Goal: Task Accomplishment & Management: Use online tool/utility

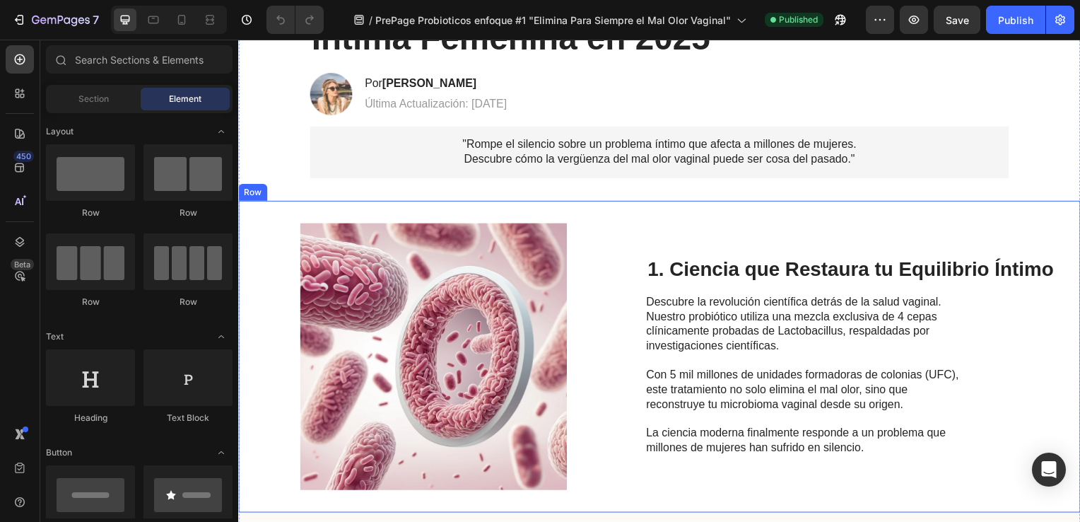
scroll to position [212, 0]
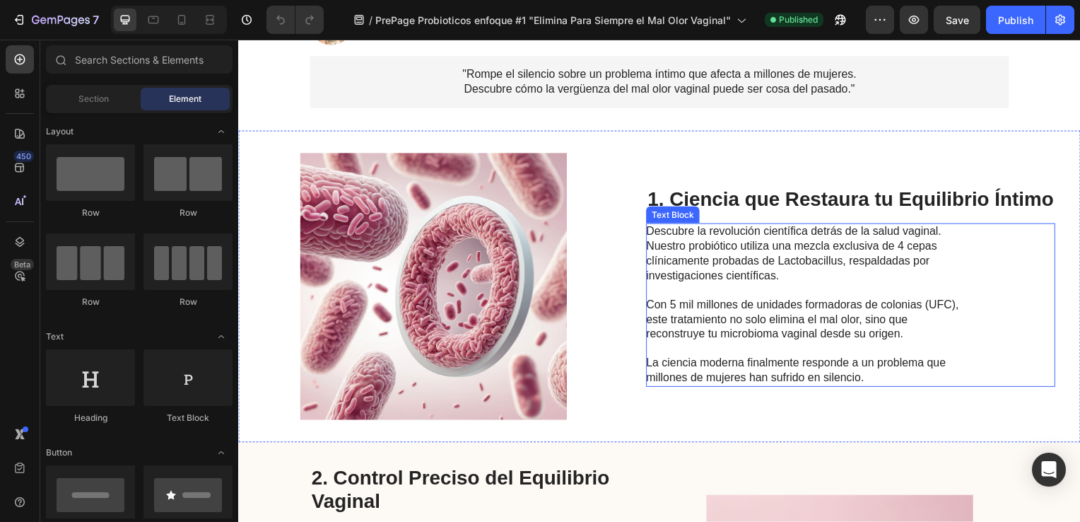
click at [904, 339] on p "Con 5 mil millones de unidades formadoras de colonias (UFC), este tratamiento n…" at bounding box center [807, 322] width 317 height 44
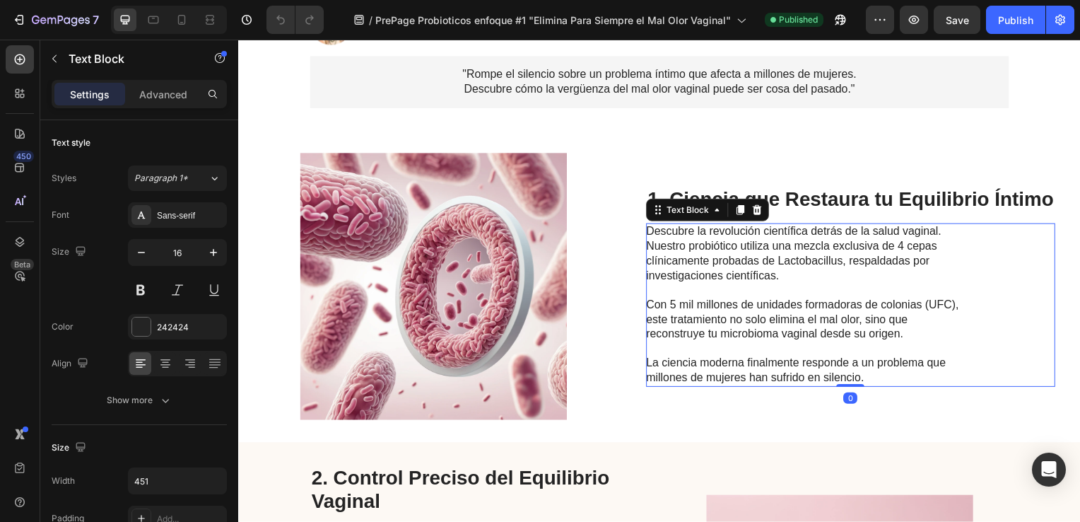
click at [903, 339] on p "Con 5 mil millones de unidades formadoras de colonias (UFC), este tratamiento n…" at bounding box center [807, 322] width 317 height 44
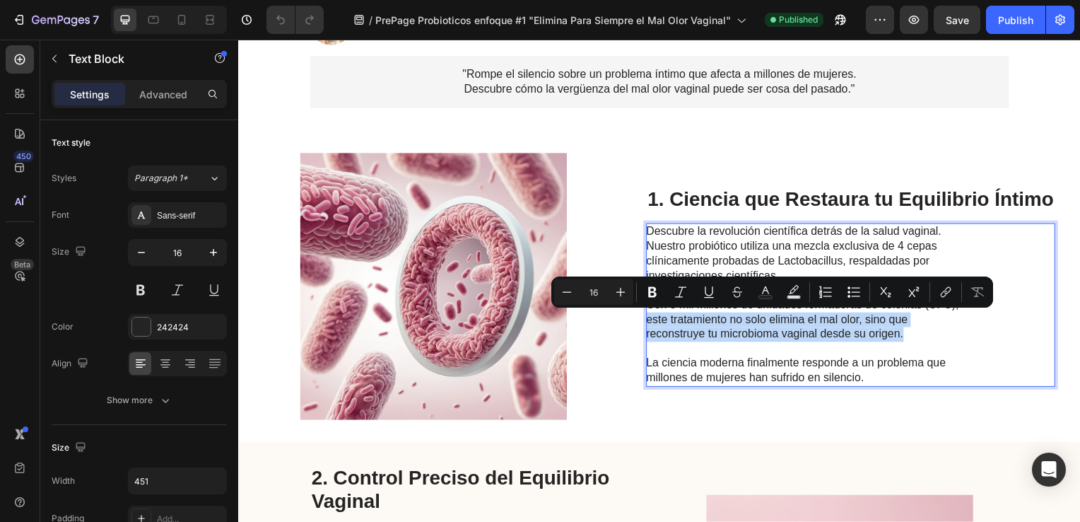
drag, startPoint x: 903, startPoint y: 339, endPoint x: 645, endPoint y: 320, distance: 258.6
click at [649, 320] on p "Con 5 mil millones de unidades formadoras de colonias (UFC), este tratamiento n…" at bounding box center [807, 322] width 317 height 44
click at [652, 292] on icon "Editor contextual toolbar" at bounding box center [652, 292] width 8 height 11
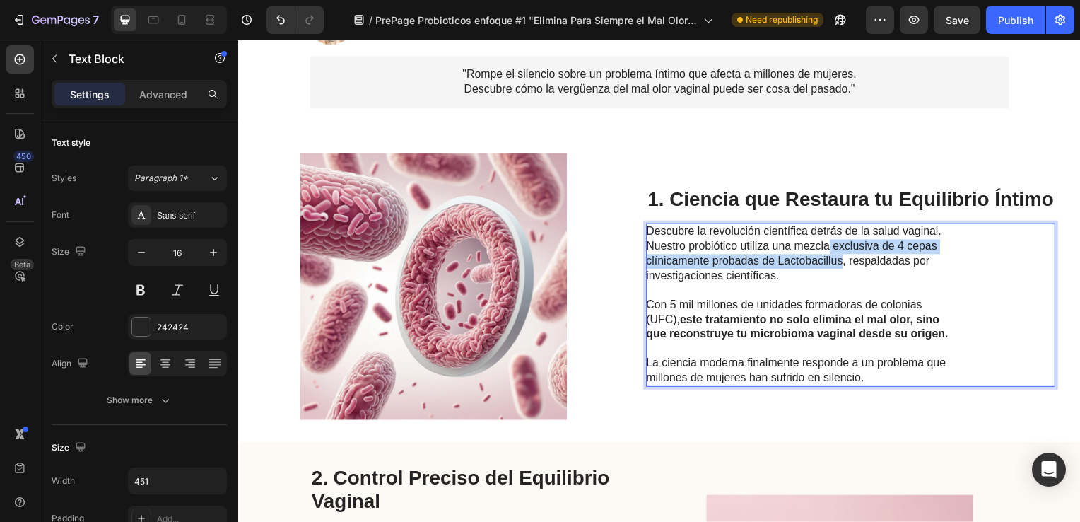
drag, startPoint x: 841, startPoint y: 260, endPoint x: 829, endPoint y: 250, distance: 15.6
click at [829, 250] on p "Descubre la revolución científica detrás de la salud vaginal. Nuestro probiótic…" at bounding box center [807, 255] width 317 height 59
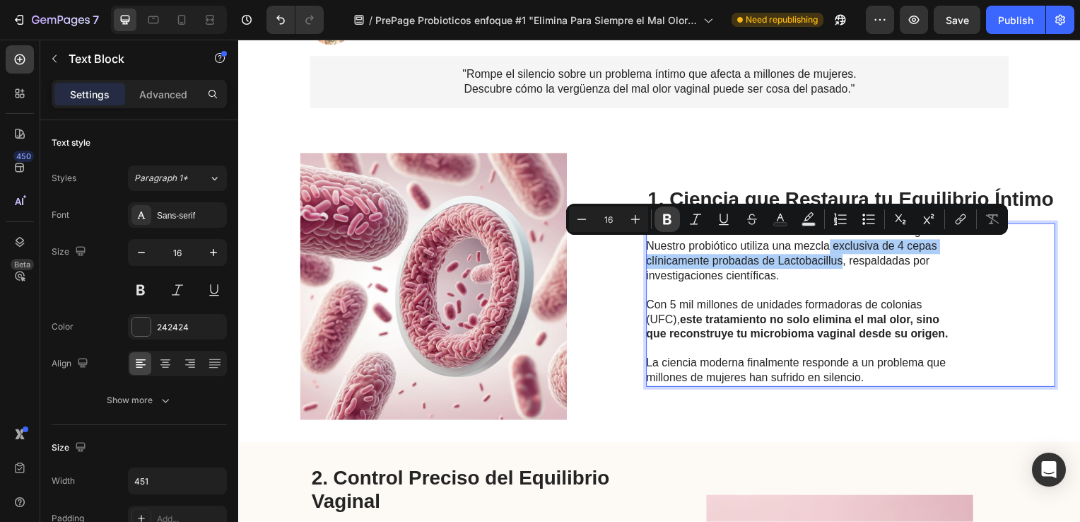
click at [663, 220] on icon "Editor contextual toolbar" at bounding box center [667, 219] width 14 height 14
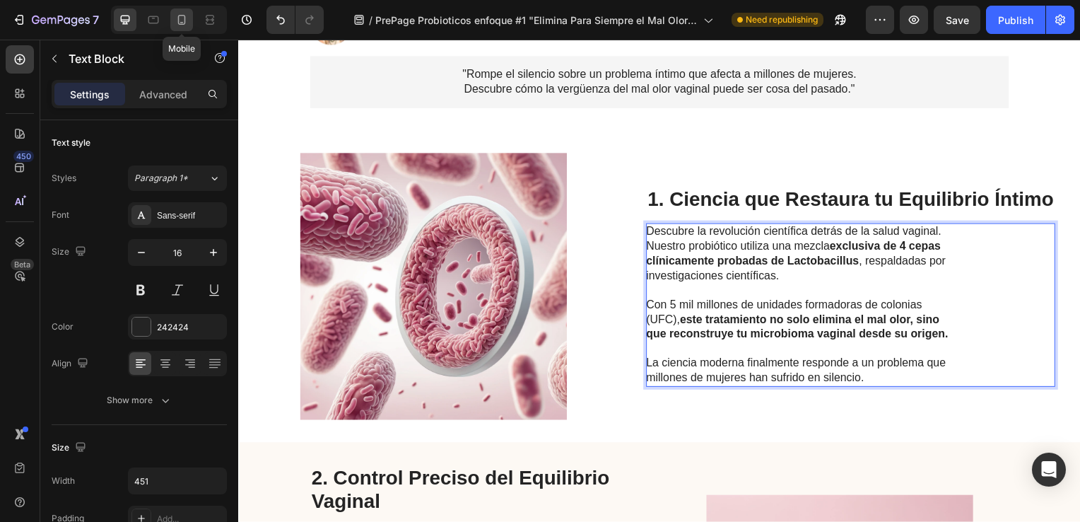
click at [180, 23] on icon at bounding box center [182, 20] width 8 height 10
type input "14"
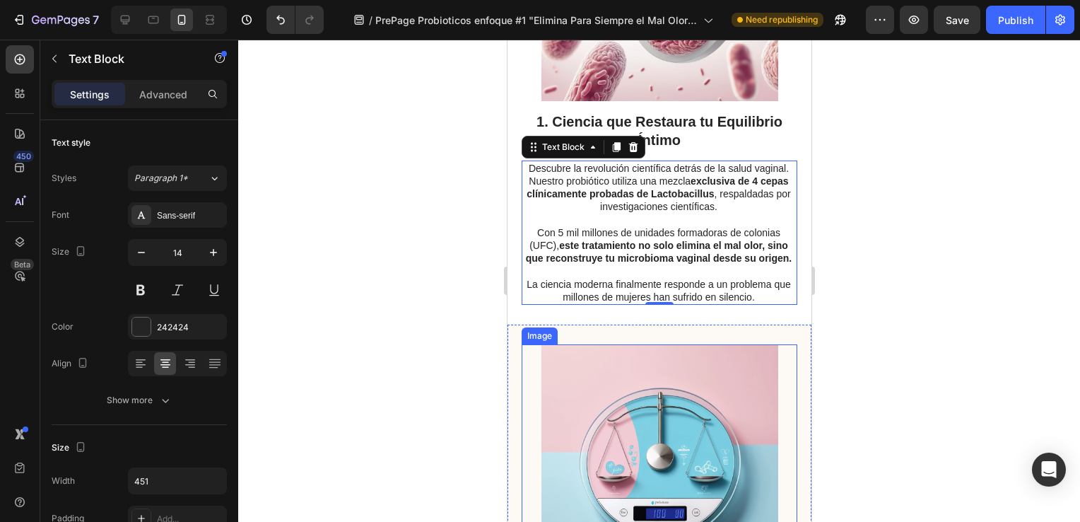
scroll to position [383, 0]
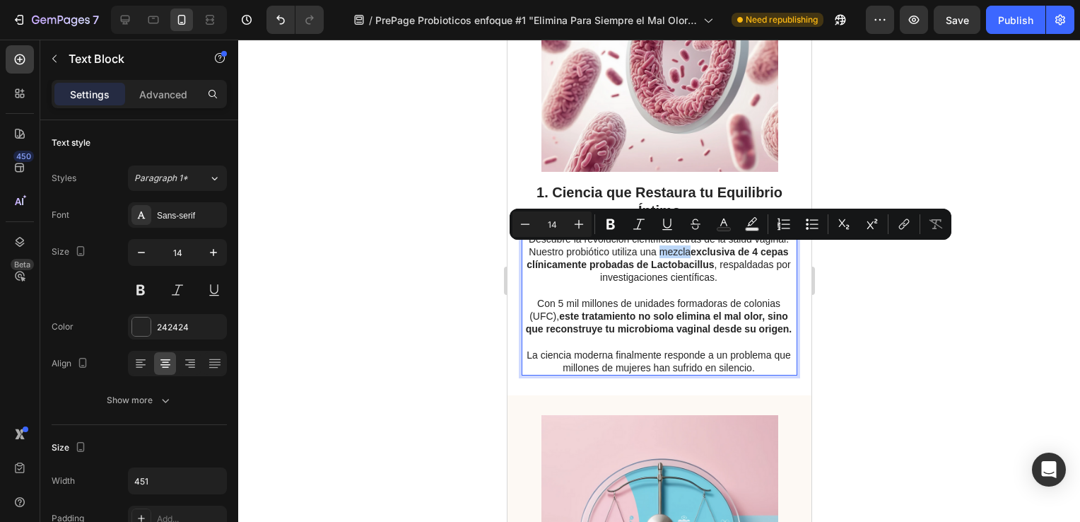
drag, startPoint x: 653, startPoint y: 250, endPoint x: 683, endPoint y: 250, distance: 29.7
click at [611, 227] on icon "Editor contextual toolbar" at bounding box center [611, 224] width 14 height 14
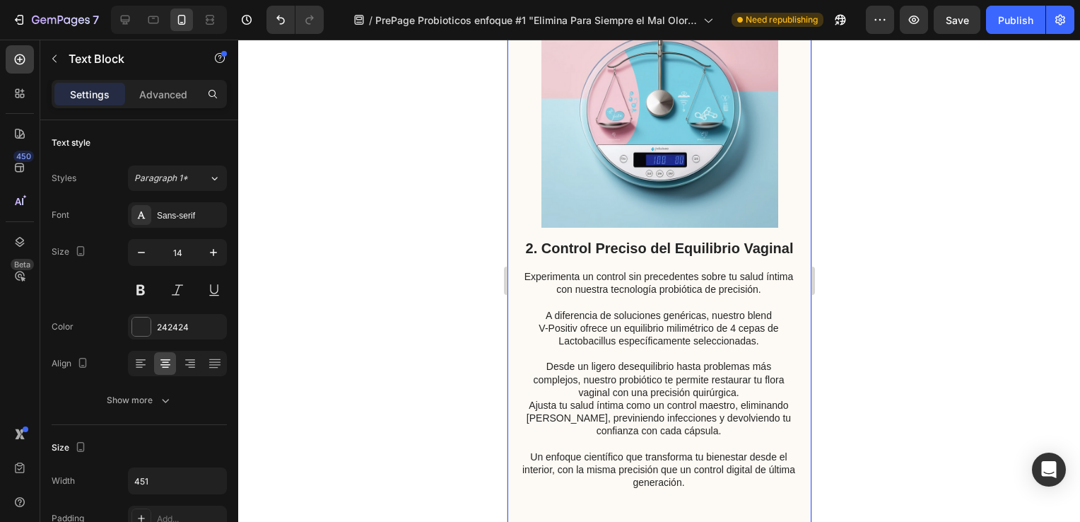
scroll to position [878, 0]
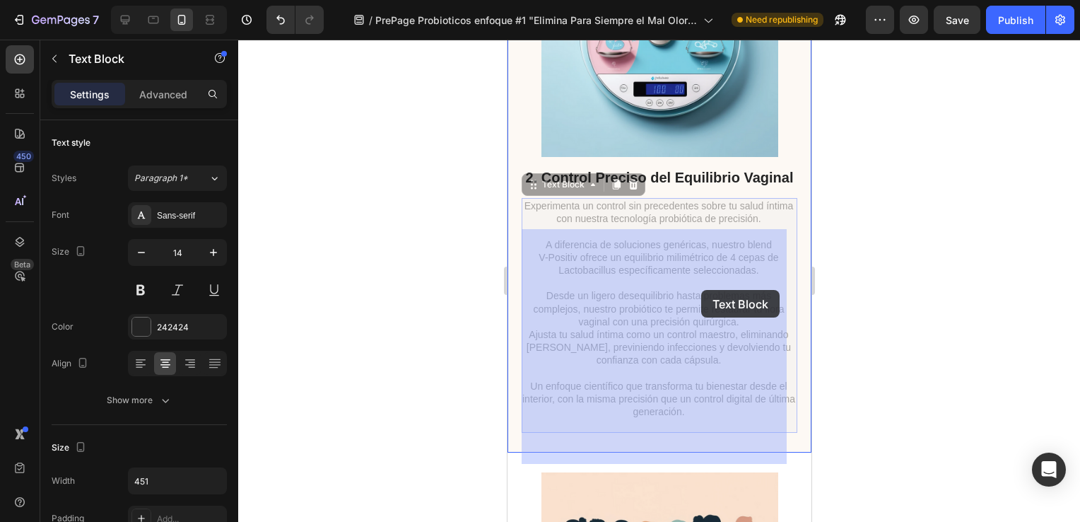
drag, startPoint x: 754, startPoint y: 302, endPoint x: 700, endPoint y: 290, distance: 55.0
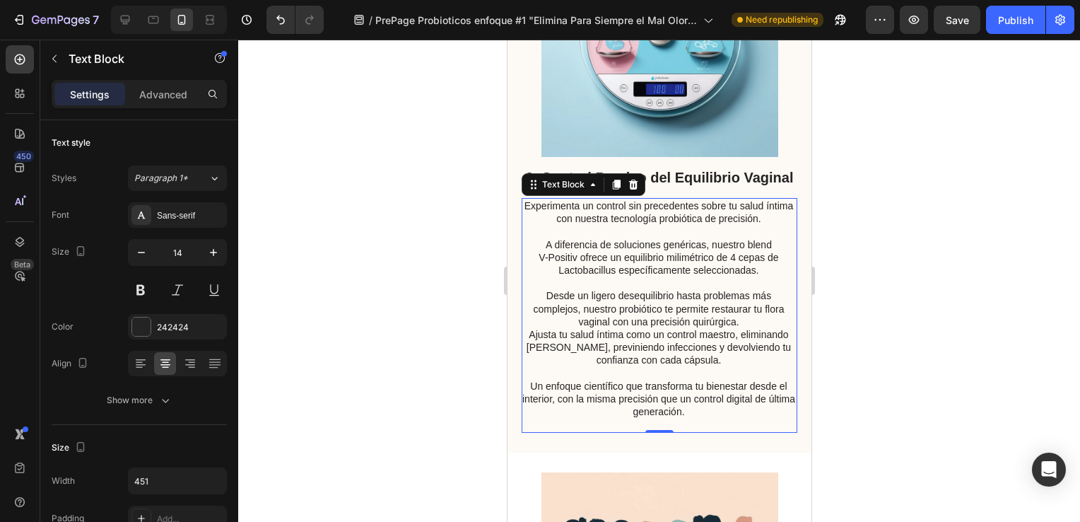
click at [753, 276] on p "V-Positiv ofrece un equilibrio milimétrico de 4 cepas de Lactobacillus específi…" at bounding box center [658, 263] width 274 height 25
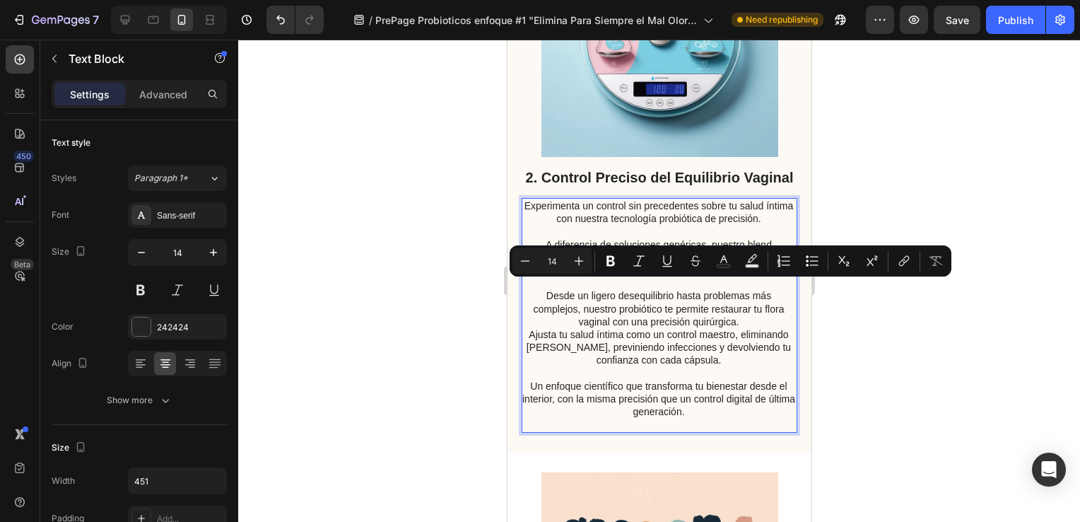
drag, startPoint x: 753, startPoint y: 301, endPoint x: 573, endPoint y: 288, distance: 179.9
click at [573, 276] on p "V-Positiv ofrece un equilibrio milimétrico de 4 cepas de Lactobacillus específi…" at bounding box center [658, 263] width 274 height 25
click at [613, 255] on icon "Editor contextual toolbar" at bounding box center [611, 261] width 14 height 14
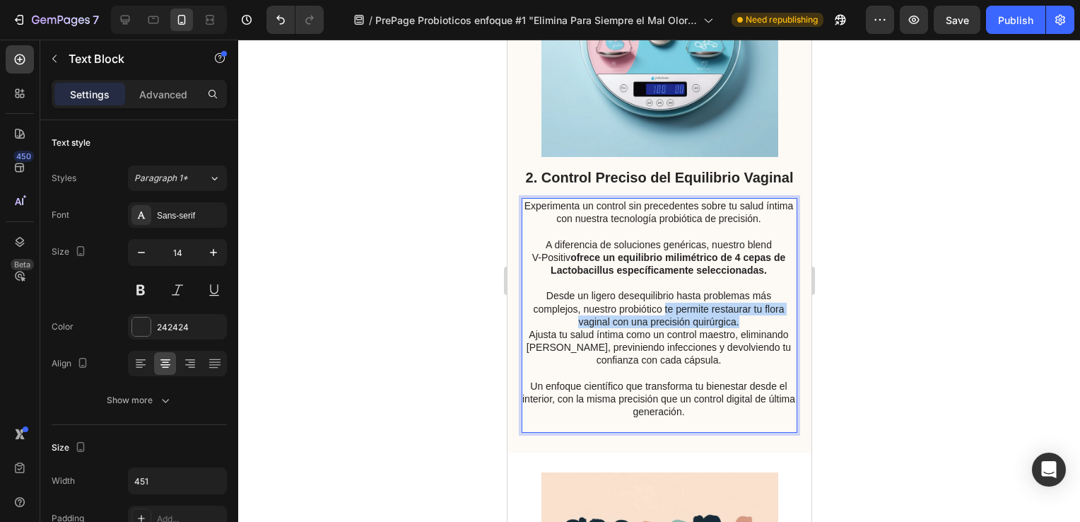
drag, startPoint x: 733, startPoint y: 354, endPoint x: 658, endPoint y: 340, distance: 76.2
click at [658, 328] on p "Desde un ligero desequilibrio hasta problemas más complejos, nuestro probiótico…" at bounding box center [658, 308] width 274 height 39
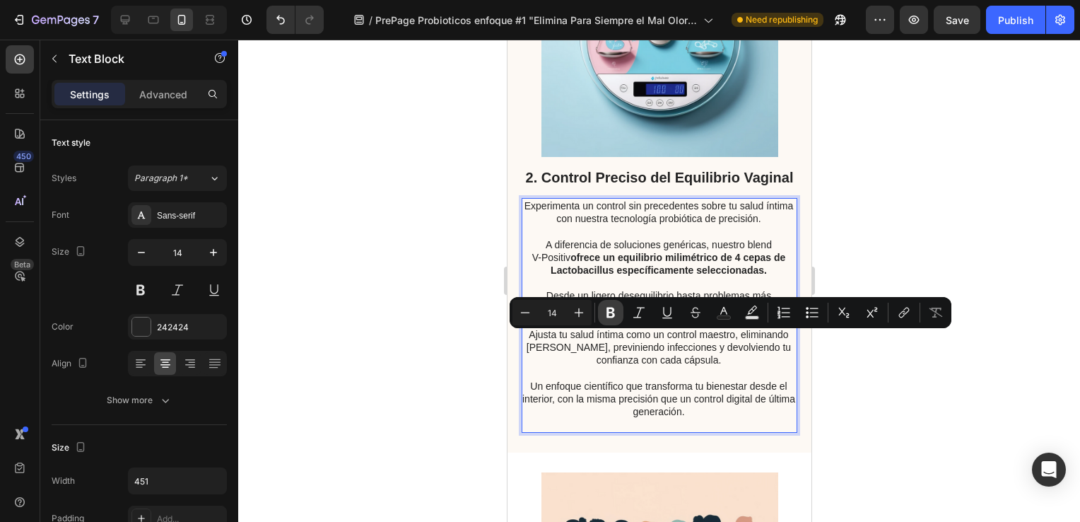
click at [611, 310] on icon "Editor contextual toolbar" at bounding box center [611, 312] width 14 height 14
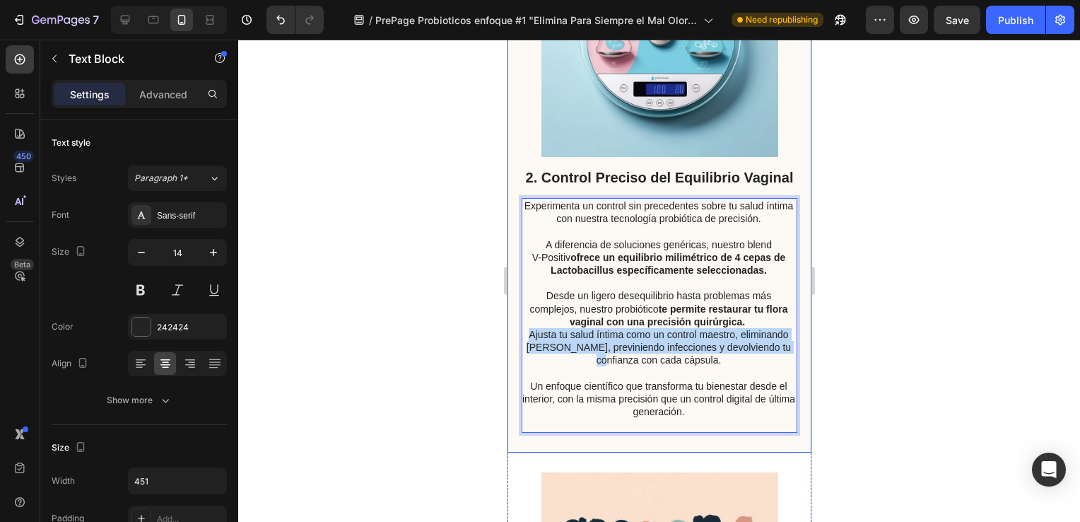
drag, startPoint x: 781, startPoint y: 377, endPoint x: 517, endPoint y: 366, distance: 264.5
click at [517, 366] on div "2. Control Preciso del Equilibrio Vaginal Heading Experimenta un control sin pr…" at bounding box center [659, 176] width 304 height 552
click at [644, 367] on p "Ajusta tu salud íntima como un control maestro, eliminando [PERSON_NAME], previ…" at bounding box center [658, 347] width 274 height 39
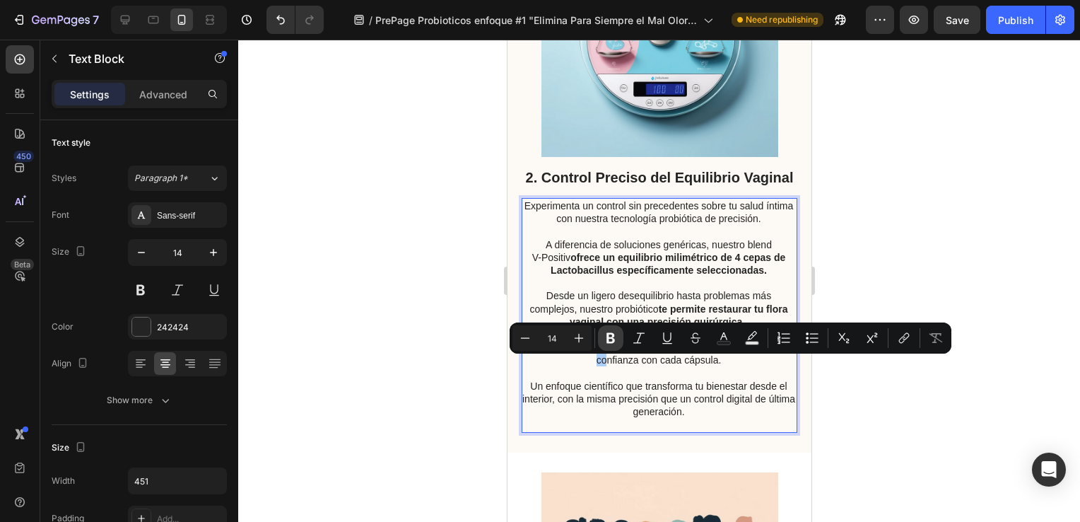
click at [611, 339] on icon "Editor contextual toolbar" at bounding box center [611, 338] width 14 height 14
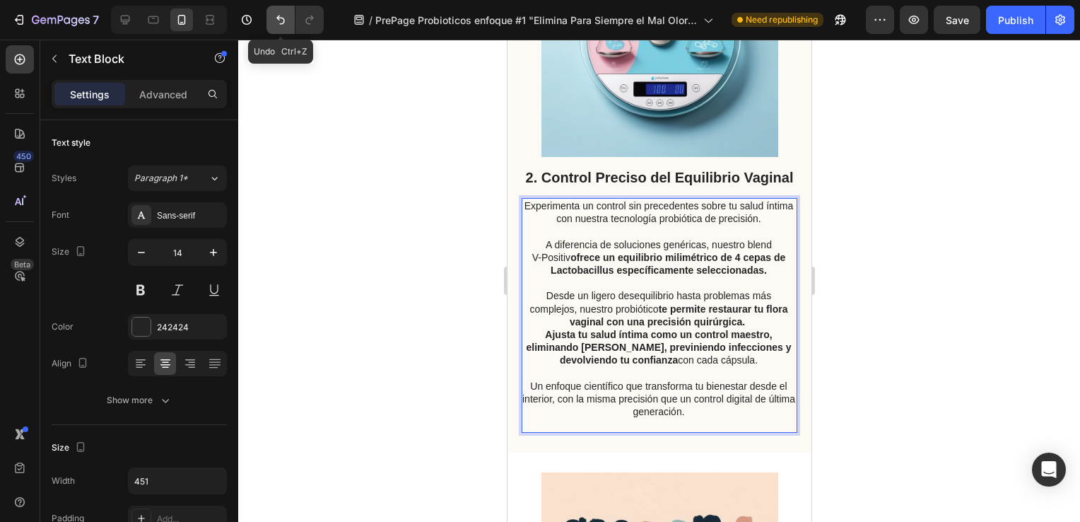
click at [284, 18] on icon "Undo/Redo" at bounding box center [280, 20] width 14 height 14
click at [671, 367] on p "Ajusta tu salud íntima como un control maestro, eliminando [PERSON_NAME], previ…" at bounding box center [658, 347] width 274 height 39
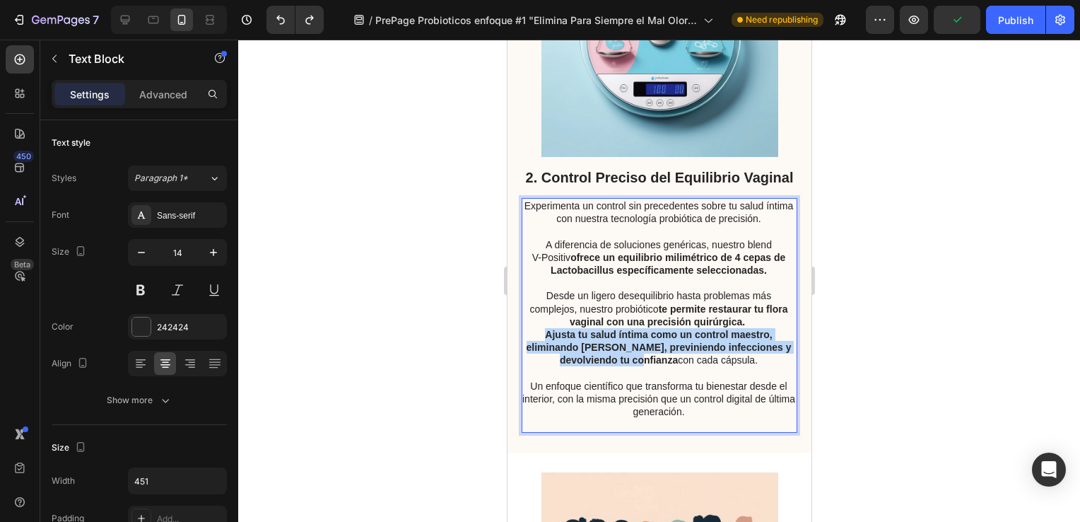
drag, startPoint x: 671, startPoint y: 389, endPoint x: 538, endPoint y: 369, distance: 134.4
click at [538, 367] on p "Ajusta tu salud íntima como un control maestro, eliminando [PERSON_NAME], previ…" at bounding box center [658, 347] width 274 height 39
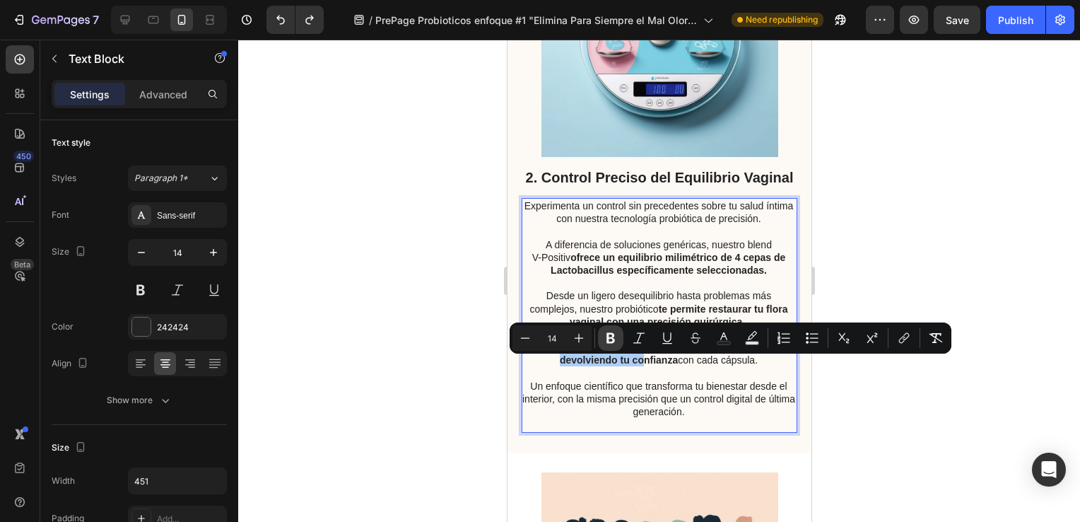
click at [614, 344] on icon "Editor contextual toolbar" at bounding box center [611, 338] width 14 height 14
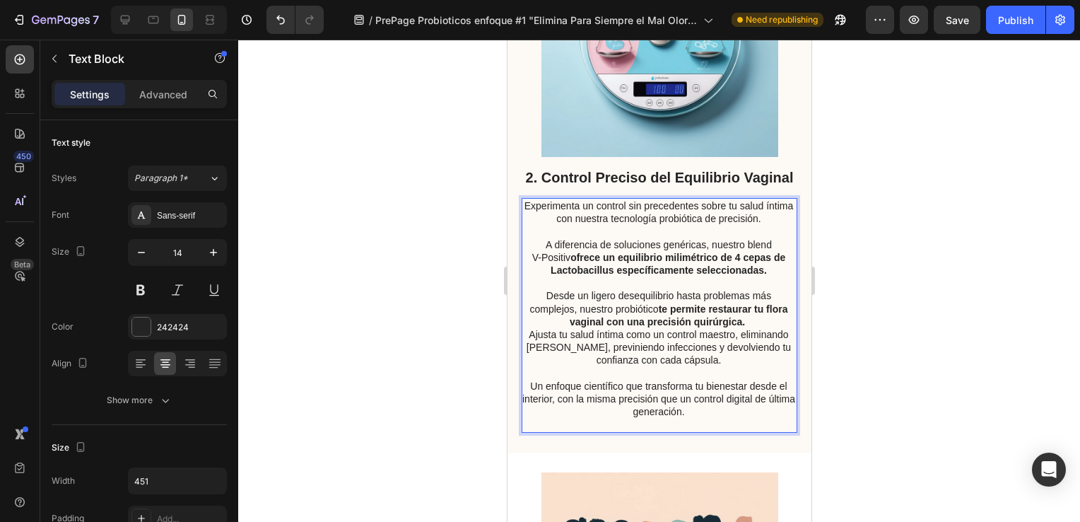
click at [619, 366] on p "Ajusta tu salud íntima como un control maestro, eliminando [PERSON_NAME], previ…" at bounding box center [658, 347] width 274 height 39
drag, startPoint x: 618, startPoint y: 366, endPoint x: 519, endPoint y: 367, distance: 98.2
click at [519, 367] on div "2. Control Preciso del Equilibrio Vaginal Heading Experimenta un control sin pr…" at bounding box center [659, 176] width 304 height 552
click at [552, 367] on p "Ajusta tu salud íntima como un control maestro, eliminando [PERSON_NAME], previ…" at bounding box center [658, 347] width 274 height 39
drag, startPoint x: 618, startPoint y: 366, endPoint x: 524, endPoint y: 363, distance: 94.0
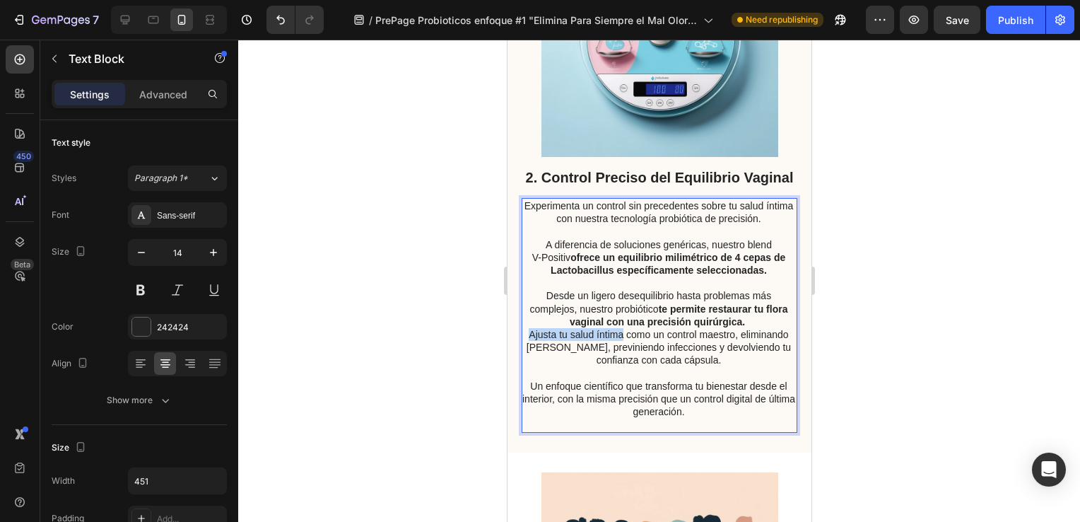
click at [524, 363] on p "Ajusta tu salud íntima como un control maestro, eliminando [PERSON_NAME], previ…" at bounding box center [658, 347] width 274 height 39
click at [556, 366] on p "Ajusta tu salud íntima como un control maestro, eliminando [PERSON_NAME], previ…" at bounding box center [658, 347] width 274 height 39
click at [560, 365] on p "Ajusta tu salud íntima como un control maestro, eliminando [PERSON_NAME], previ…" at bounding box center [658, 347] width 274 height 39
drag, startPoint x: 524, startPoint y: 366, endPoint x: 618, endPoint y: 364, distance: 94.0
click at [618, 364] on p "Ajusta tu salud íntima como un control maestro, eliminando [PERSON_NAME], previ…" at bounding box center [658, 347] width 274 height 39
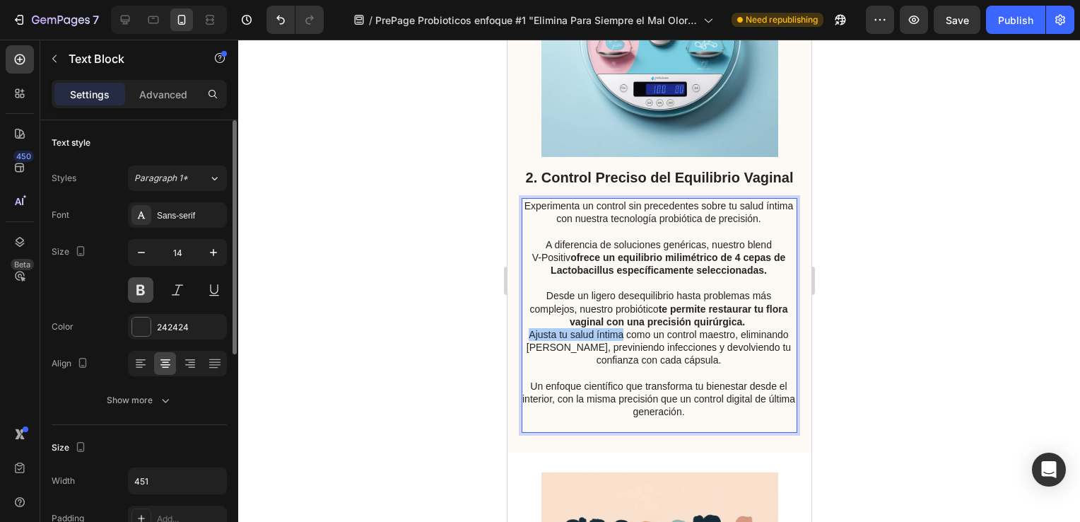
click at [140, 283] on button at bounding box center [140, 289] width 25 height 25
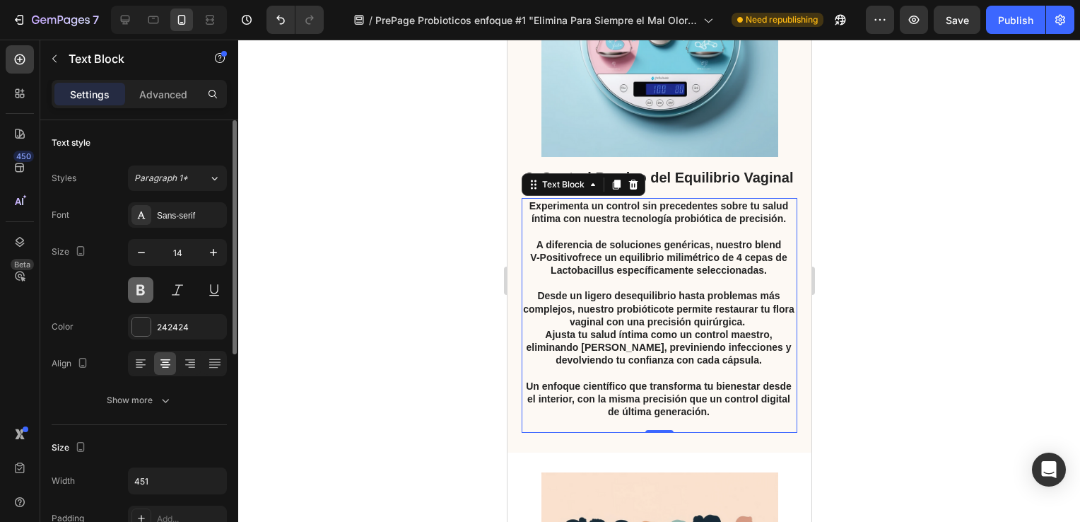
click at [140, 283] on button at bounding box center [140, 289] width 25 height 25
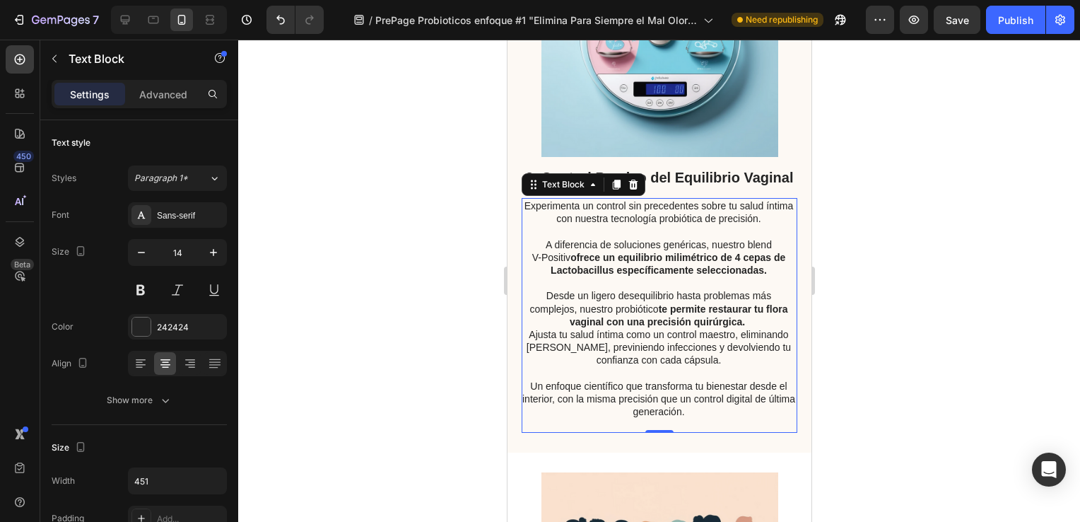
click at [569, 365] on p "Ajusta tu salud íntima como un control maestro, eliminando [PERSON_NAME], previ…" at bounding box center [658, 347] width 274 height 39
click at [693, 367] on p "Ajusta tu salud íntima como un control maestro, eliminando [PERSON_NAME], previ…" at bounding box center [658, 347] width 274 height 39
click at [687, 367] on p "Ajusta tu salud íntima como un control maestro, eliminando [PERSON_NAME], previ…" at bounding box center [658, 347] width 274 height 39
click at [682, 367] on p "Ajusta tu salud íntima como un control maestro, eliminando [PERSON_NAME], previ…" at bounding box center [658, 347] width 274 height 39
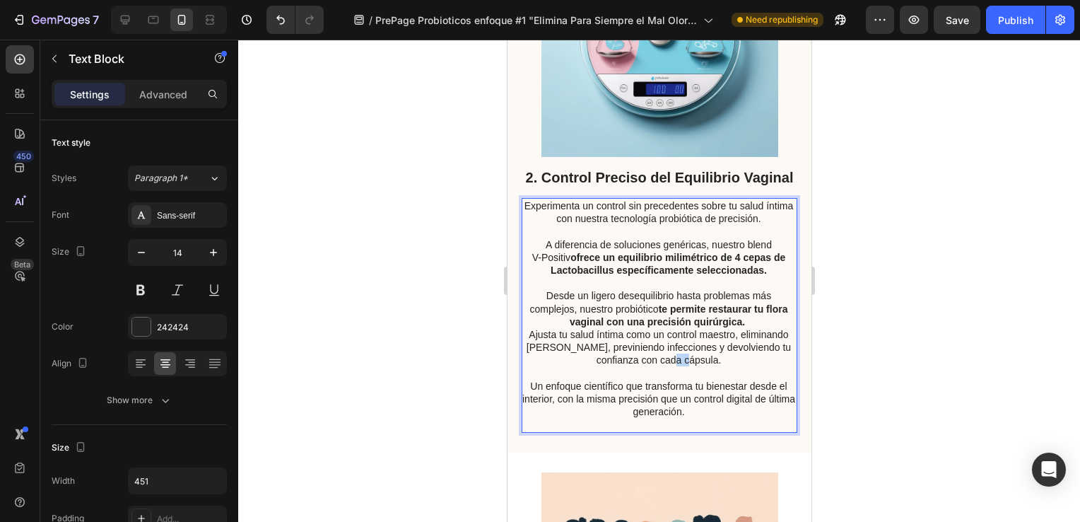
drag, startPoint x: 698, startPoint y: 394, endPoint x: 683, endPoint y: 394, distance: 15.5
click at [683, 367] on p "Ajusta tu salud íntima como un control maestro, eliminando [PERSON_NAME], previ…" at bounding box center [658, 347] width 274 height 39
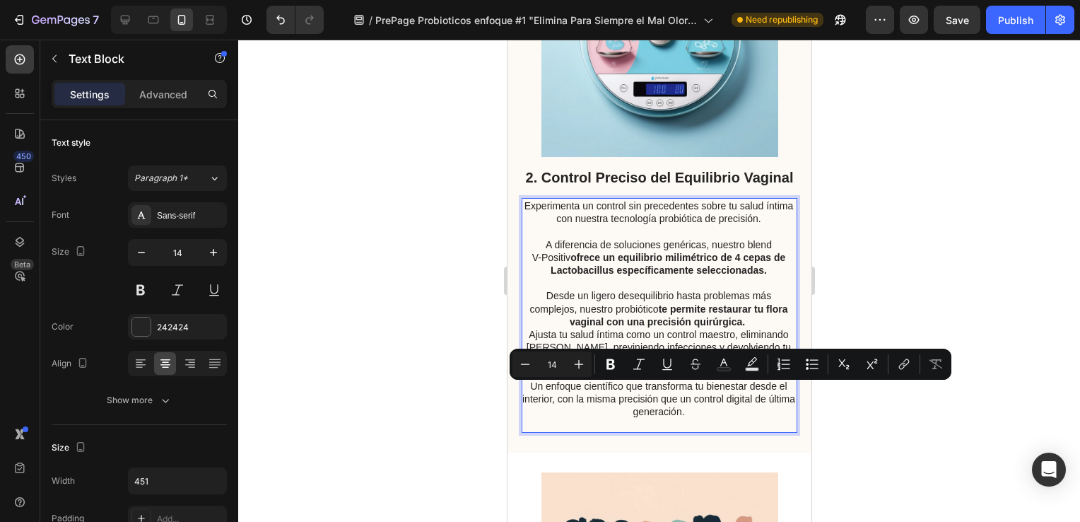
click at [690, 367] on p "Ajusta tu salud íntima como un control maestro, eliminando [PERSON_NAME], previ…" at bounding box center [658, 347] width 274 height 39
click at [693, 367] on p "Ajusta tu salud íntima como un control maestro, eliminando [PERSON_NAME], previ…" at bounding box center [658, 347] width 274 height 39
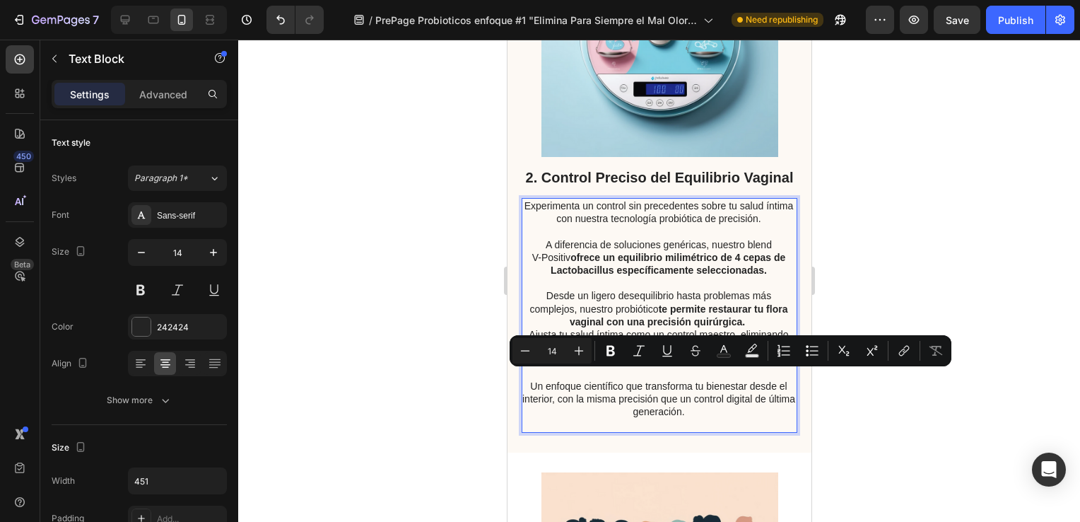
drag, startPoint x: 693, startPoint y: 394, endPoint x: 687, endPoint y: 379, distance: 16.1
click at [687, 367] on p "Ajusta tu salud íntima como un control maestro, eliminando [PERSON_NAME], previ…" at bounding box center [658, 347] width 274 height 39
click at [717, 367] on p "Ajusta tu salud íntima como un control maestro, eliminando [PERSON_NAME], previ…" at bounding box center [658, 347] width 274 height 39
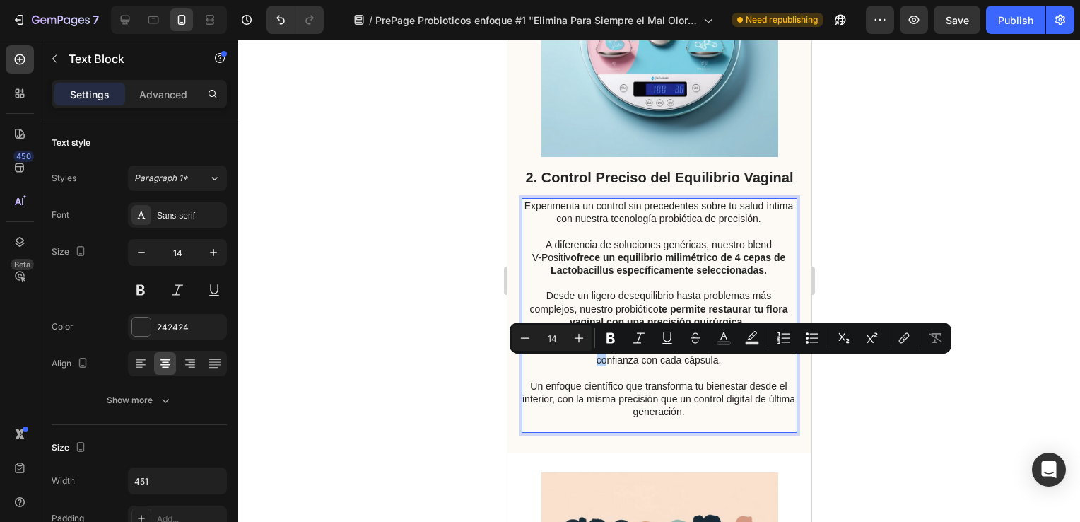
drag, startPoint x: 781, startPoint y: 379, endPoint x: 735, endPoint y: 367, distance: 47.7
click at [735, 367] on p "Ajusta tu salud íntima como un control maestro, eliminando [PERSON_NAME], previ…" at bounding box center [658, 347] width 274 height 39
click at [608, 339] on icon "Editor contextual toolbar" at bounding box center [610, 338] width 8 height 11
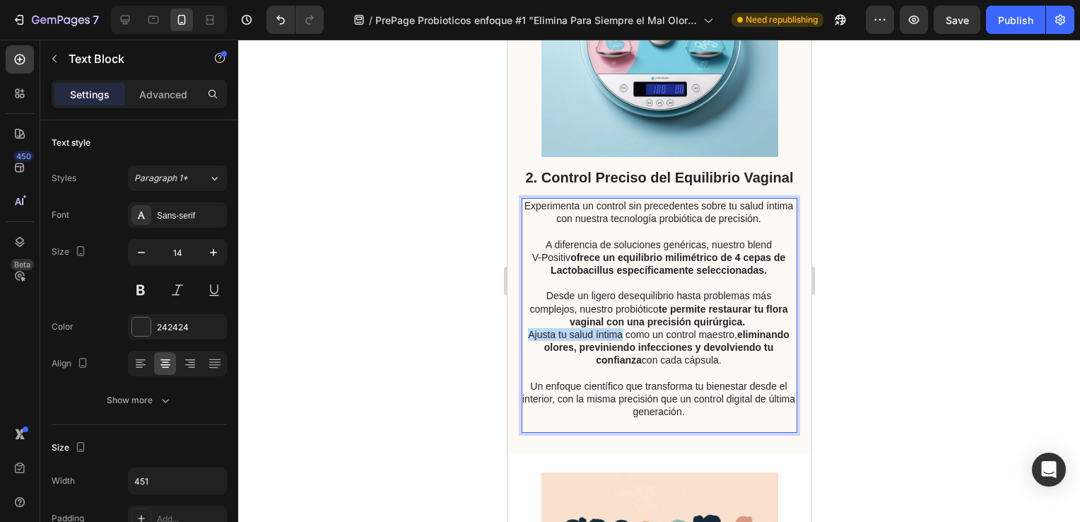
drag, startPoint x: 643, startPoint y: 366, endPoint x: 541, endPoint y: 365, distance: 101.8
click at [541, 365] on p "Ajusta tu salud íntima como un control maestro, eliminando [PERSON_NAME], previ…" at bounding box center [658, 347] width 274 height 39
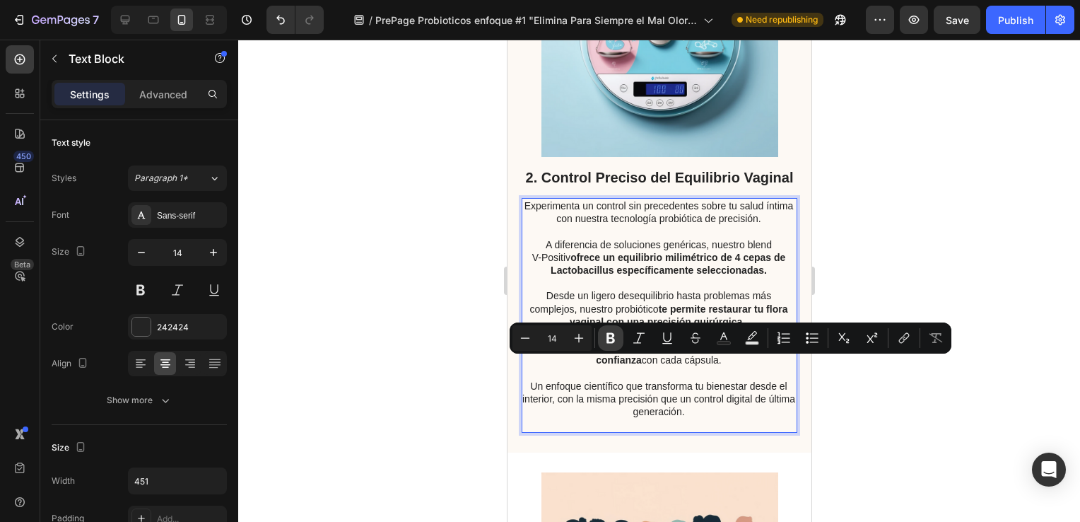
click at [611, 343] on icon "Editor contextual toolbar" at bounding box center [611, 338] width 14 height 14
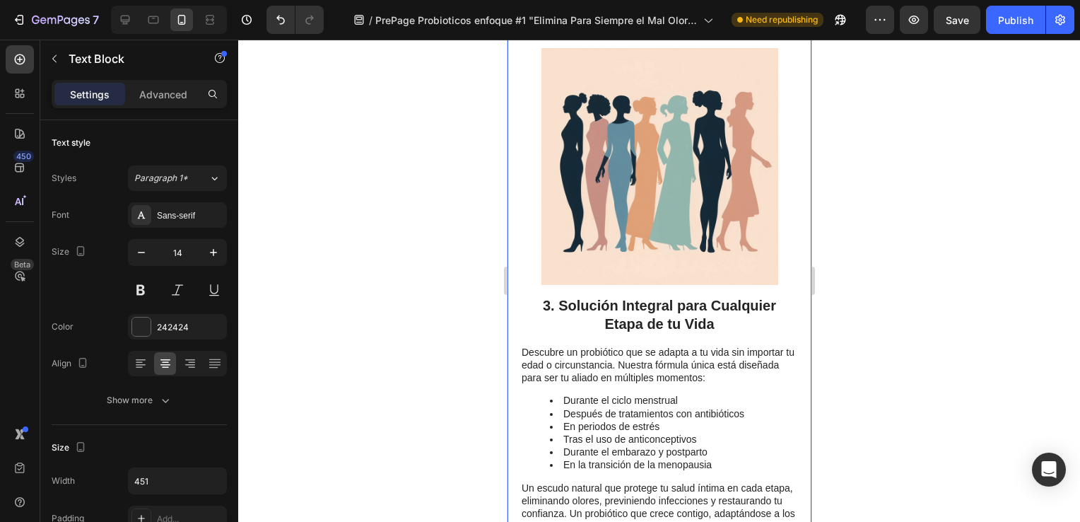
scroll to position [1372, 0]
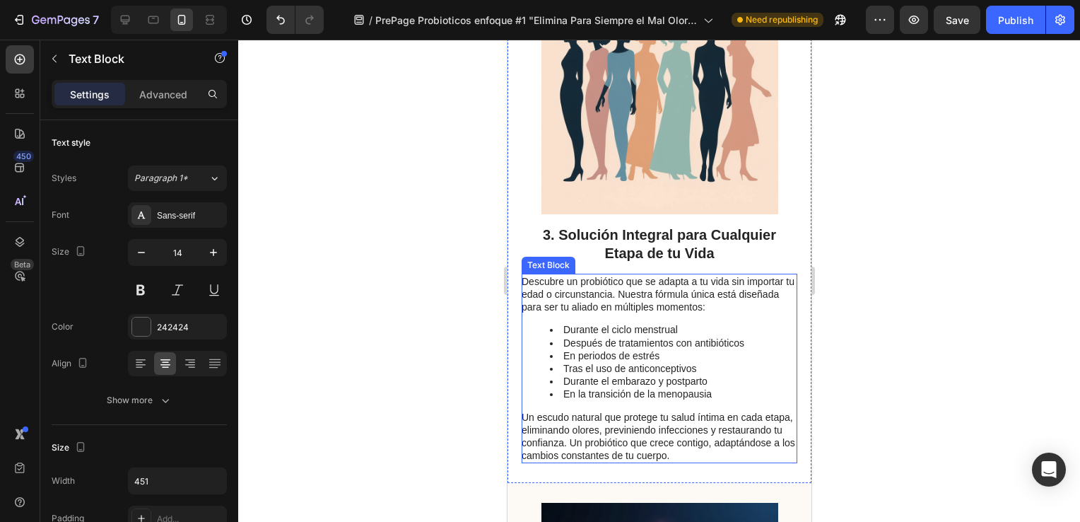
click at [747, 314] on p "Descubre un probiótico que se adapta a tu vida sin importar tu edad o circunsta…" at bounding box center [658, 294] width 274 height 39
click at [745, 314] on p "Descubre un probiótico que se adapta a tu vida sin importar tu edad o circunsta…" at bounding box center [658, 294] width 274 height 39
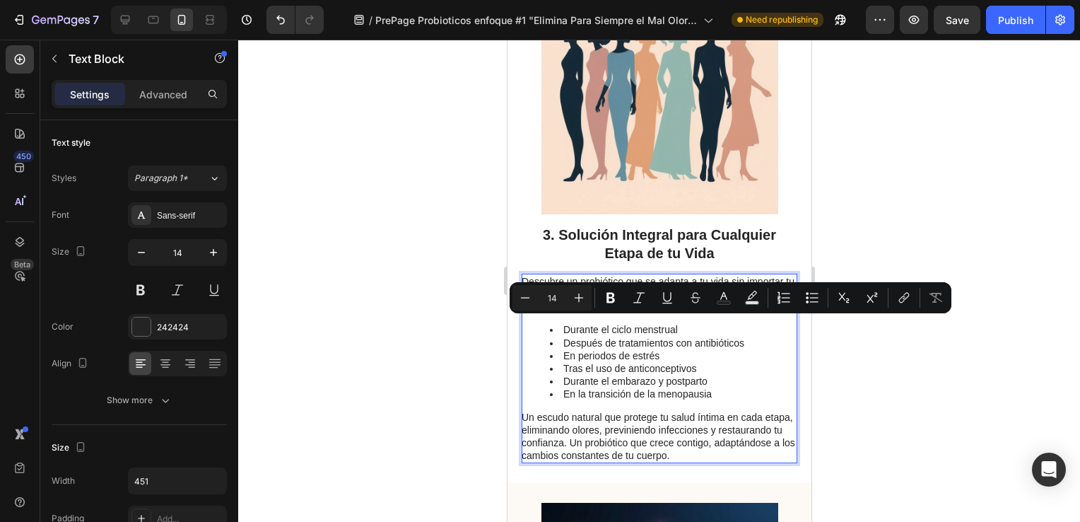
drag, startPoint x: 745, startPoint y: 339, endPoint x: 627, endPoint y: 325, distance: 118.8
click at [627, 314] on p "Descubre un probiótico que se adapta a tu vida sin importar tu edad o circunsta…" at bounding box center [658, 294] width 274 height 39
click at [606, 295] on icon "Editor contextual toolbar" at bounding box center [611, 297] width 14 height 14
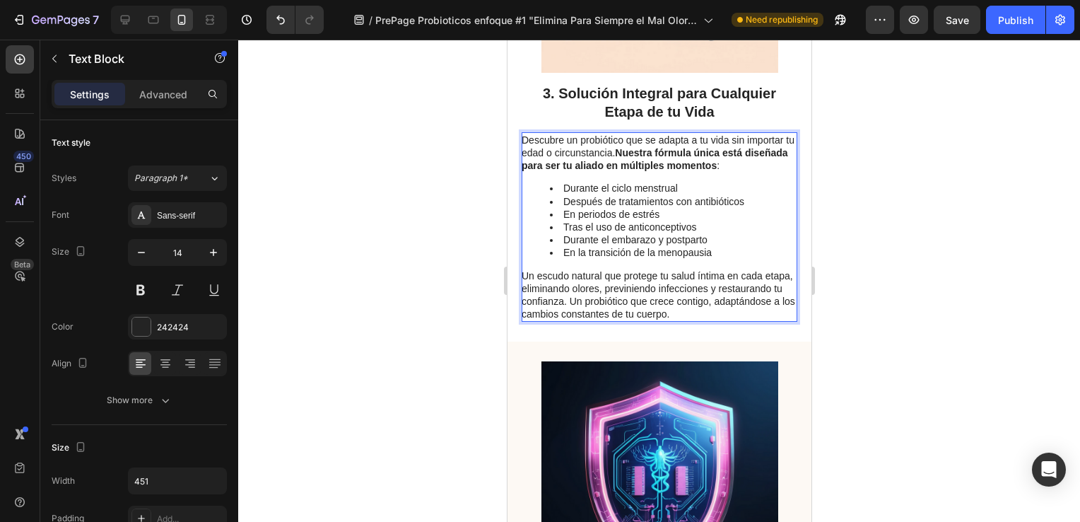
scroll to position [1443, 0]
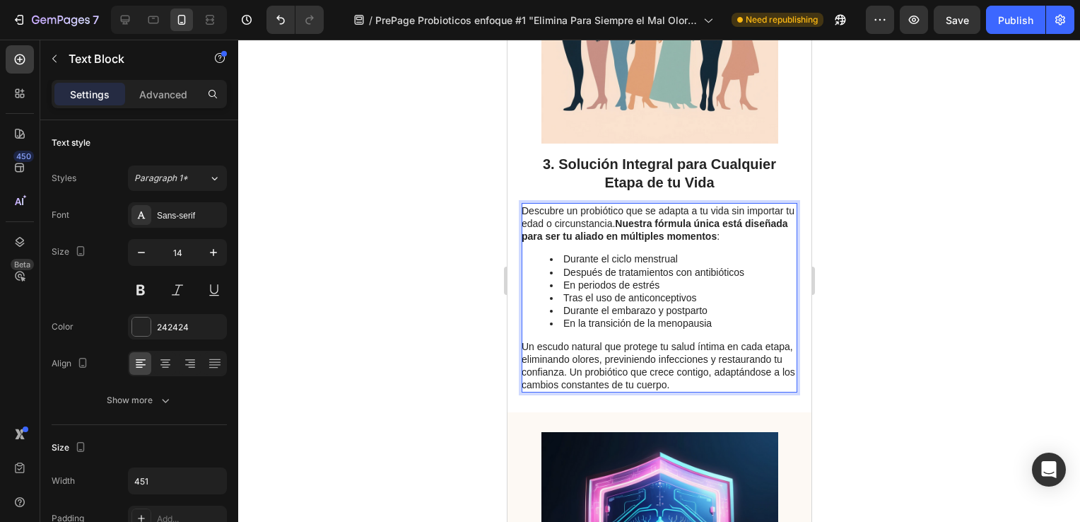
click at [629, 392] on p "Un escudo natural que protege tu salud íntima en cada etapa, eliminando olores,…" at bounding box center [658, 366] width 274 height 52
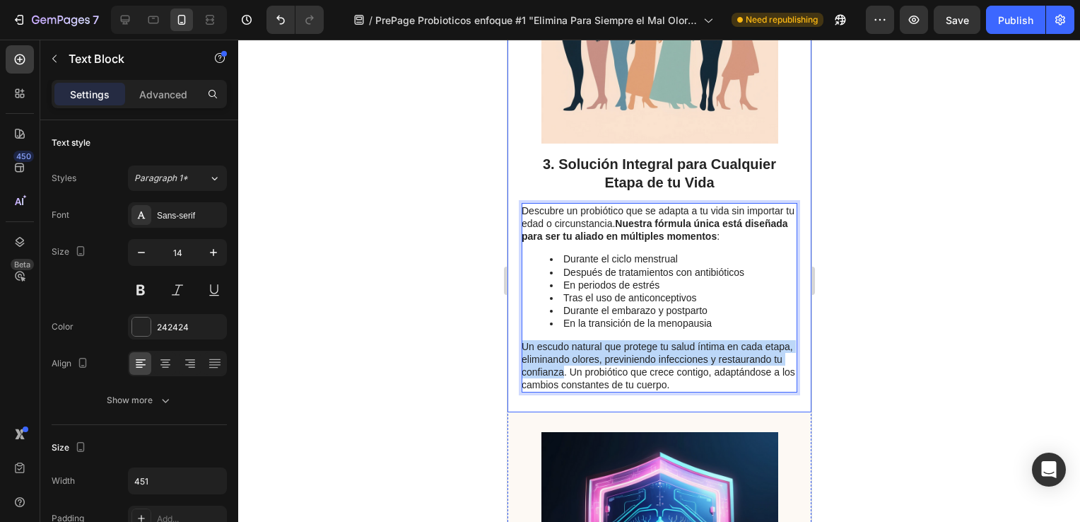
drag, startPoint x: 628, startPoint y: 401, endPoint x: 512, endPoint y: 375, distance: 118.8
click at [512, 375] on div "Image 3. Solución Integral para Cualquier Etapa de tu Vida Heading Descubre un …" at bounding box center [659, 150] width 304 height 526
drag, startPoint x: 567, startPoint y: 380, endPoint x: 561, endPoint y: 389, distance: 10.6
click at [561, 389] on p "Un escudo natural que protege tu salud íntima en cada etapa, eliminando olores,…" at bounding box center [658, 366] width 274 height 52
click at [571, 389] on p "Un escudo natural que protege tu salud íntima en cada etapa, eliminando olores,…" at bounding box center [658, 366] width 274 height 52
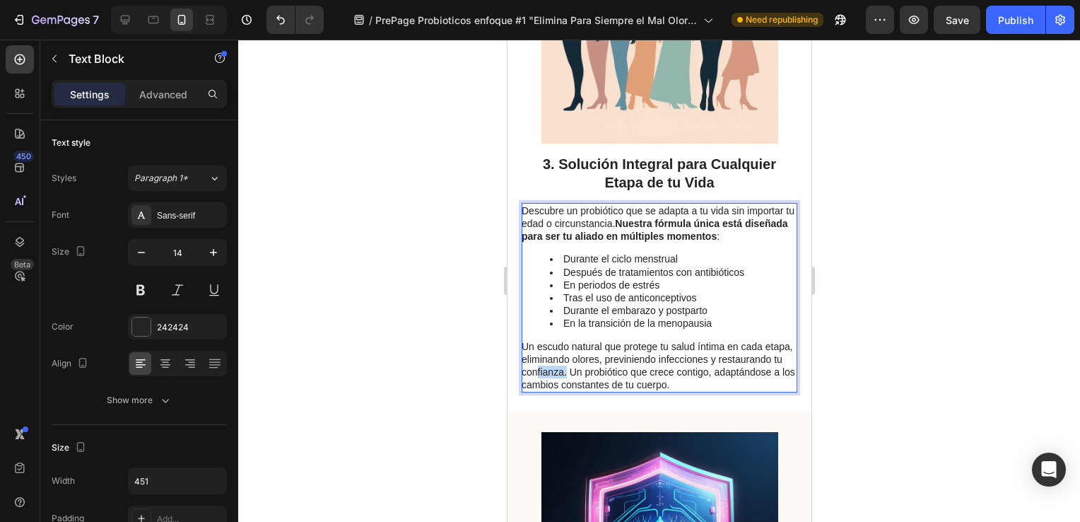
drag, startPoint x: 633, startPoint y: 404, endPoint x: 602, endPoint y: 400, distance: 31.3
click at [602, 392] on p "Un escudo natural que protege tu salud íntima en cada etapa, eliminando olores,…" at bounding box center [658, 366] width 274 height 52
click at [614, 392] on p "Un escudo natural que protege tu salud íntima en cada etapa, eliminando olores,…" at bounding box center [658, 366] width 274 height 52
drag, startPoint x: 632, startPoint y: 404, endPoint x: 614, endPoint y: 403, distance: 18.4
click at [614, 392] on p "Un escudo natural que protege tu salud íntima en cada etapa, eliminando olores,…" at bounding box center [658, 366] width 274 height 52
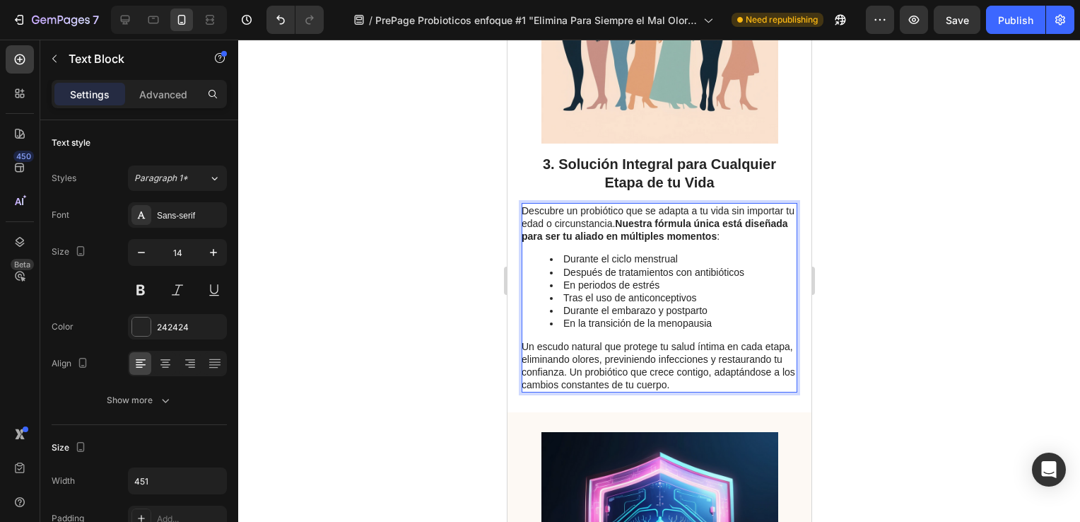
drag, startPoint x: 620, startPoint y: 401, endPoint x: 538, endPoint y: 380, distance: 84.7
click at [540, 380] on p "Un escudo natural que protege tu salud íntima en cada etapa, eliminando olores,…" at bounding box center [658, 366] width 274 height 52
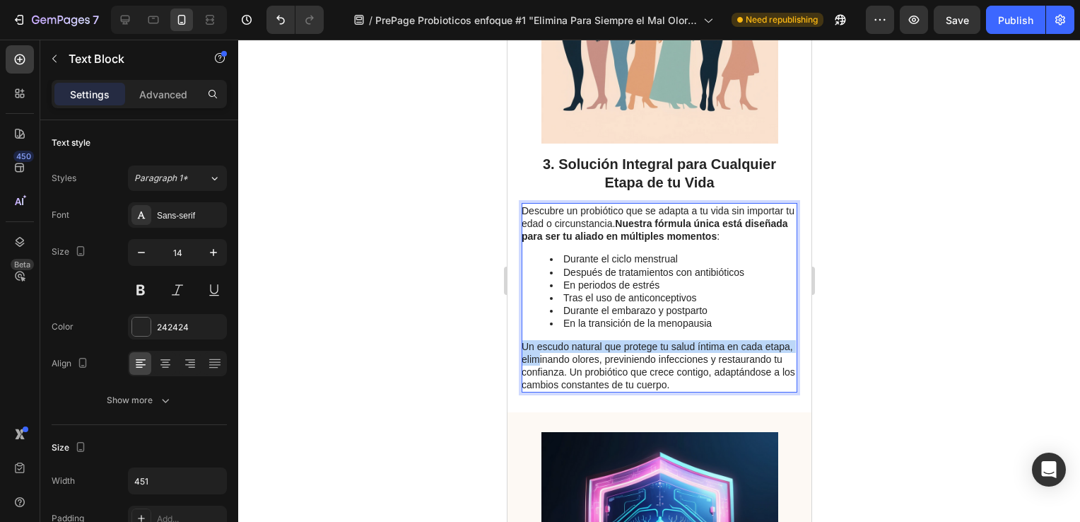
drag, startPoint x: 523, startPoint y: 375, endPoint x: 573, endPoint y: 388, distance: 51.8
click at [573, 388] on p "Un escudo natural que protege tu salud íntima en cada etapa, eliminando olores,…" at bounding box center [658, 366] width 274 height 52
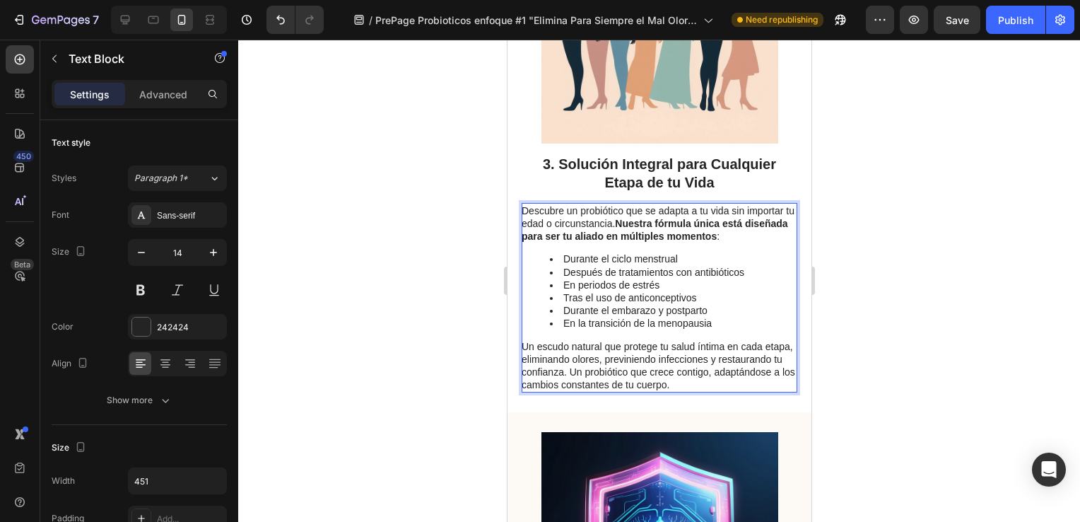
drag, startPoint x: 591, startPoint y: 400, endPoint x: 602, endPoint y: 400, distance: 10.6
click at [591, 392] on p "Un escudo natural que protege tu salud íntima en cada etapa, eliminando olores,…" at bounding box center [658, 366] width 274 height 52
drag, startPoint x: 606, startPoint y: 401, endPoint x: 566, endPoint y: 387, distance: 42.0
click at [566, 387] on p "Un escudo natural que protege tu salud íntima en cada etapa, eliminando olores,…" at bounding box center [658, 366] width 274 height 52
drag, startPoint x: 573, startPoint y: 386, endPoint x: 604, endPoint y: 393, distance: 31.9
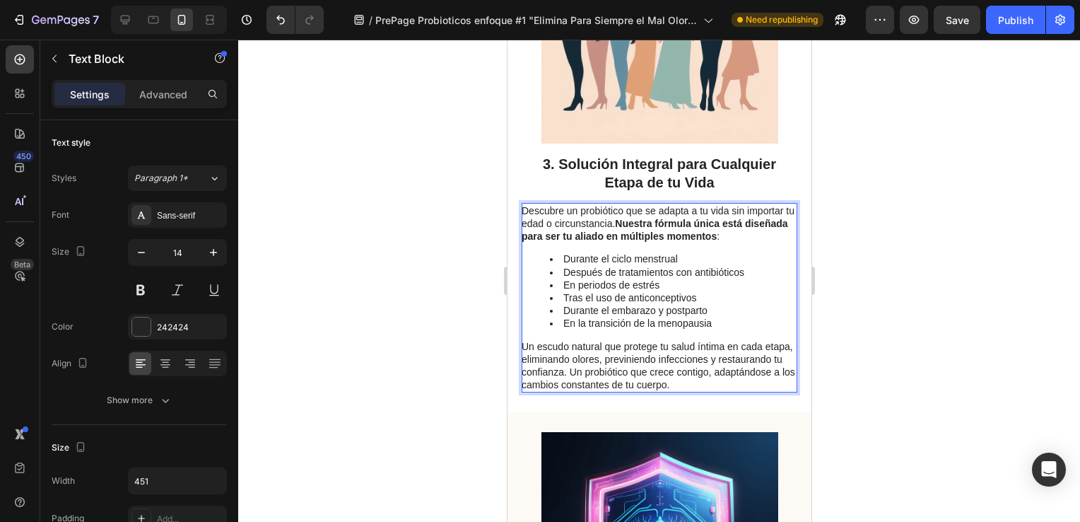
click at [604, 392] on p "Un escudo natural que protege tu salud íntima en cada etapa, eliminando olores,…" at bounding box center [658, 366] width 274 height 52
drag, startPoint x: 620, startPoint y: 392, endPoint x: 605, endPoint y: 392, distance: 14.8
click at [605, 392] on p "Un escudo natural que protege tu salud íntima en cada etapa, eliminando olores,…" at bounding box center [658, 366] width 274 height 52
click at [611, 242] on strong "Nuestra fórmula única está diseñada para ser tu aliado en múltiples momentos" at bounding box center [654, 230] width 266 height 24
drag, startPoint x: 633, startPoint y: 264, endPoint x: 620, endPoint y: 267, distance: 13.0
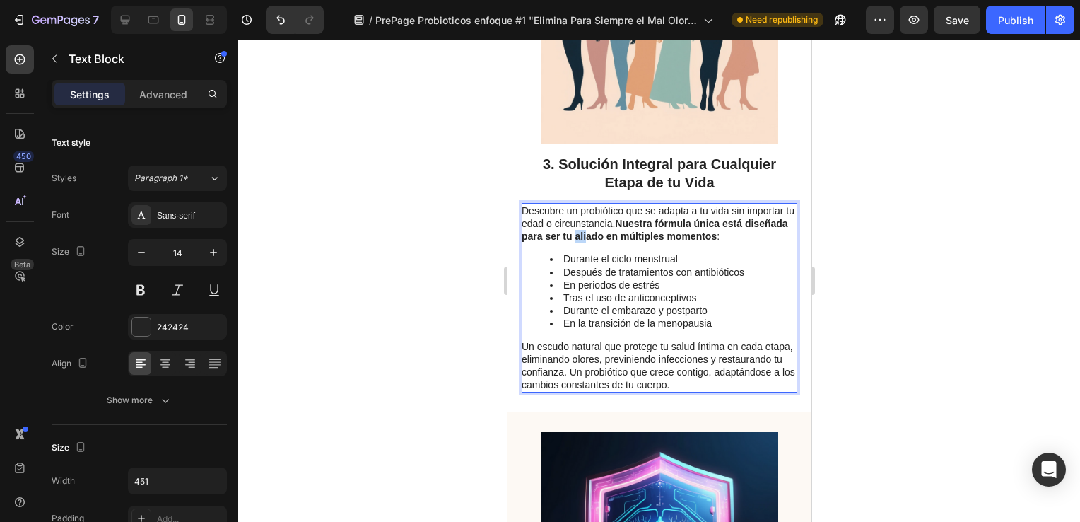
click at [620, 242] on strong "Nuestra fórmula única está diseñada para ser tu aliado en múltiples momentos" at bounding box center [654, 230] width 266 height 24
click at [467, 271] on div at bounding box center [659, 281] width 842 height 482
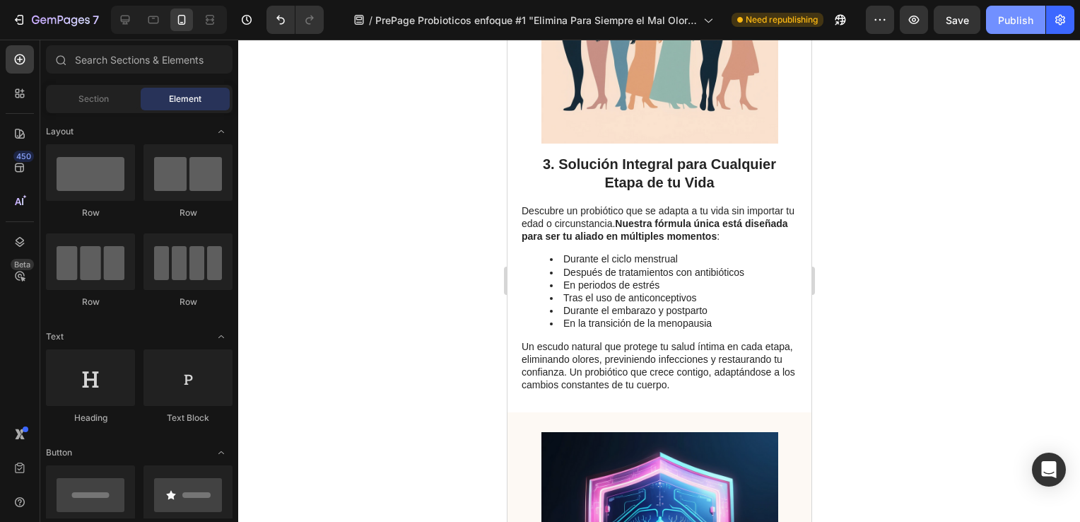
click at [1008, 19] on div "Publish" at bounding box center [1015, 20] width 35 height 15
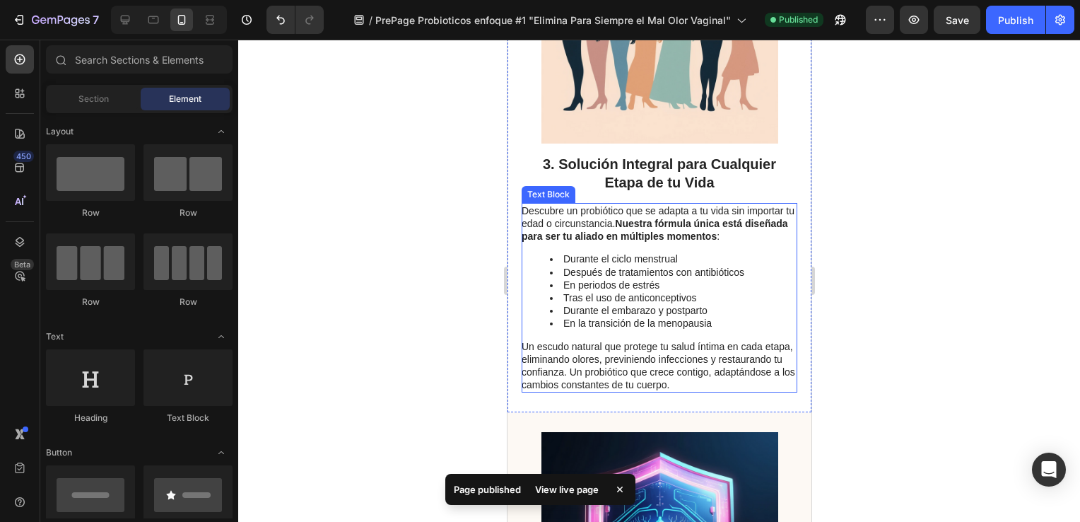
click at [582, 377] on p "Un escudo natural que protege tu salud íntima en cada etapa, eliminando olores,…" at bounding box center [658, 366] width 274 height 52
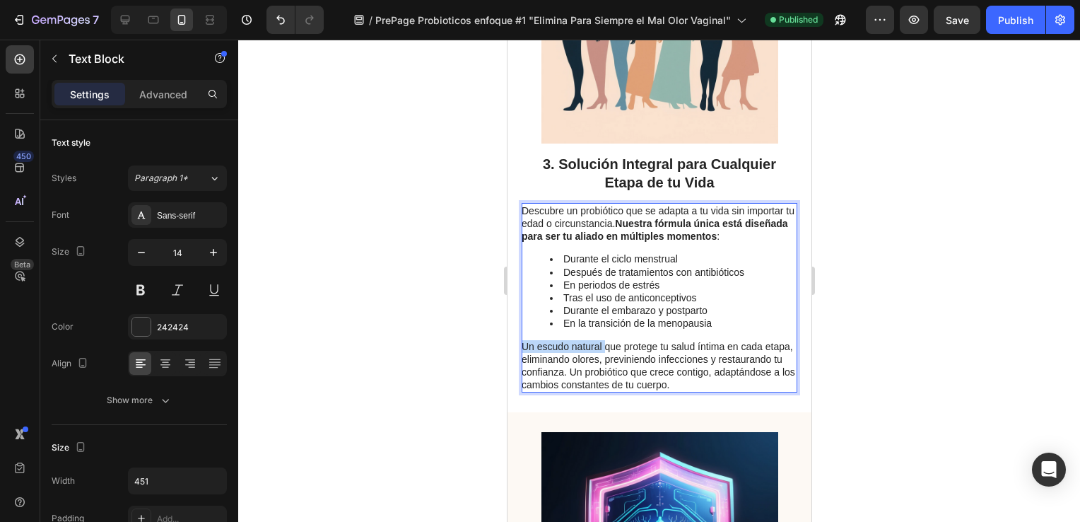
drag, startPoint x: 603, startPoint y: 376, endPoint x: 521, endPoint y: 379, distance: 82.1
click at [521, 379] on p "Un escudo natural que protege tu salud íntima en cada etapa, eliminando olores,…" at bounding box center [658, 366] width 274 height 52
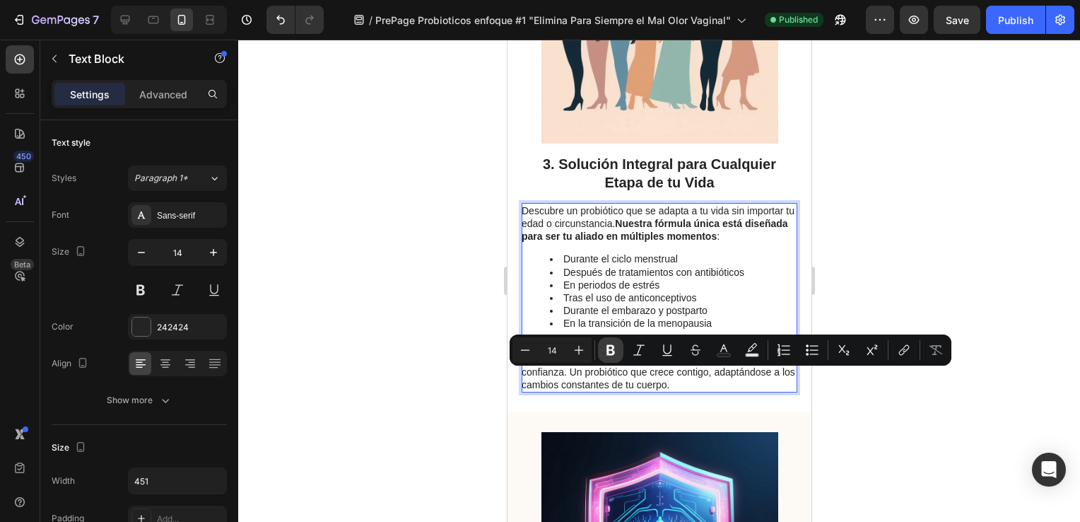
click at [609, 346] on icon "Editor contextual toolbar" at bounding box center [611, 350] width 14 height 14
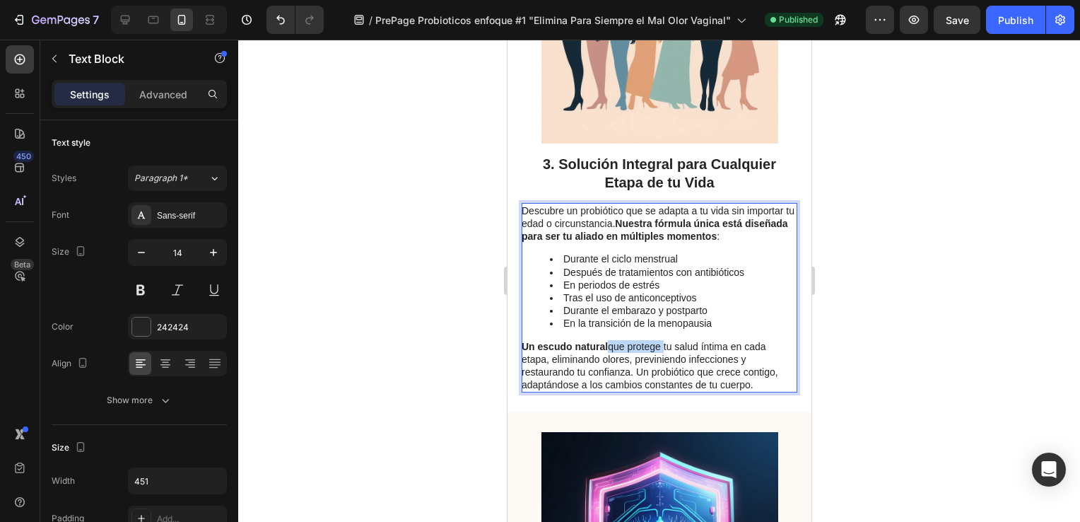
drag, startPoint x: 665, startPoint y: 378, endPoint x: 608, endPoint y: 377, distance: 56.5
click at [608, 377] on p "Un escudo natural que protege tu salud íntima en cada etapa, eliminando olores,…" at bounding box center [658, 366] width 274 height 52
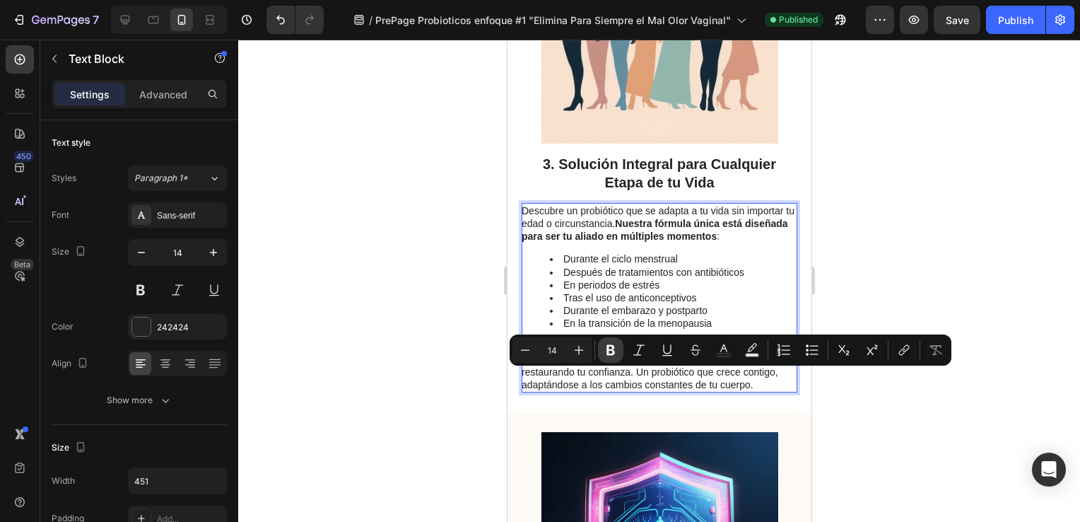
click at [606, 360] on button "Bold" at bounding box center [610, 349] width 25 height 25
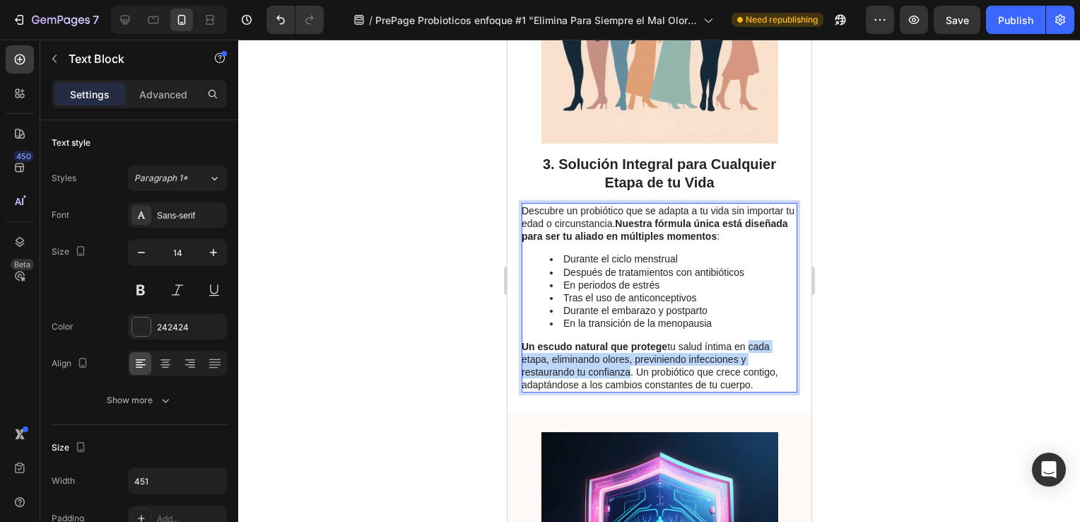
drag, startPoint x: 749, startPoint y: 380, endPoint x: 630, endPoint y: 402, distance: 121.4
click at [630, 392] on p "Un escudo natural que protege tu salud íntima en cada etapa, eliminando olores,…" at bounding box center [658, 366] width 274 height 52
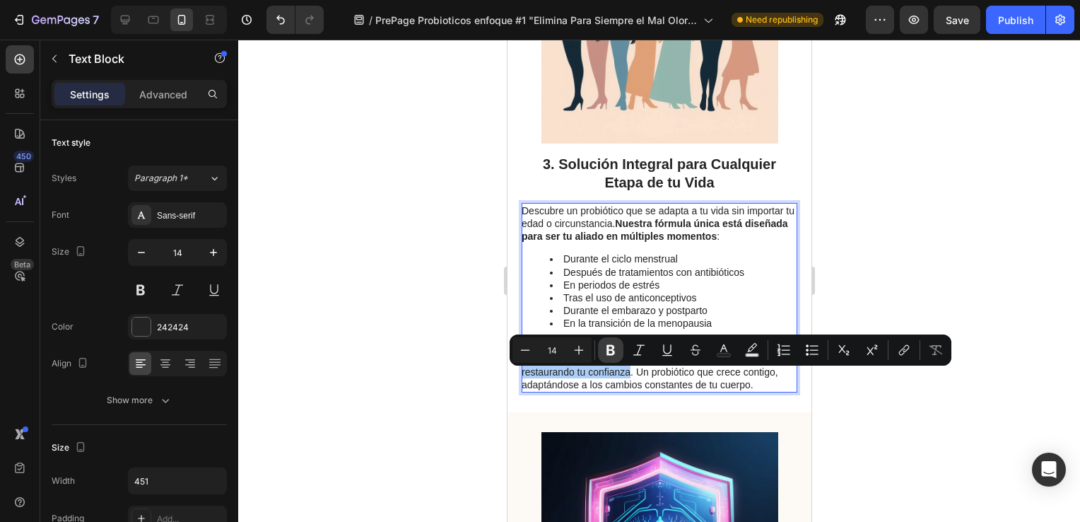
click at [613, 348] on icon "Editor contextual toolbar" at bounding box center [610, 350] width 8 height 11
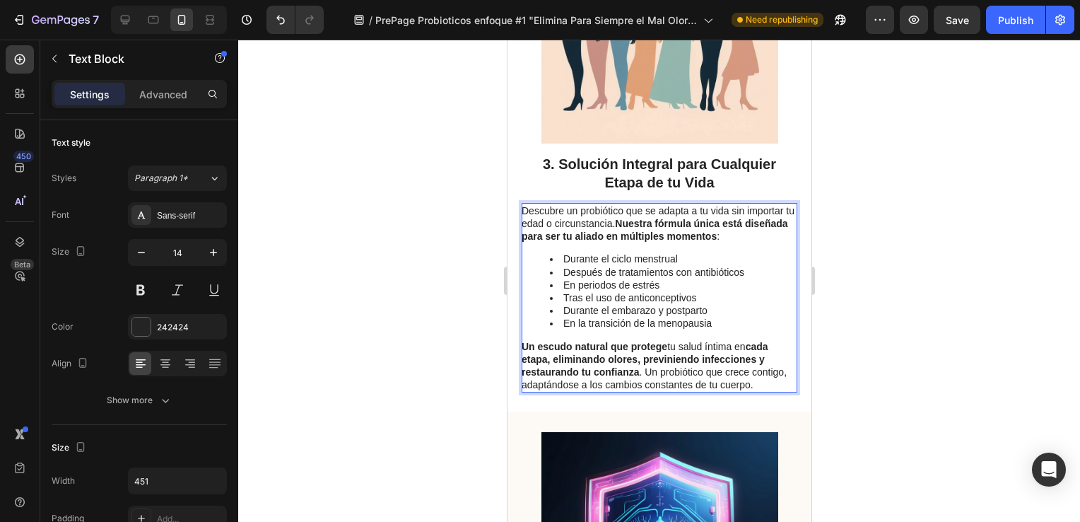
drag, startPoint x: 736, startPoint y: 377, endPoint x: 748, endPoint y: 377, distance: 12.7
click at [748, 377] on p "Un escudo natural que protege tu salud íntima en cada etapa, eliminando olores,…" at bounding box center [658, 366] width 274 height 52
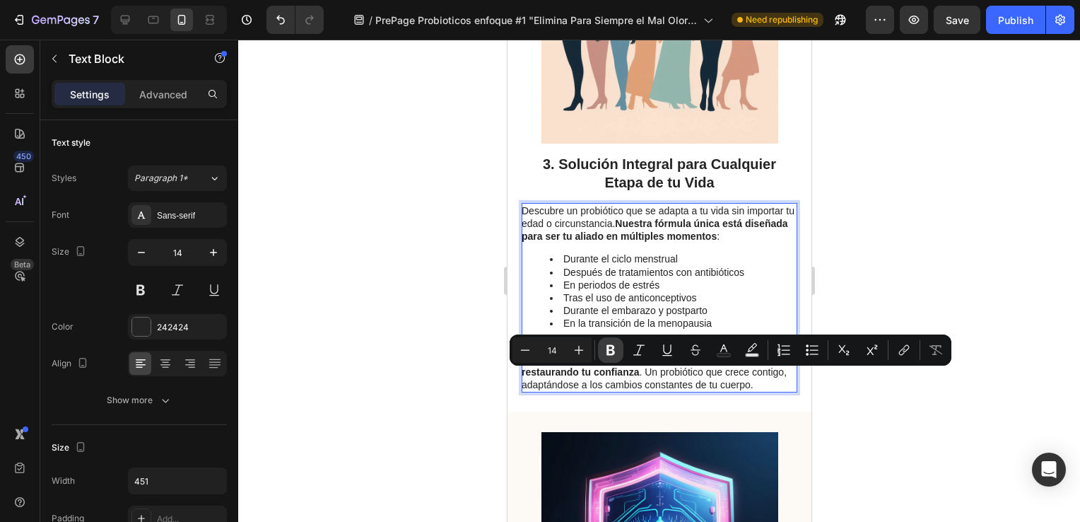
click at [612, 346] on icon "Editor contextual toolbar" at bounding box center [610, 350] width 8 height 11
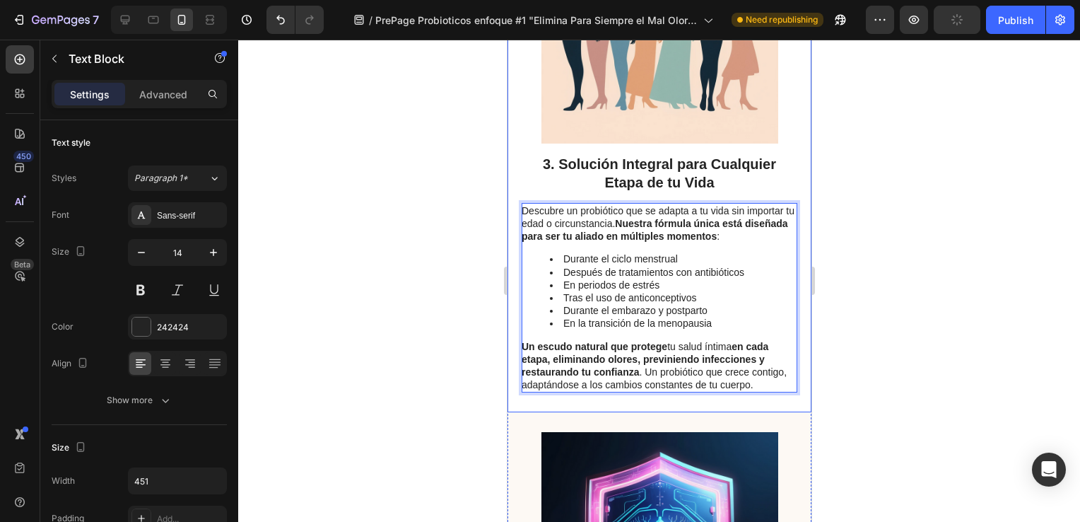
click at [452, 372] on div at bounding box center [659, 281] width 842 height 482
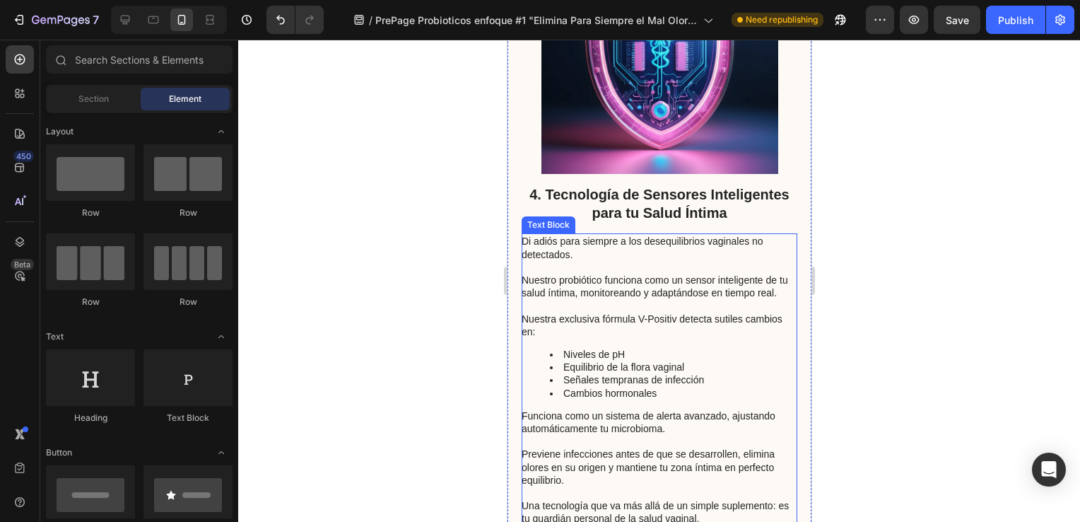
scroll to position [2008, 0]
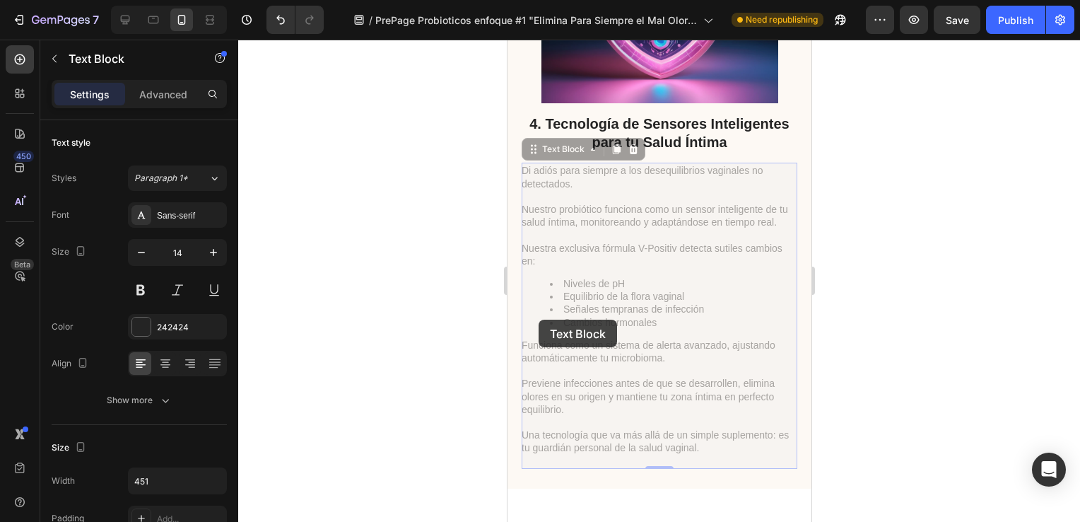
drag, startPoint x: 538, startPoint y: 319, endPoint x: 517, endPoint y: 308, distance: 24.0
click at [517, 308] on div "4. Tecnología de Sensores Inteligentes para tu Salud Íntima Heading Di adiós pa…" at bounding box center [659, 167] width 304 height 641
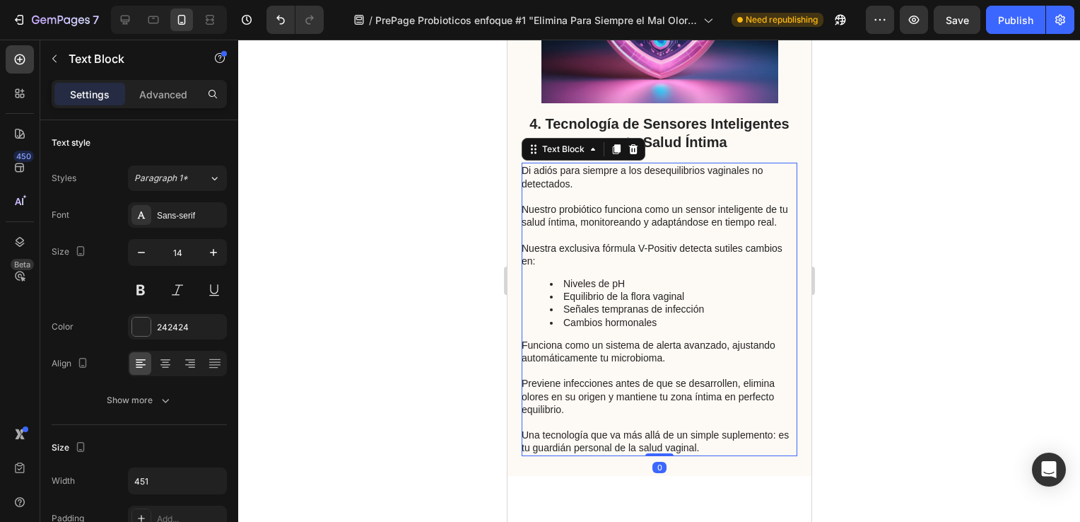
click at [537, 267] on p "Nuestra exclusiva fórmula V-Positiv detecta sutiles cambios en:" at bounding box center [658, 254] width 274 height 25
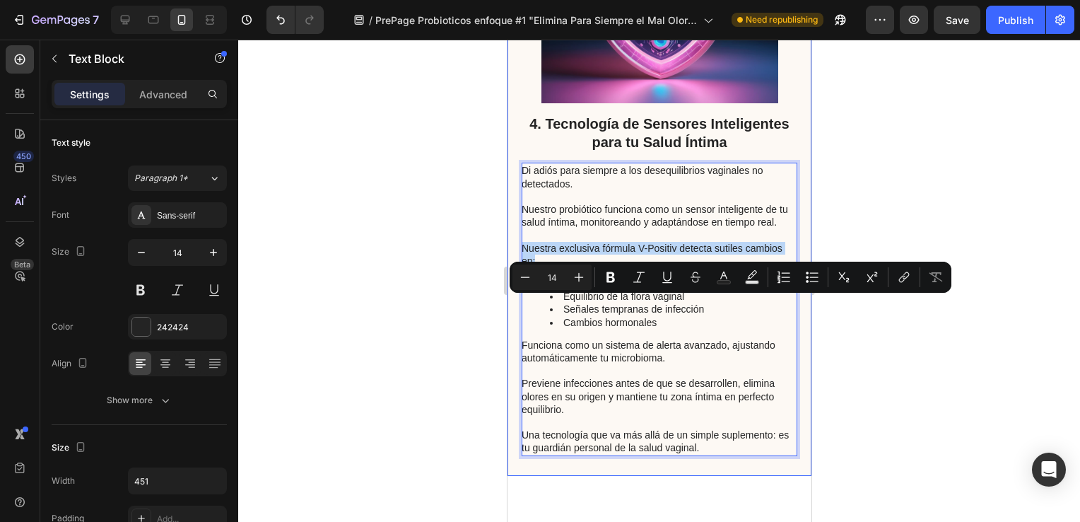
drag, startPoint x: 536, startPoint y: 319, endPoint x: 512, endPoint y: 304, distance: 29.2
click at [512, 304] on div "4. Tecnología de Sensores Inteligentes para tu Salud Íntima Heading Di adiós pa…" at bounding box center [659, 161] width 304 height 628
click at [612, 281] on icon "Editor contextual toolbar" at bounding box center [610, 277] width 8 height 11
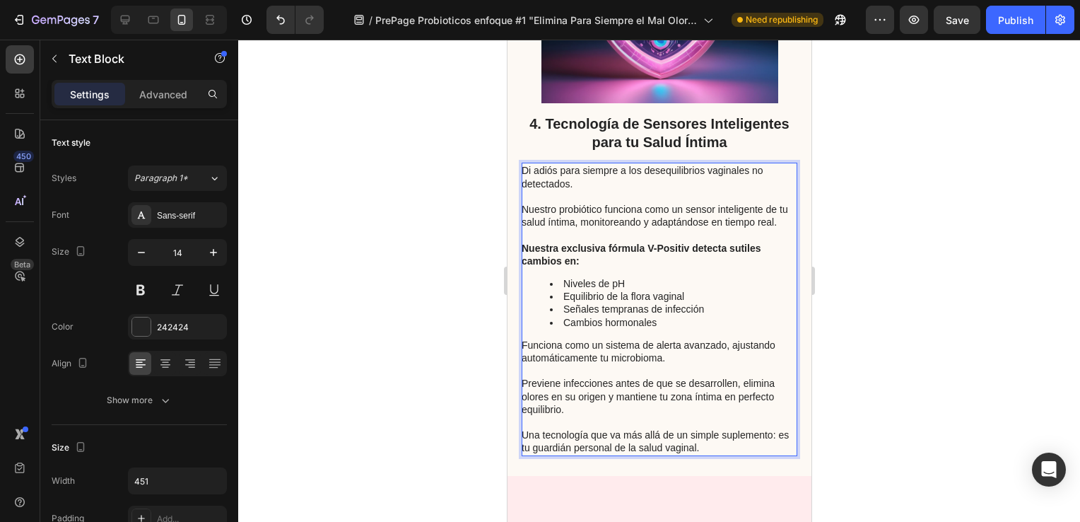
scroll to position [2079, 0]
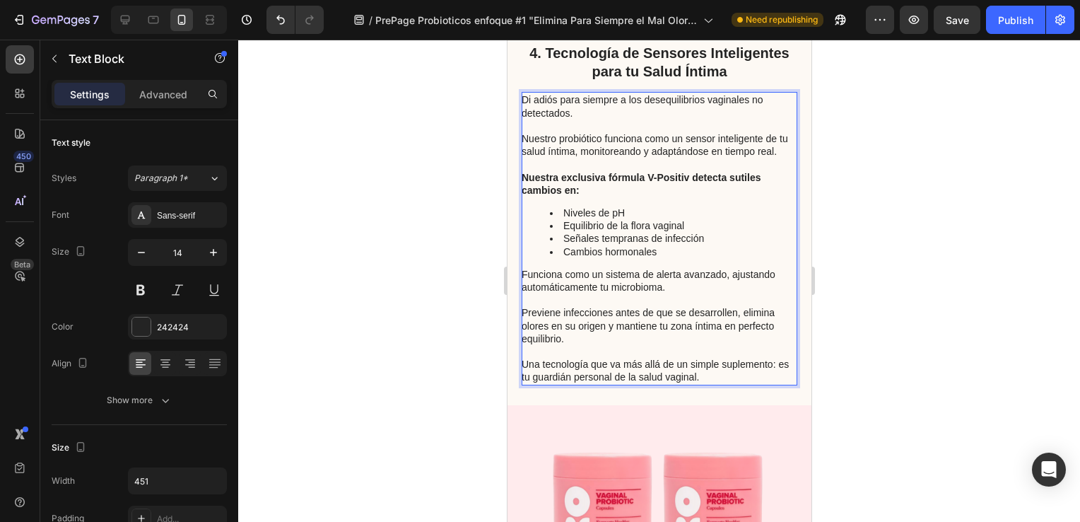
click at [569, 345] on p "Previene infecciones antes de que se desarrollen, elimina olores en su origen y…" at bounding box center [658, 325] width 274 height 39
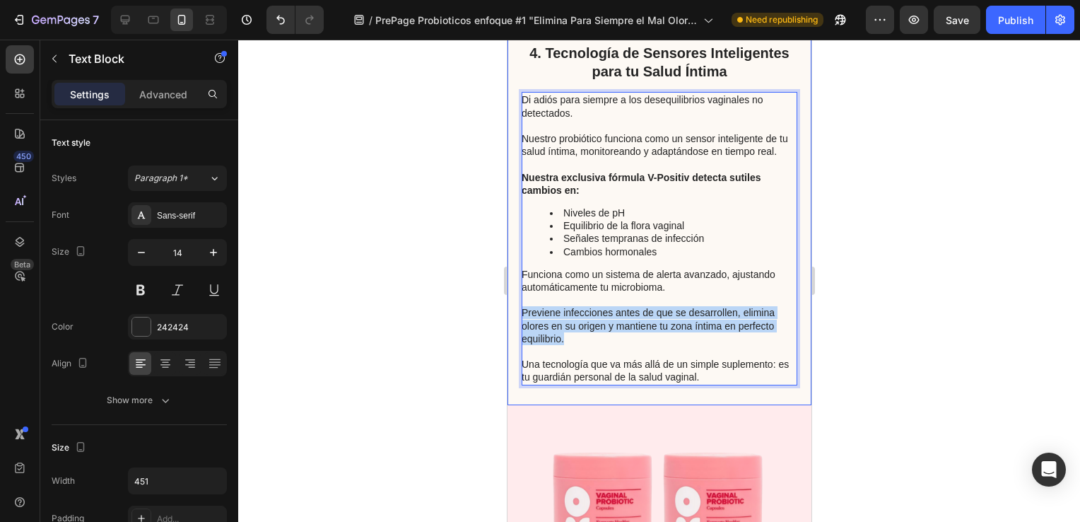
drag, startPoint x: 564, startPoint y: 394, endPoint x: 517, endPoint y: 373, distance: 51.2
click at [517, 373] on div "4. Tecnología de Sensores Inteligentes para tu Salud Íntima Heading Di adiós pa…" at bounding box center [659, 90] width 304 height 628
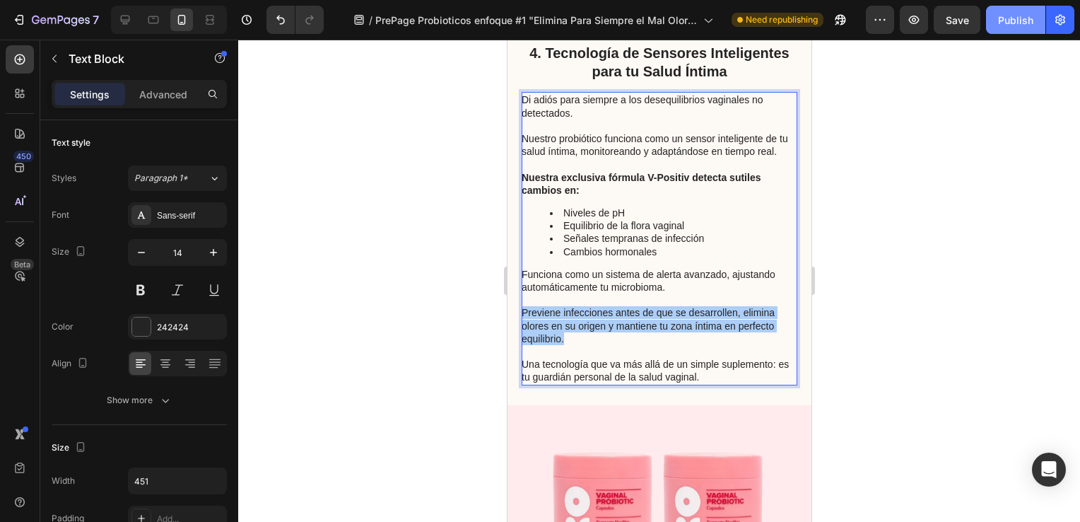
click at [996, 23] on button "Publish" at bounding box center [1015, 20] width 59 height 28
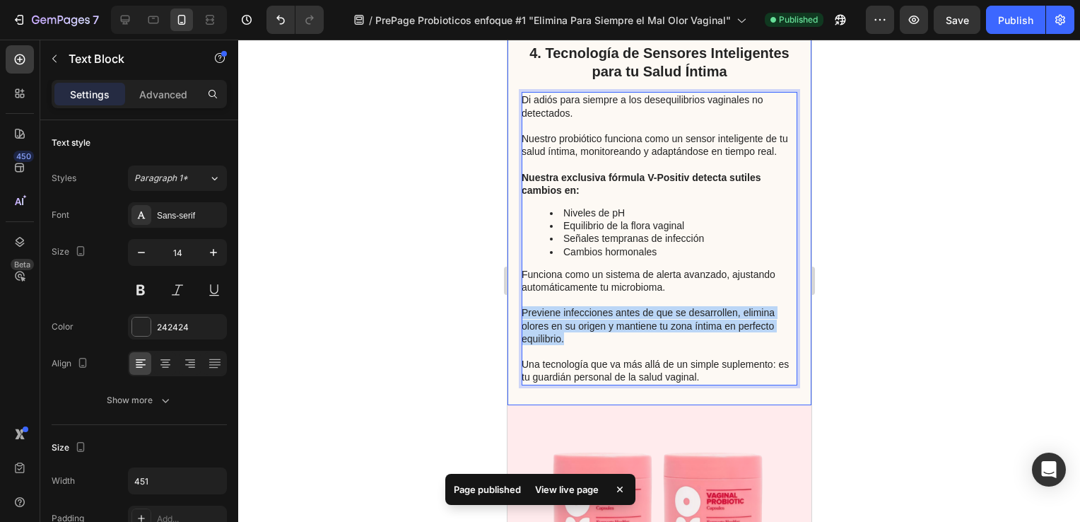
drag, startPoint x: 564, startPoint y: 396, endPoint x: 517, endPoint y: 369, distance: 54.2
click at [517, 369] on div "4. Tecnología de Sensores Inteligentes para tu Salud Íntima Heading Di adiós pa…" at bounding box center [659, 90] width 304 height 628
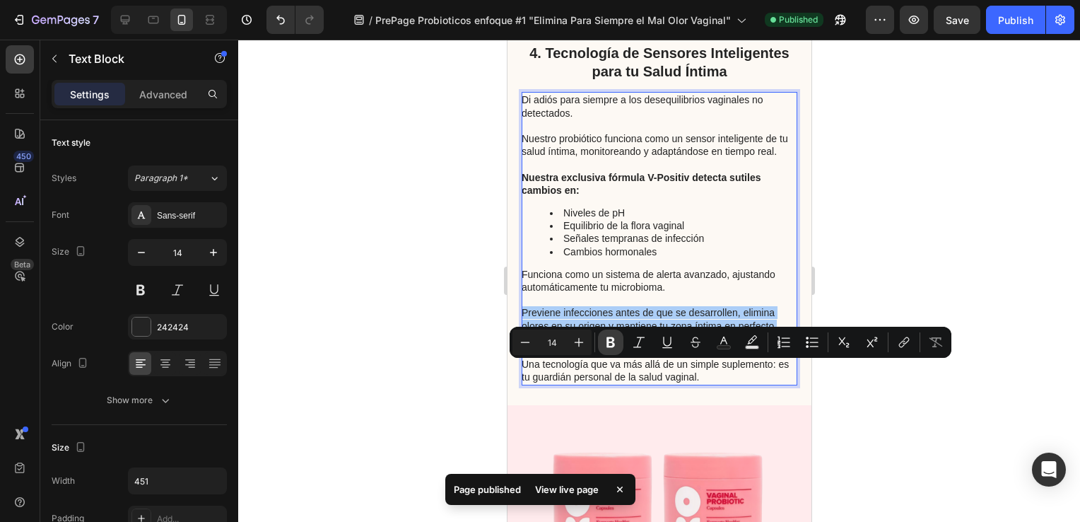
click at [602, 340] on button "Bold" at bounding box center [610, 341] width 25 height 25
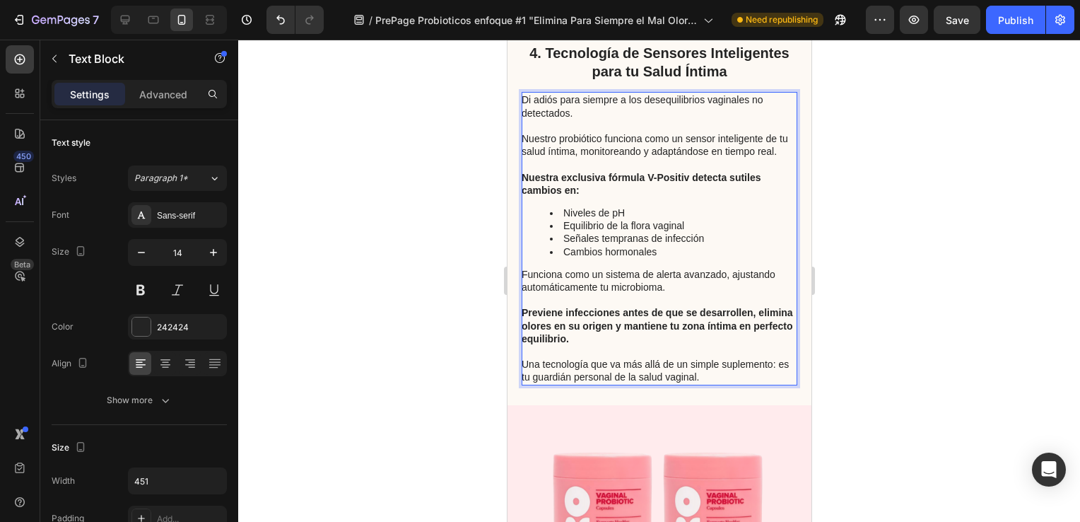
click at [724, 293] on p "Funciona como un sistema de alerta avanzado, ajustando automáticamente tu micro…" at bounding box center [658, 280] width 274 height 25
drag, startPoint x: 726, startPoint y: 331, endPoint x: 521, endPoint y: 335, distance: 205.0
click at [521, 293] on p "Funciona como un sistema de alerta avanzado, ajustando automáticamente tu micro…" at bounding box center [658, 280] width 274 height 25
click at [1025, 6] on button "Publish" at bounding box center [1015, 20] width 59 height 28
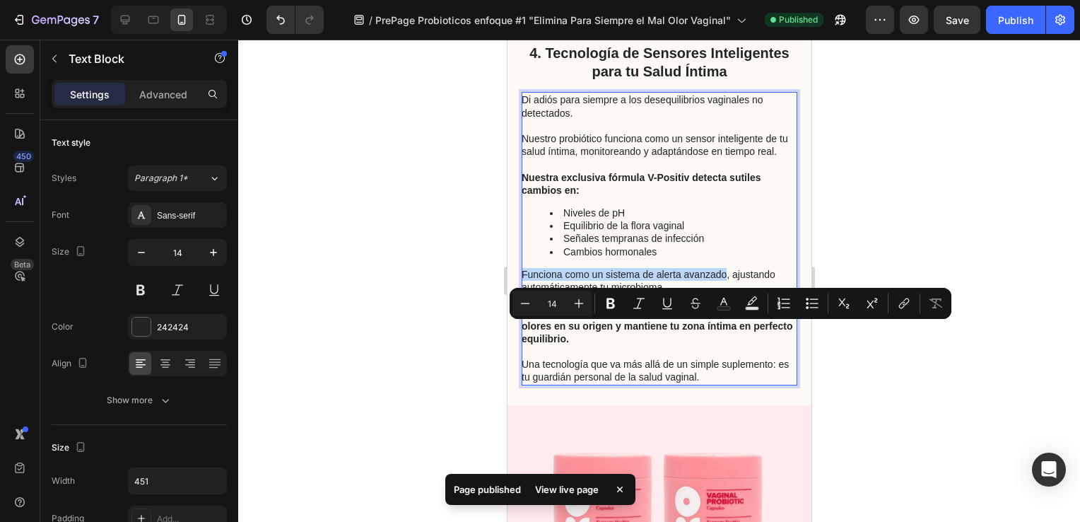
drag, startPoint x: 726, startPoint y: 329, endPoint x: 521, endPoint y: 336, distance: 205.8
click at [608, 299] on icon "Editor contextual toolbar" at bounding box center [610, 303] width 8 height 11
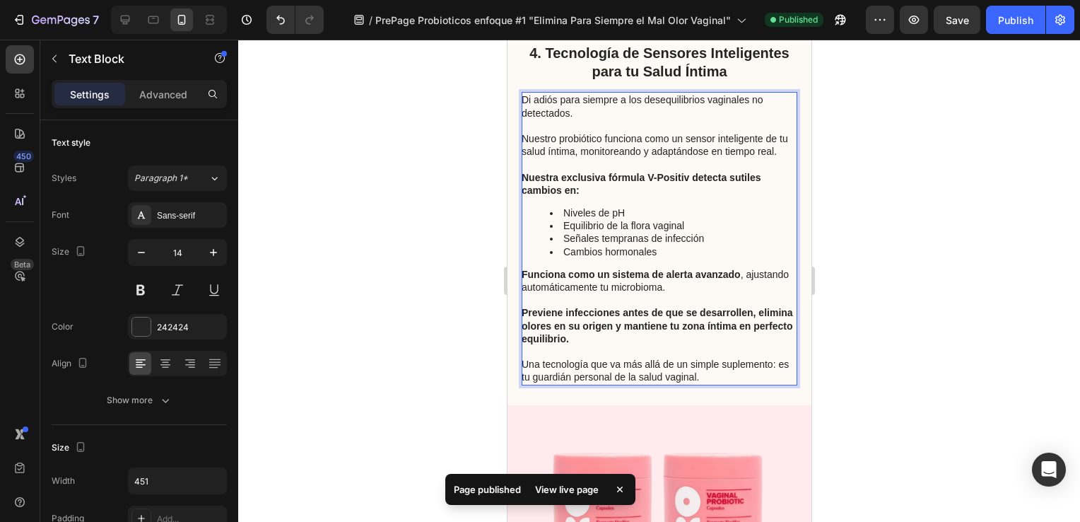
click at [458, 322] on div at bounding box center [659, 281] width 842 height 482
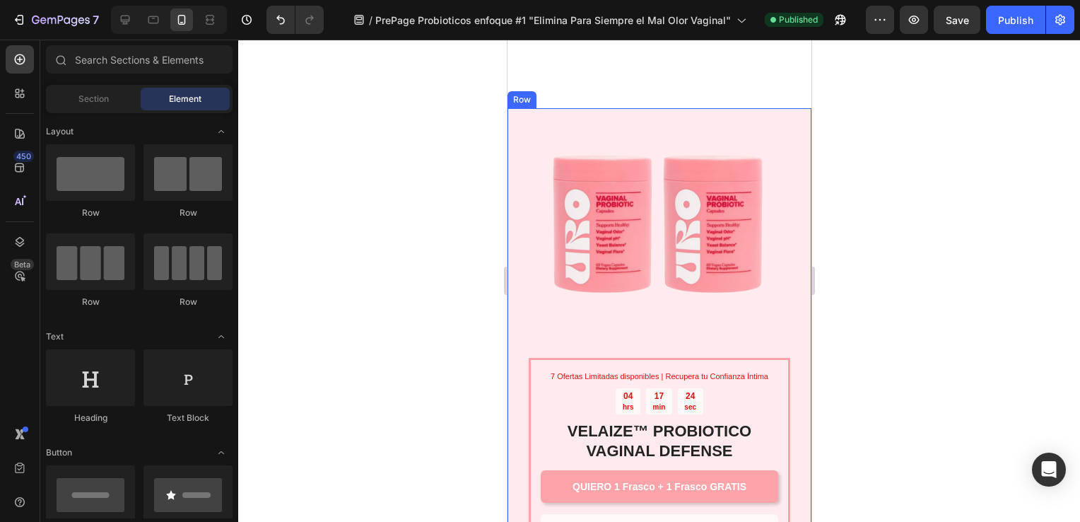
scroll to position [2503, 0]
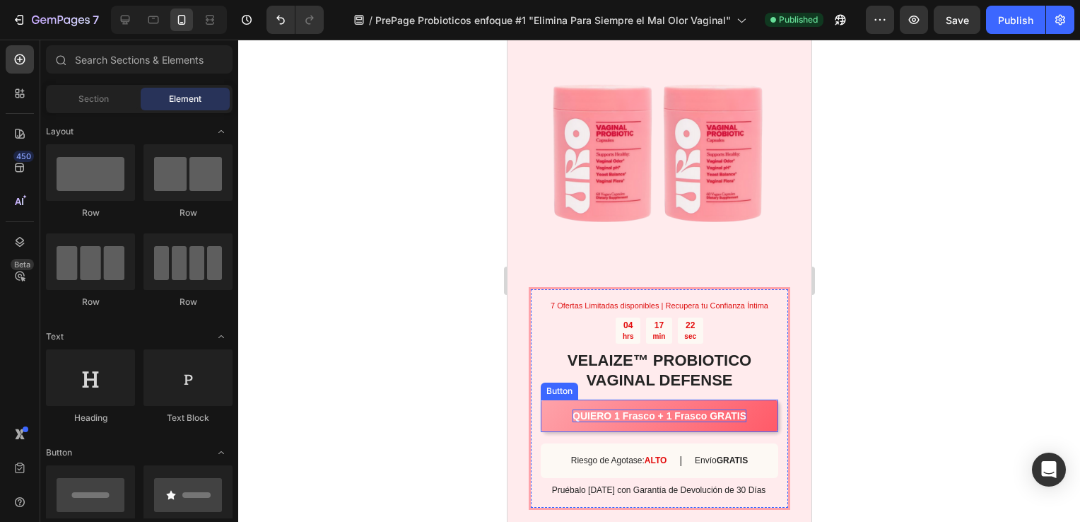
click at [648, 414] on p "QUIERO 1 Frasco + 1 Frasco GRATIS" at bounding box center [659, 415] width 174 height 13
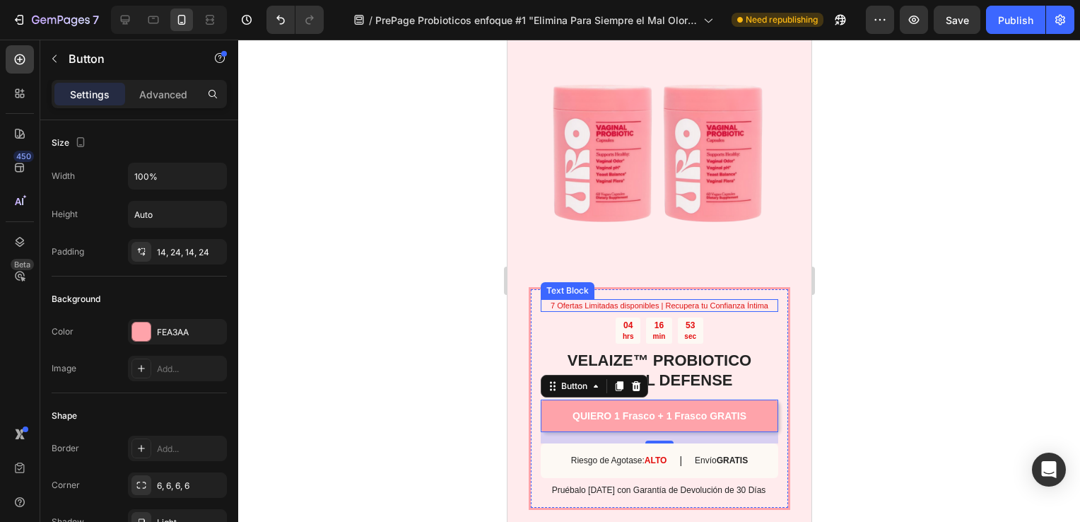
click at [652, 302] on p "7 Ofertas Limitadas disponibles | Recupera tu Confianza Íntima" at bounding box center [658, 305] width 235 height 10
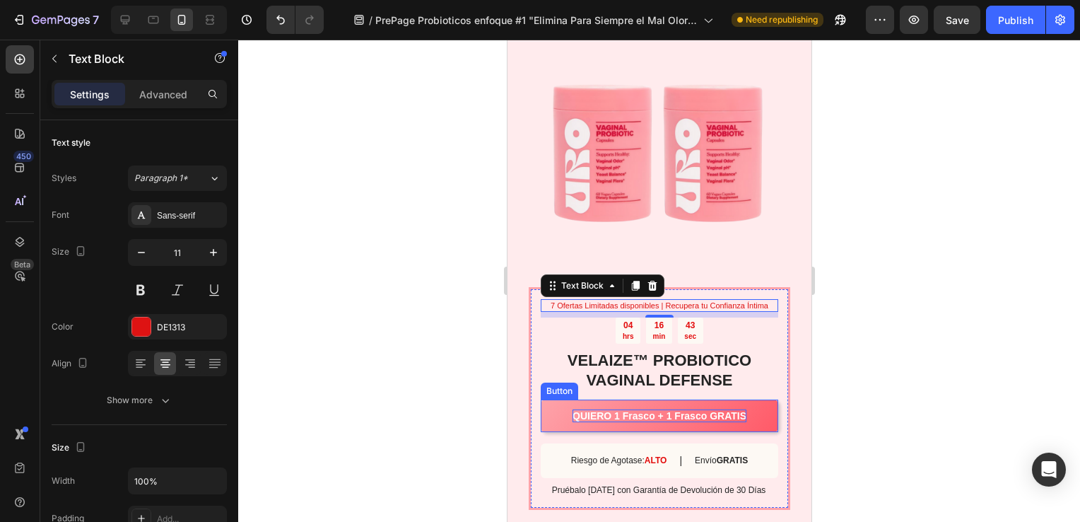
click at [656, 414] on p "QUIERO 1 Frasco + 1 Frasco GRATIS" at bounding box center [659, 415] width 174 height 13
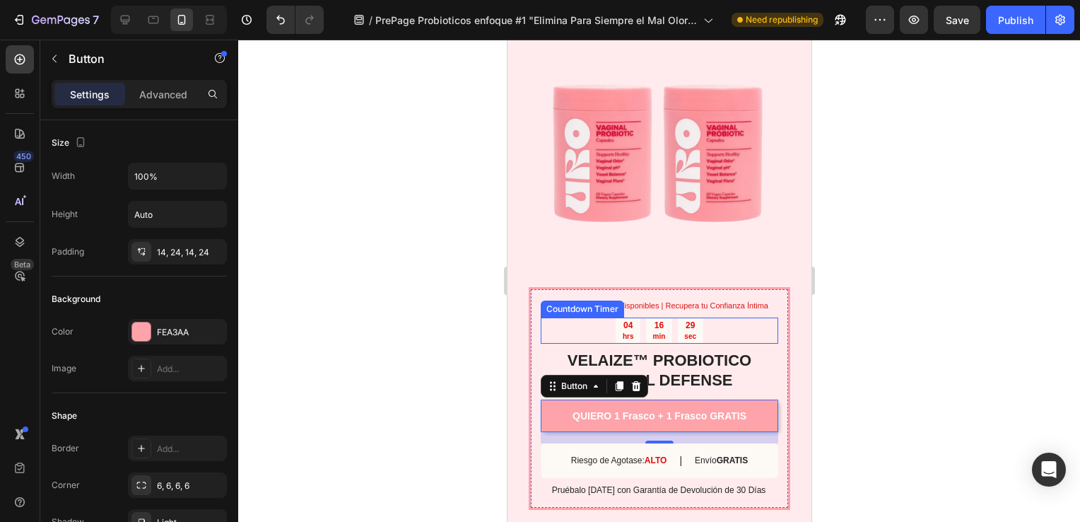
click at [659, 338] on p "min" at bounding box center [658, 335] width 13 height 9
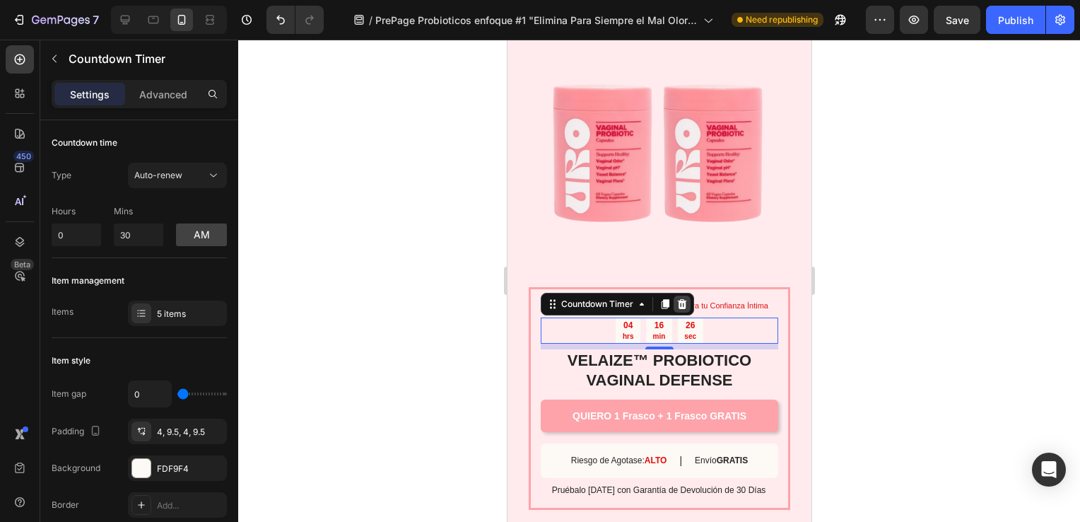
click at [679, 304] on icon at bounding box center [681, 303] width 11 height 11
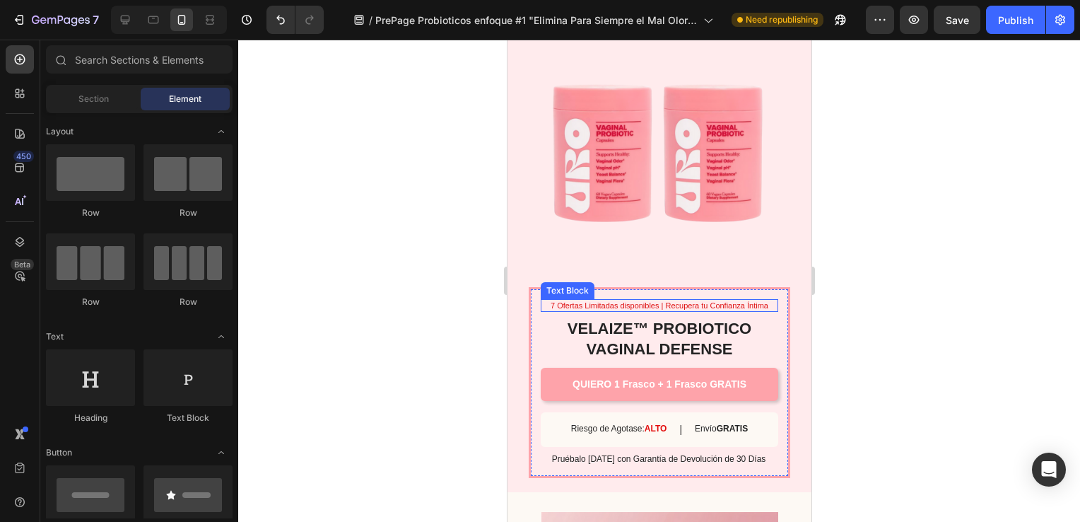
click at [660, 305] on p "7 Ofertas Limitadas disponibles | Recupera tu Confianza Íntima" at bounding box center [658, 305] width 235 height 10
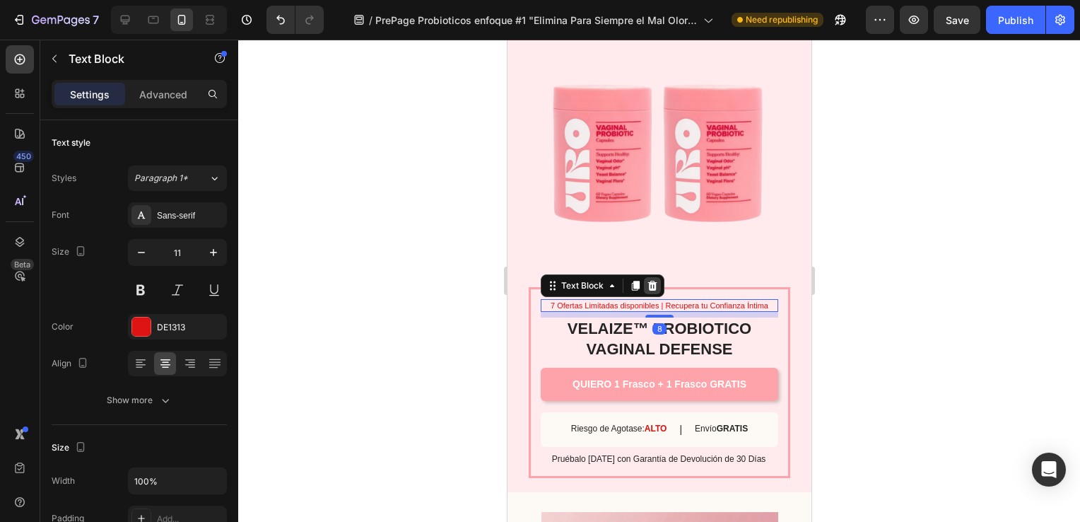
click at [651, 286] on icon at bounding box center [651, 286] width 9 height 10
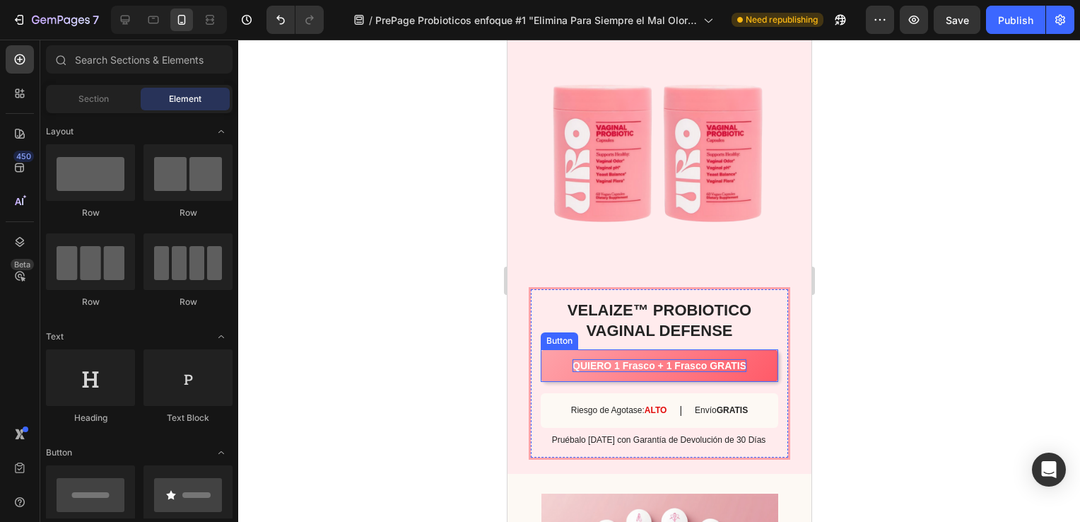
click at [634, 366] on p "QUIERO 1 Frasco + 1 Frasco GRATIS" at bounding box center [659, 365] width 174 height 13
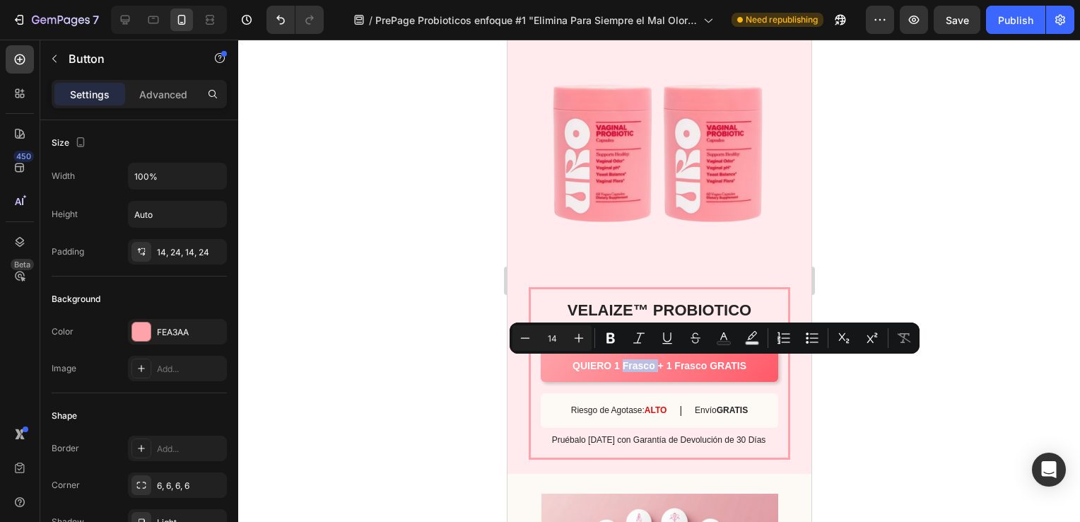
click at [741, 364] on link "QUIERO 1 Frasco + 1 Frasco GRATIS" at bounding box center [658, 365] width 237 height 33
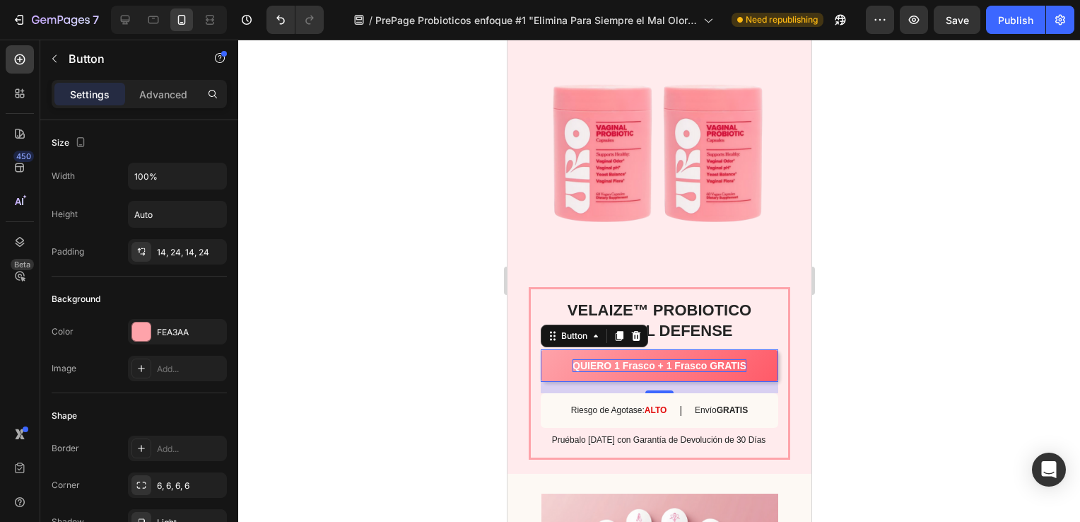
click at [738, 364] on p "QUIERO 1 Frasco + 1 Frasco GRATIS" at bounding box center [659, 365] width 174 height 13
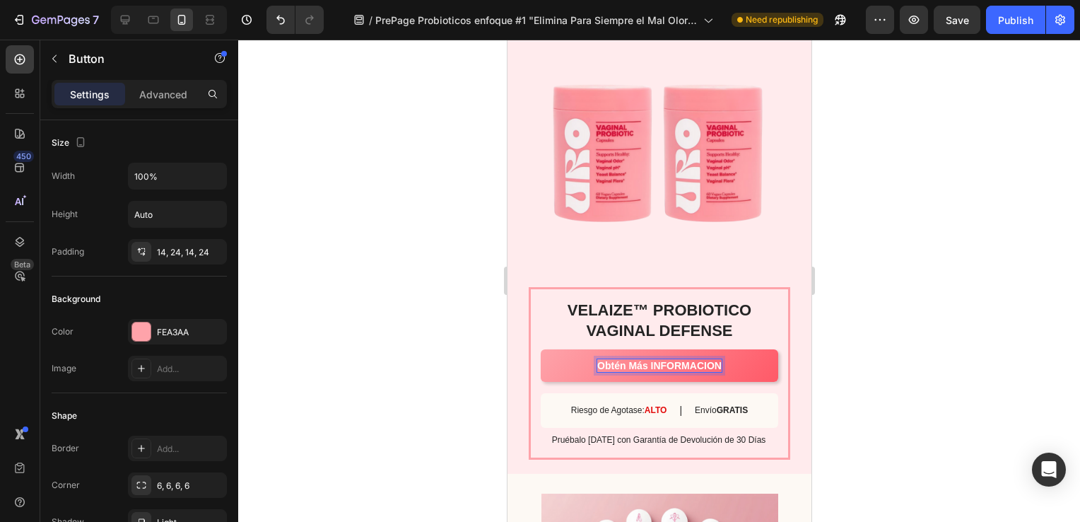
click at [707, 362] on p "Obtén Más INFORMACION" at bounding box center [658, 365] width 124 height 13
click at [642, 365] on p "Obtén Más INFORMACIÓN" at bounding box center [658, 365] width 124 height 13
click at [432, 358] on div at bounding box center [659, 281] width 842 height 482
click at [639, 366] on p "OBTÉN MÁS INFORMACIÓN" at bounding box center [658, 365] width 133 height 13
click at [664, 363] on p "OBTÉN MÁS INFORMACIÓN" at bounding box center [658, 365] width 133 height 13
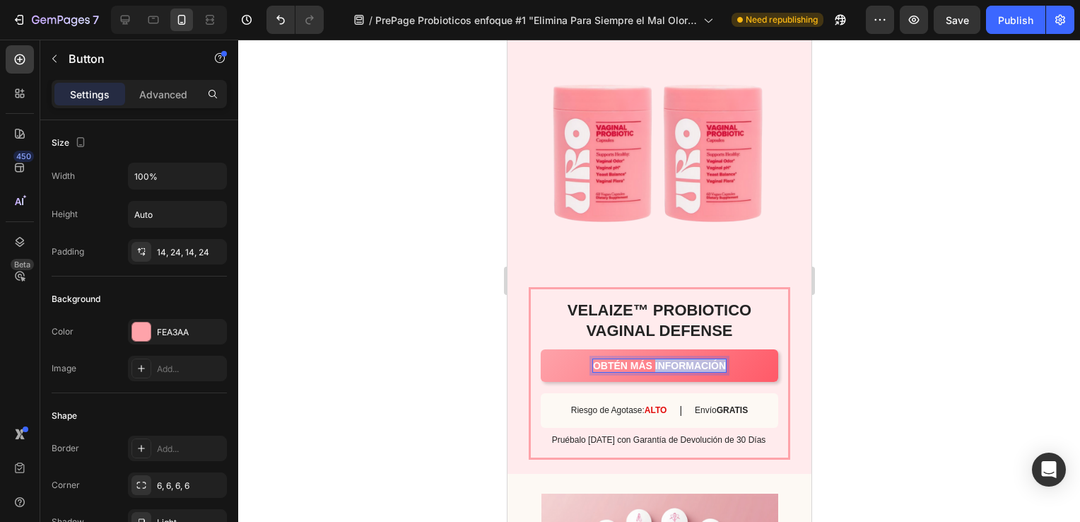
click at [664, 363] on p "OBTÉN MÁS INFORMACIÓN" at bounding box center [658, 365] width 133 height 13
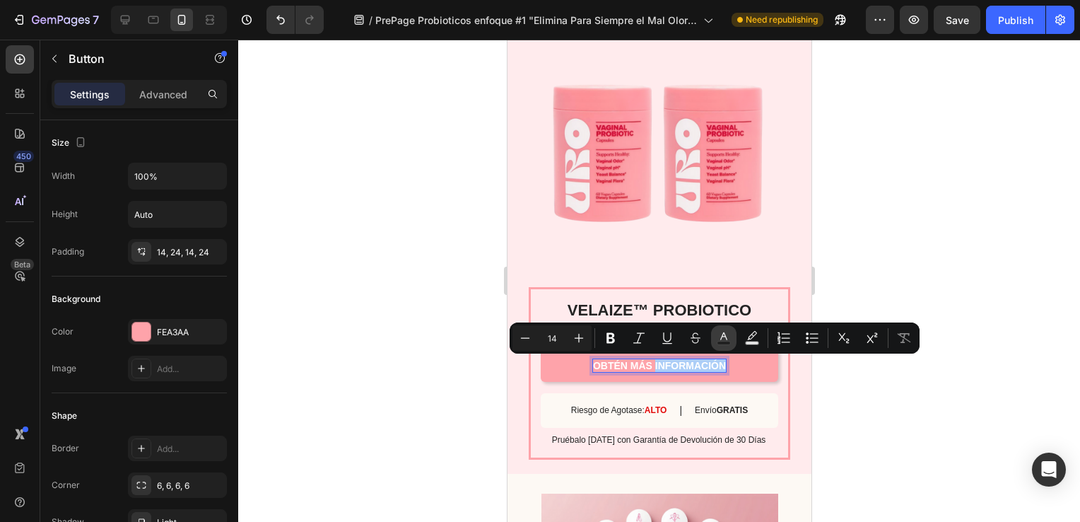
click at [723, 339] on icon "Editor contextual toolbar" at bounding box center [724, 338] width 14 height 14
type input "FFFFFF"
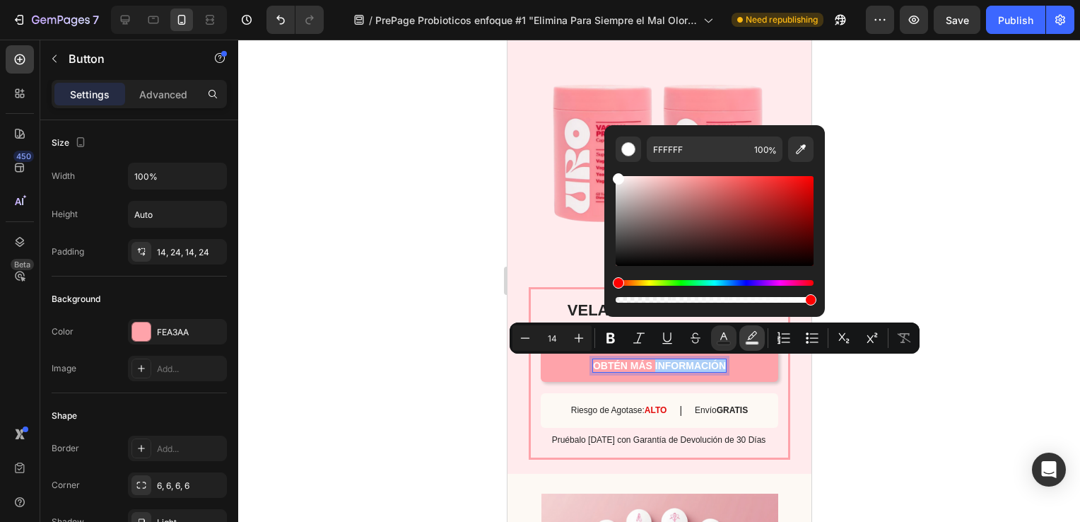
click at [747, 339] on icon "Editor contextual toolbar" at bounding box center [752, 338] width 14 height 14
type input "000000"
type input "77"
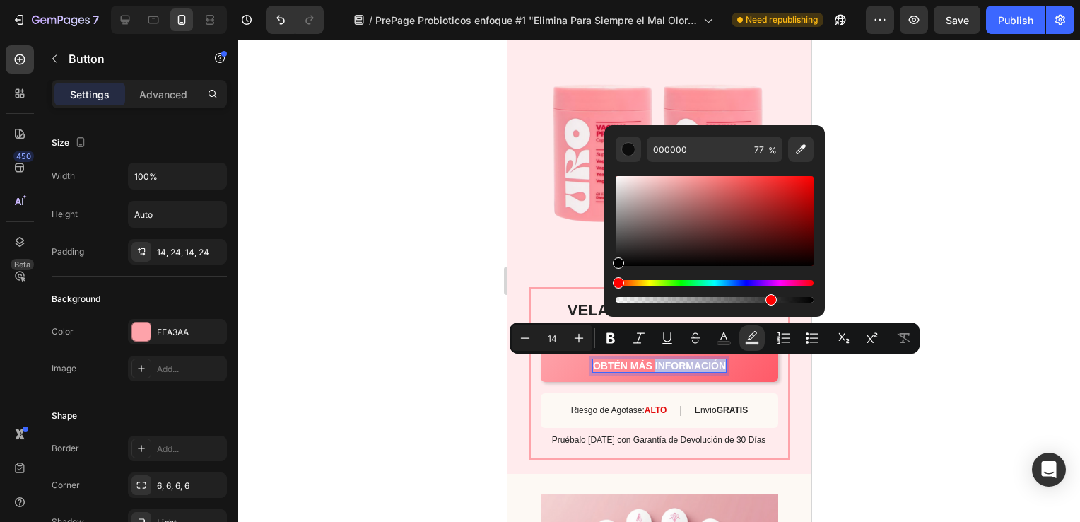
click at [719, 366] on p "OBTÉN MÁS INFORMACIÓN" at bounding box center [658, 365] width 133 height 13
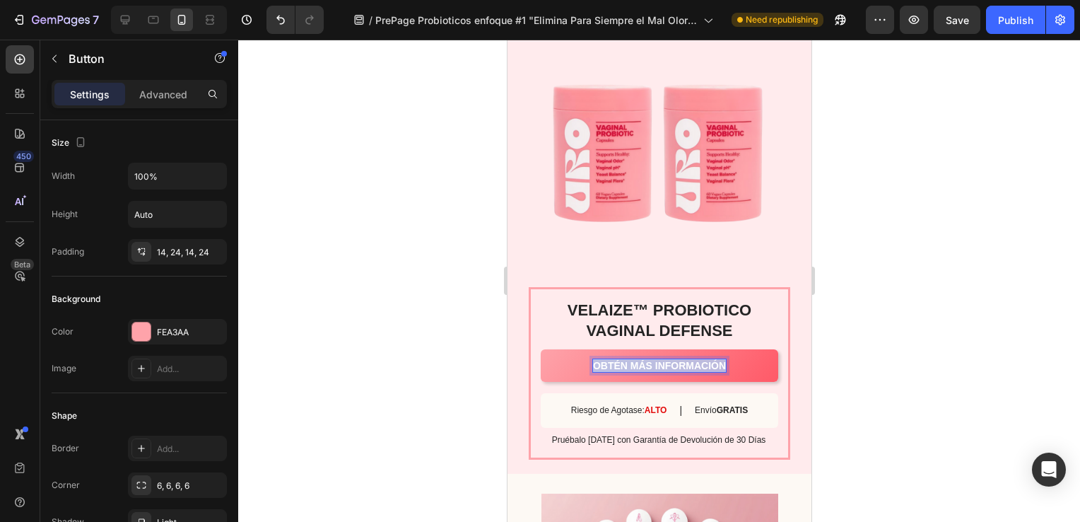
drag, startPoint x: 719, startPoint y: 366, endPoint x: 584, endPoint y: 367, distance: 135.0
click at [584, 367] on link "OBTÉN MÁS INFORMACIÓN" at bounding box center [658, 365] width 237 height 33
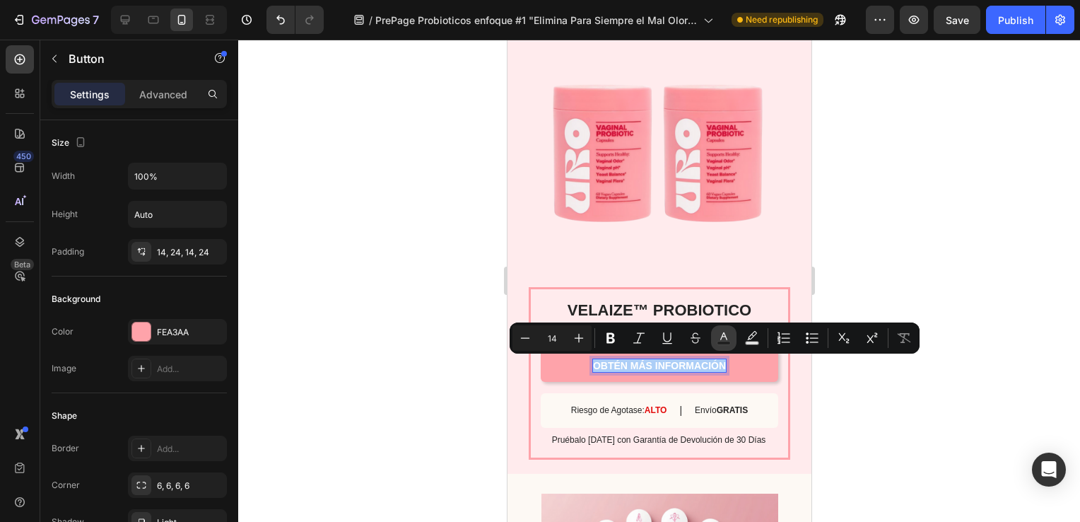
click at [724, 342] on rect "Editor contextual toolbar" at bounding box center [723, 343] width 13 height 4
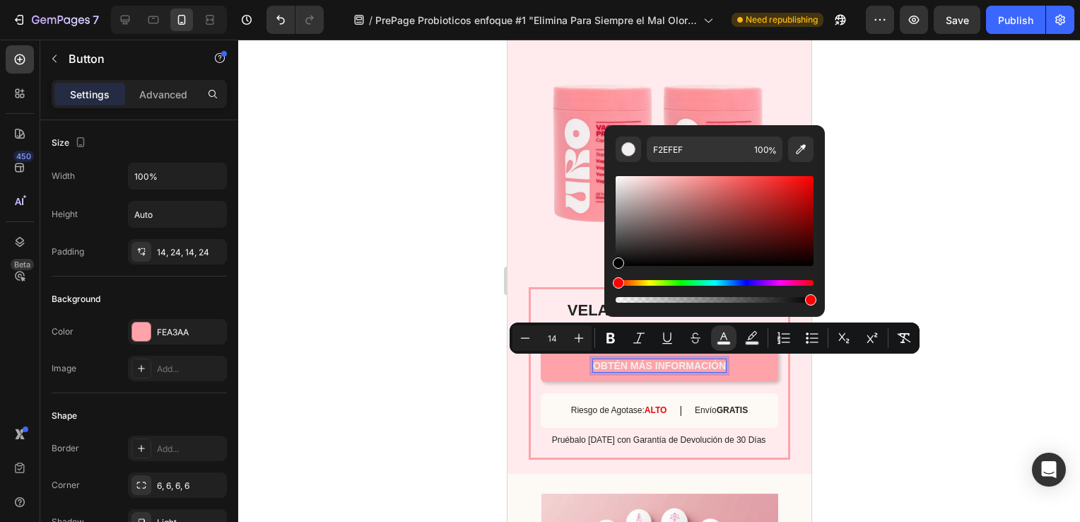
type input "000000"
drag, startPoint x: 619, startPoint y: 180, endPoint x: 616, endPoint y: 270, distance: 89.8
click at [616, 270] on div "Editor contextual toolbar" at bounding box center [715, 239] width 198 height 132
click at [348, 331] on div at bounding box center [659, 281] width 842 height 482
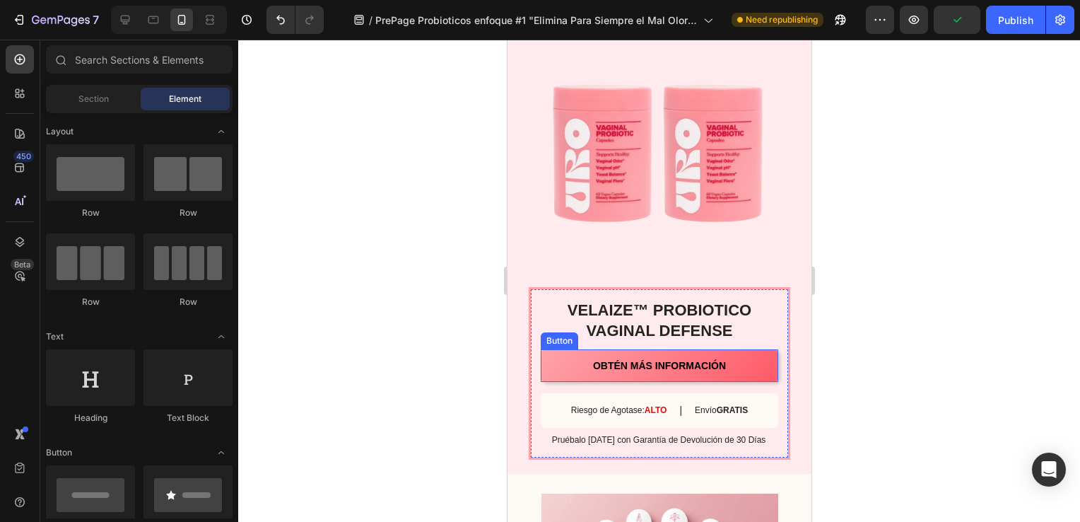
click at [569, 367] on link "OBTÉN MÁS INFORMACIÓN" at bounding box center [658, 365] width 237 height 33
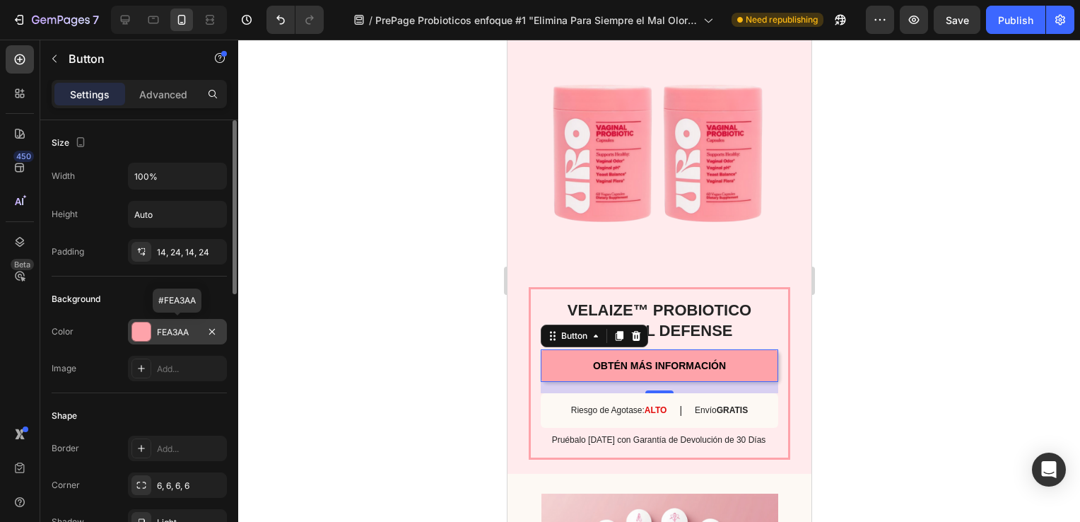
click at [187, 332] on div "FEA3AA" at bounding box center [177, 332] width 41 height 13
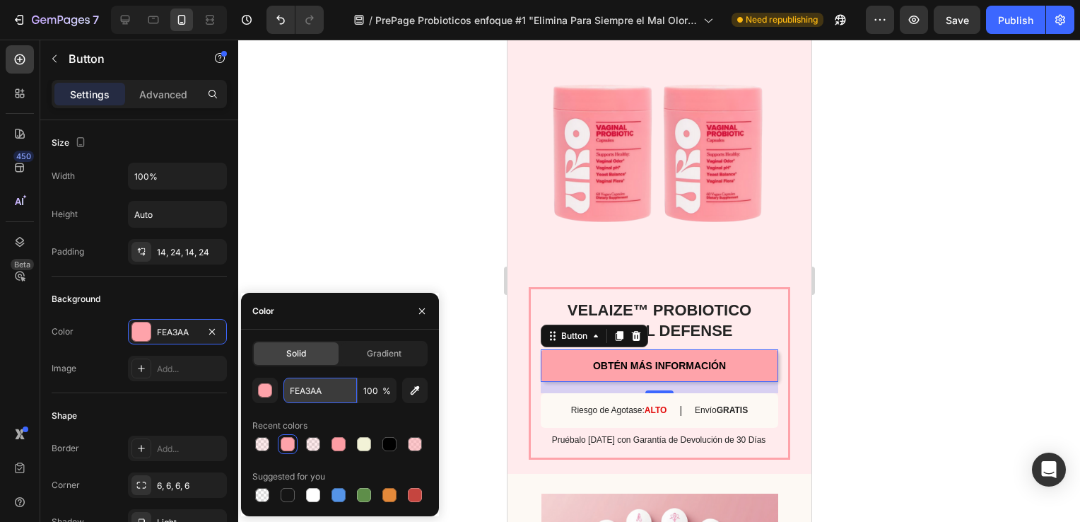
click at [322, 389] on input "FEA3AA" at bounding box center [319, 389] width 73 height 25
click at [408, 391] on icon "button" at bounding box center [415, 390] width 14 height 14
type input "D11138"
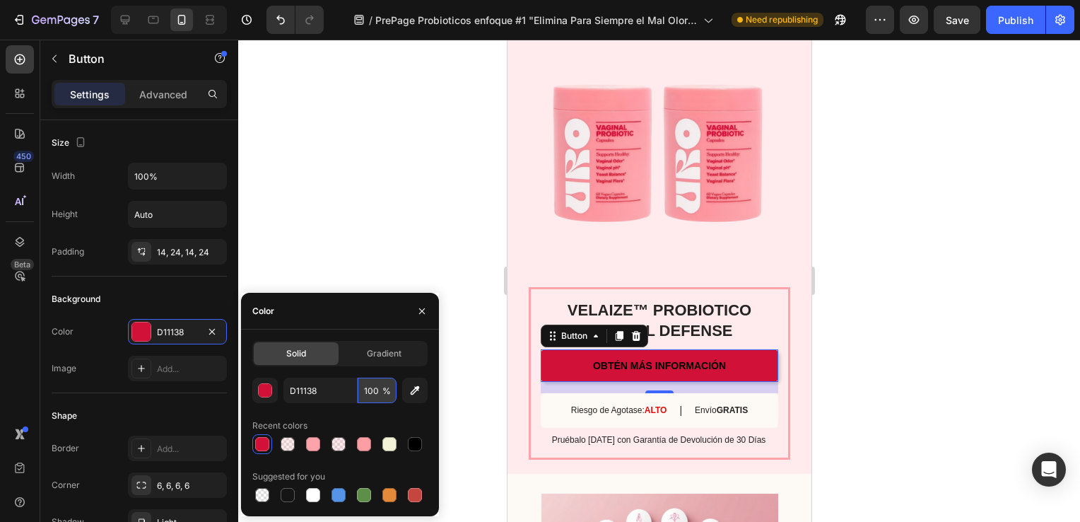
click at [373, 394] on input "100" at bounding box center [377, 389] width 39 height 25
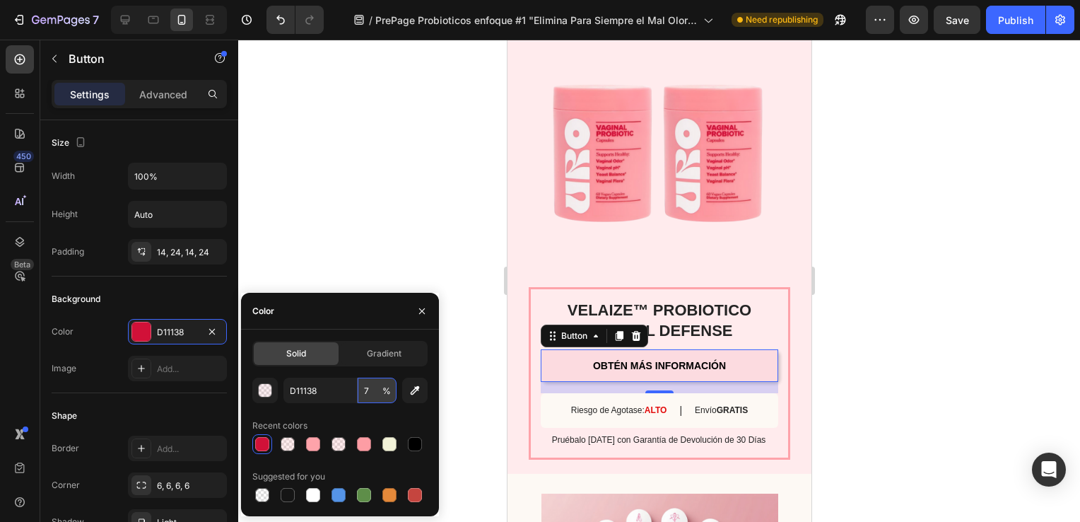
type input "70"
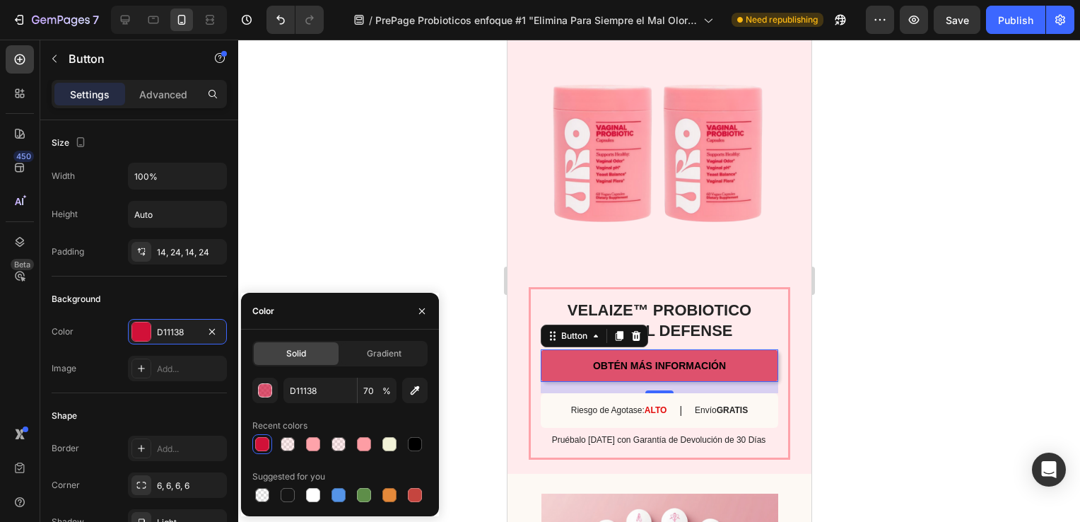
click at [417, 217] on div at bounding box center [659, 281] width 842 height 482
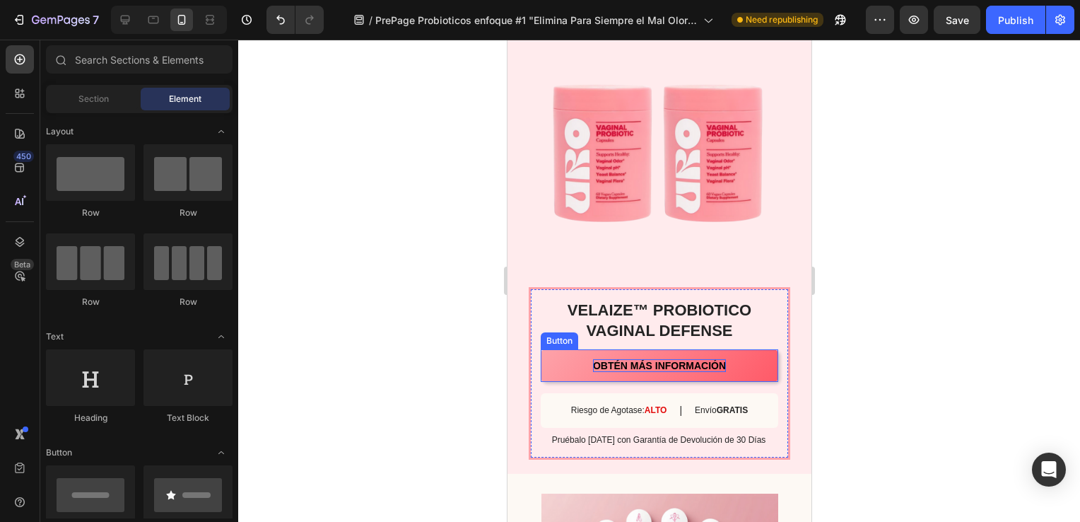
click at [658, 364] on span "OBTÉN MÁS INFORMACIÓN" at bounding box center [658, 365] width 133 height 11
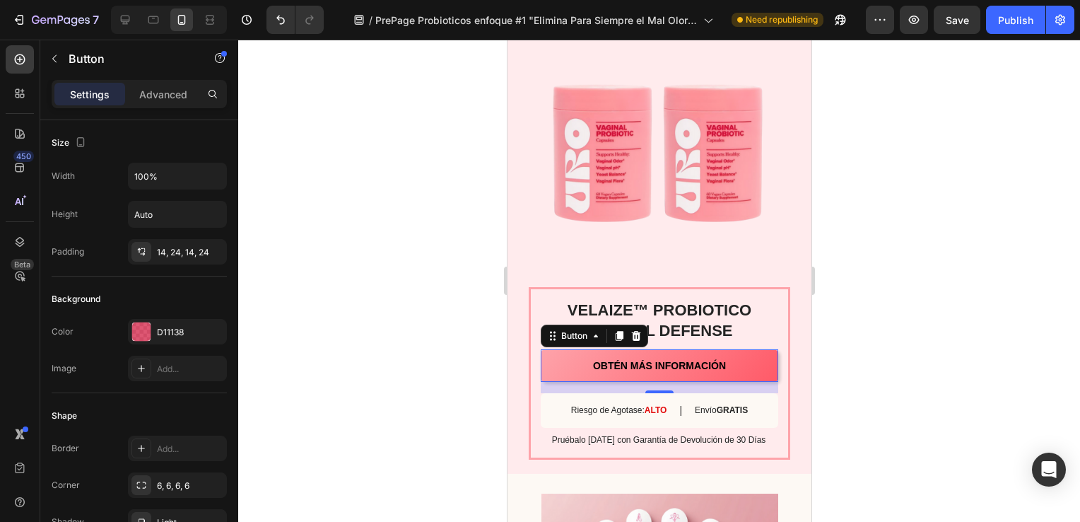
scroll to position [2574, 0]
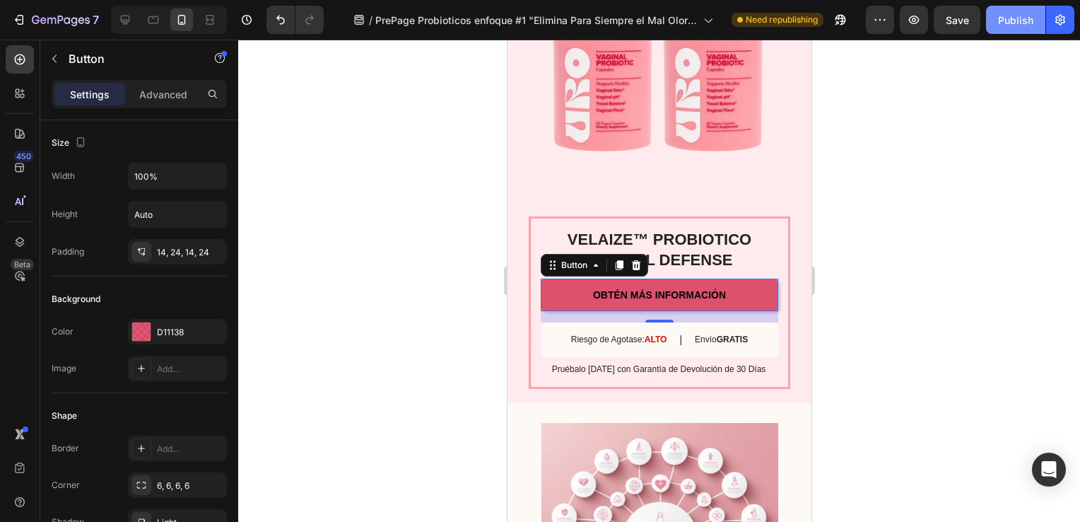
click at [1014, 18] on div "Publish" at bounding box center [1015, 20] width 35 height 15
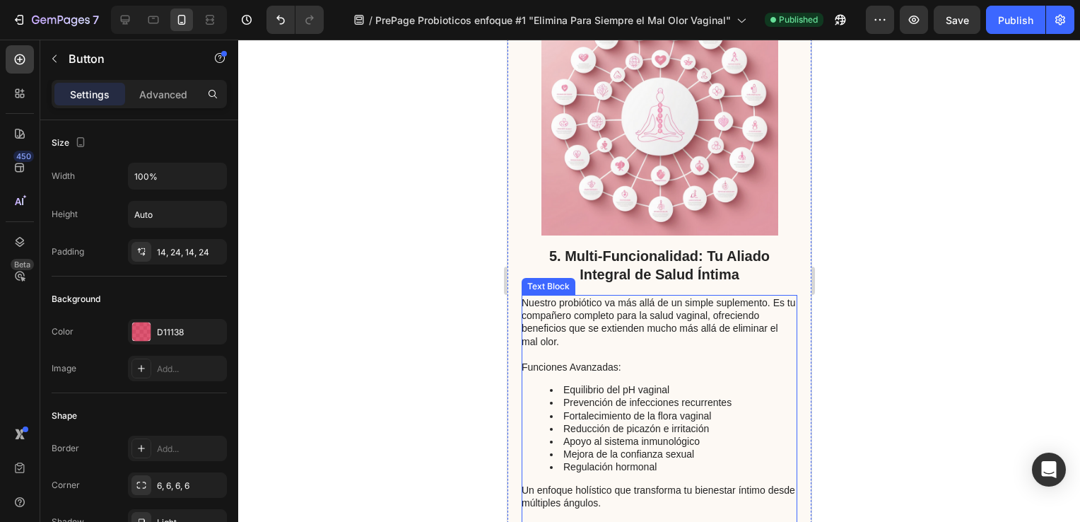
scroll to position [3068, 0]
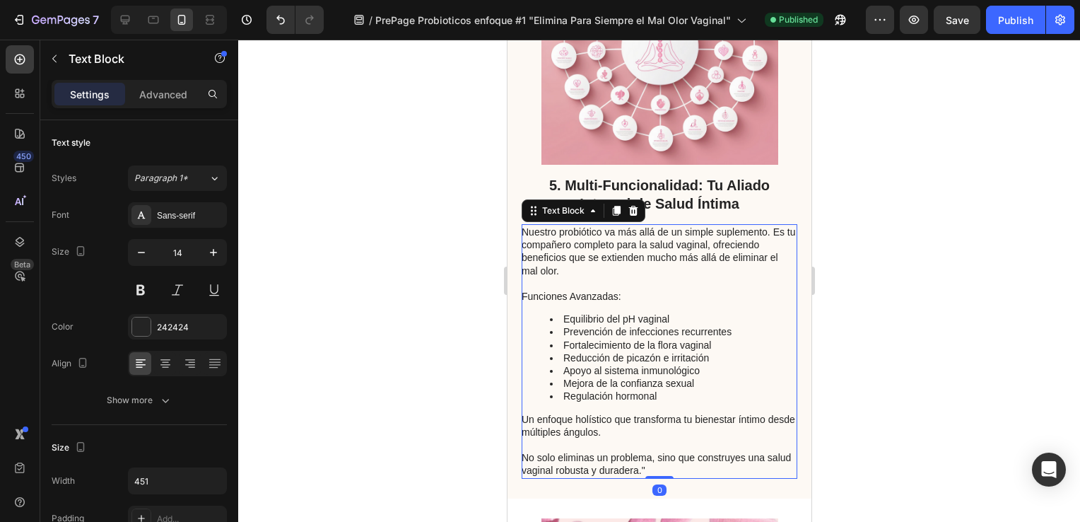
click at [771, 232] on p "Nuestro probiótico va más allá de un simple suplemento. Es tu compañero complet…" at bounding box center [658, 251] width 274 height 52
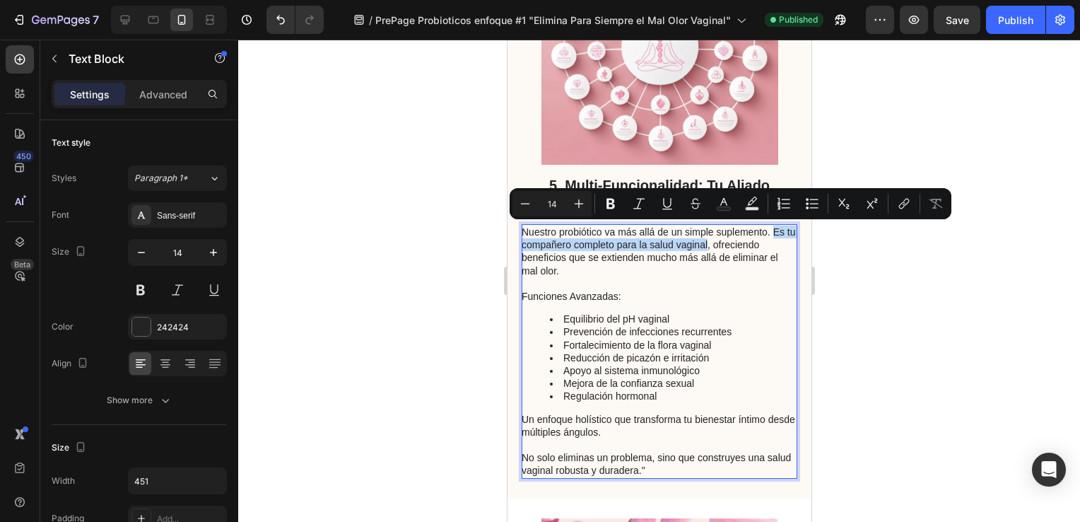
drag, startPoint x: 771, startPoint y: 232, endPoint x: 719, endPoint y: 240, distance: 52.8
click at [719, 240] on p "Nuestro probiótico va más allá de un simple suplemento. Es tu compañero complet…" at bounding box center [658, 251] width 274 height 52
click at [608, 205] on icon "Editor contextual toolbar" at bounding box center [610, 204] width 8 height 11
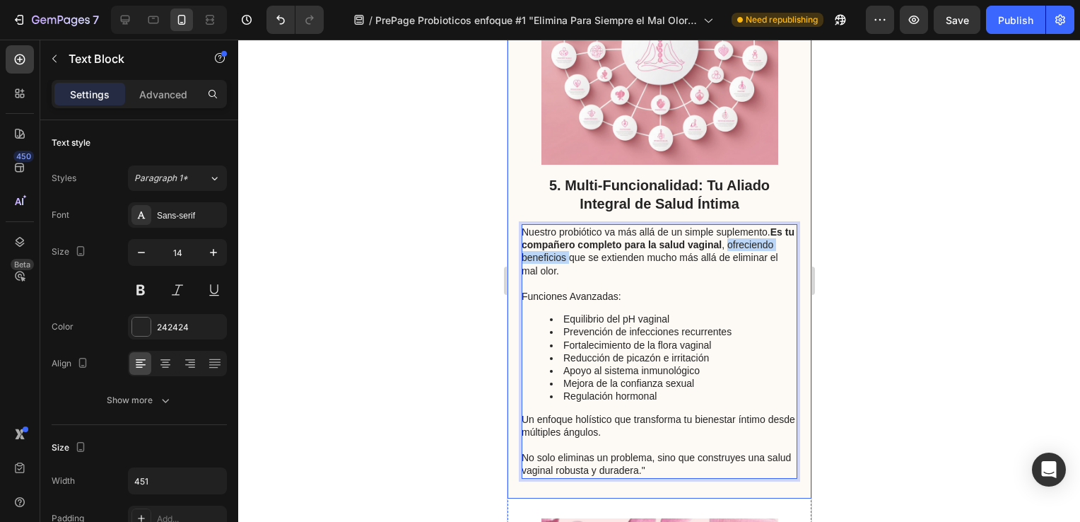
drag, startPoint x: 617, startPoint y: 259, endPoint x: 518, endPoint y: 259, distance: 98.9
click at [518, 259] on div "5. Multi-Funcionalidad: Tu Aliado Integral de Salud Íntima Heading Nuestro prob…" at bounding box center [659, 203] width 304 height 590
click at [1014, 21] on div "Publish" at bounding box center [1015, 20] width 35 height 15
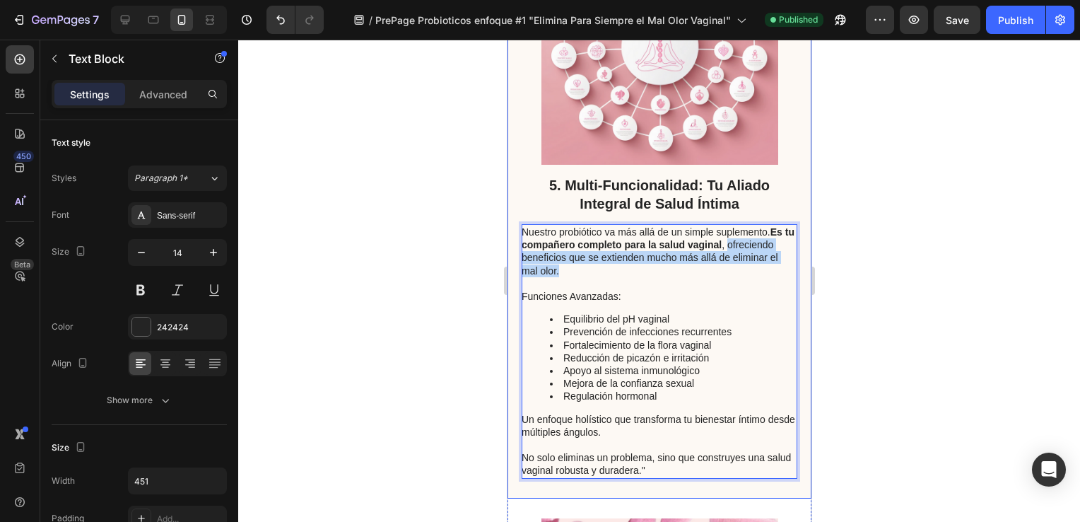
drag, startPoint x: 609, startPoint y: 269, endPoint x: 519, endPoint y: 261, distance: 90.9
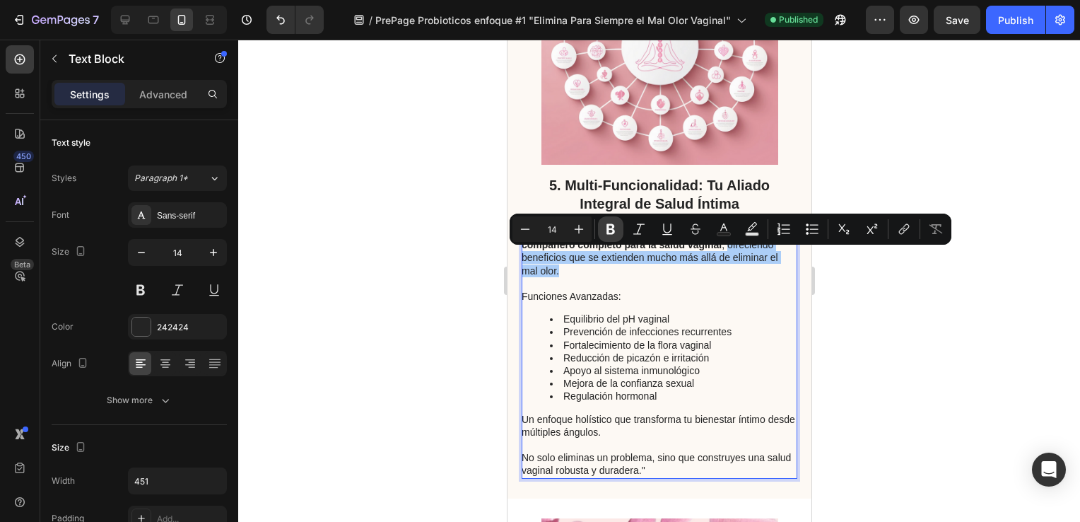
click at [608, 230] on icon "Editor contextual toolbar" at bounding box center [610, 229] width 8 height 11
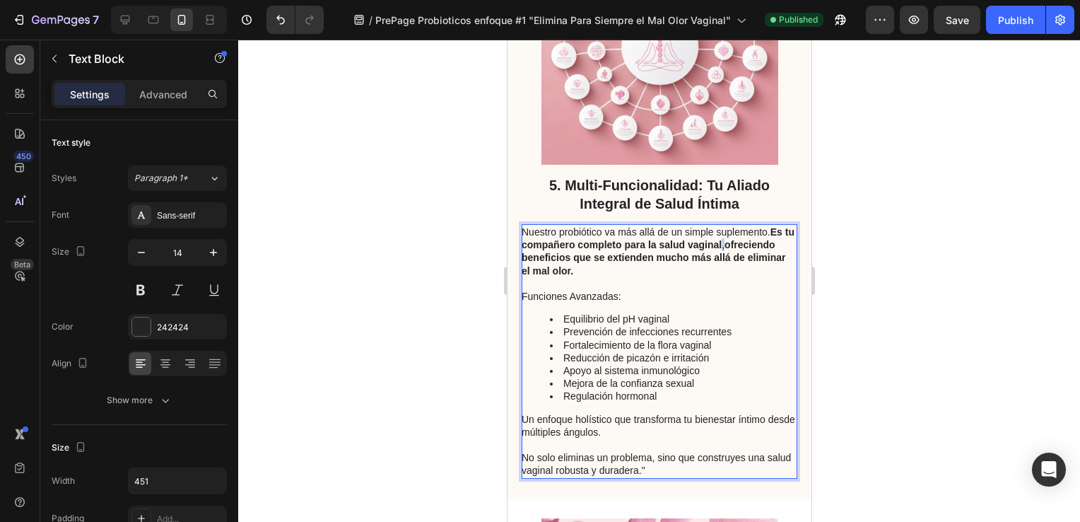
click at [731, 245] on p "Nuestro probiótico va más allá de un simple suplemento. Es tu compañero complet…" at bounding box center [658, 251] width 274 height 52
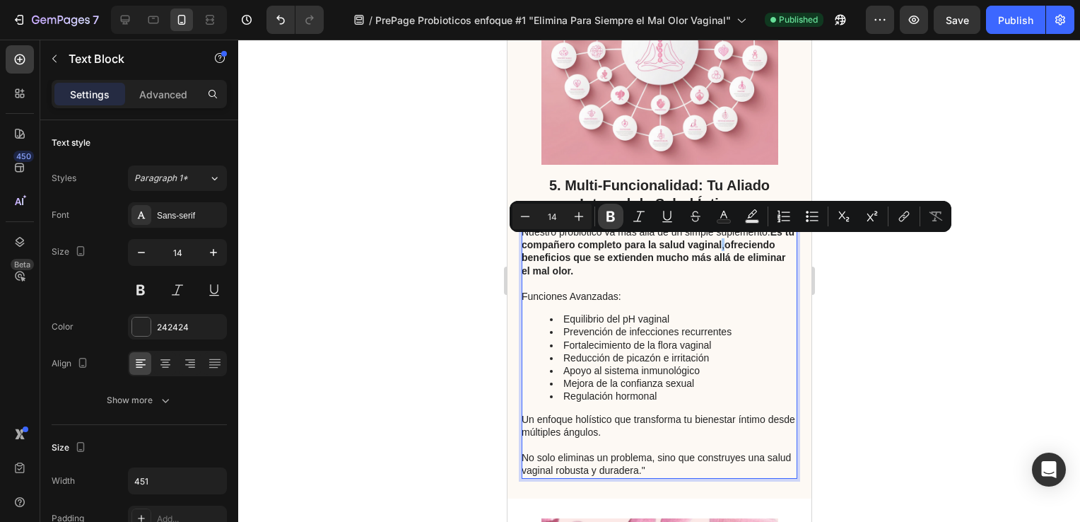
click at [614, 216] on icon "Editor contextual toolbar" at bounding box center [611, 216] width 14 height 14
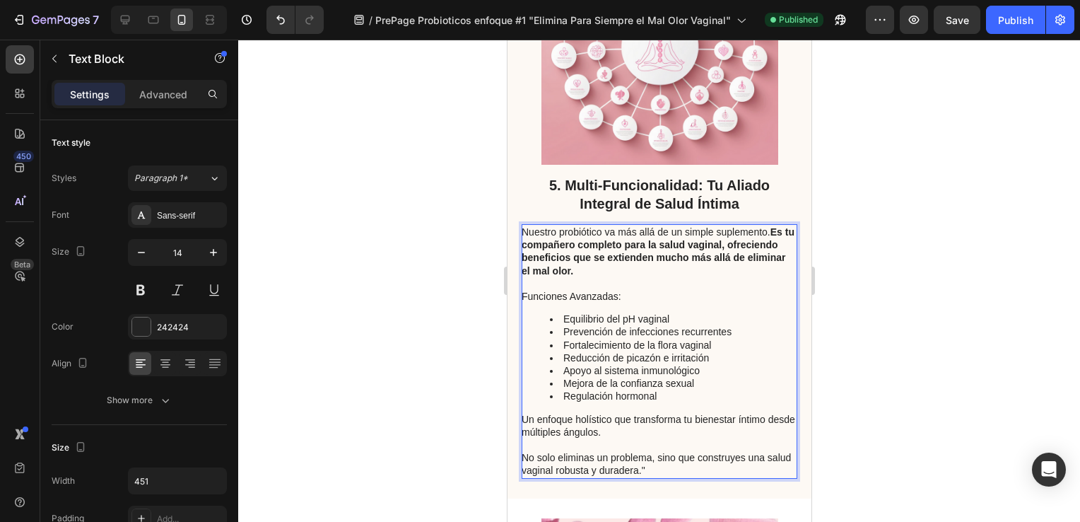
click at [449, 237] on div at bounding box center [659, 281] width 842 height 482
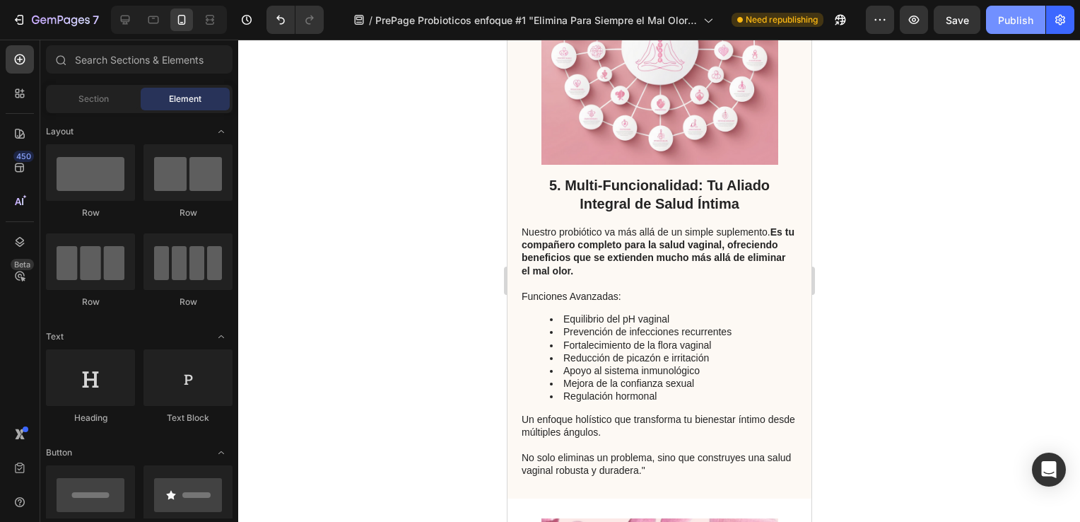
click at [1011, 24] on div "Publish" at bounding box center [1015, 20] width 35 height 15
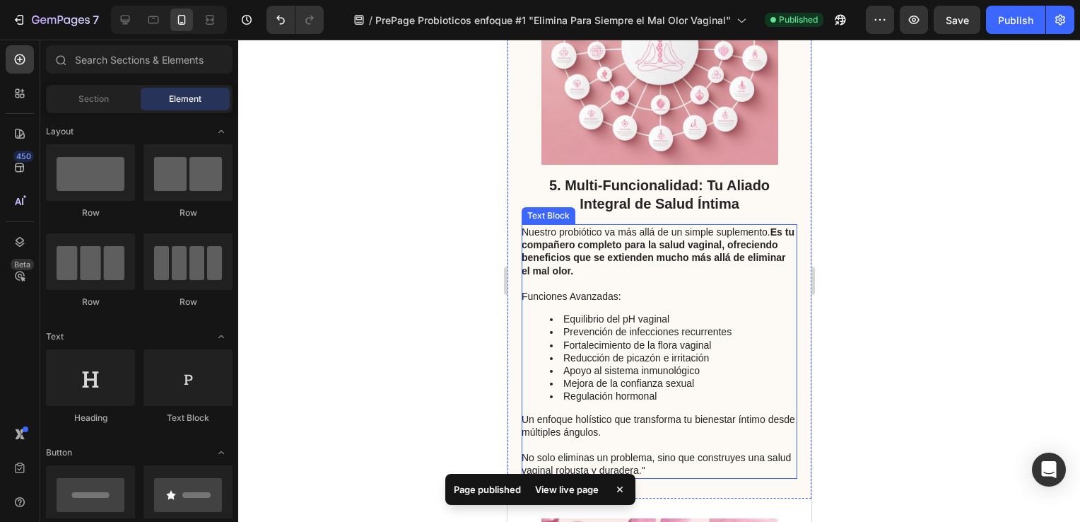
scroll to position [3139, 0]
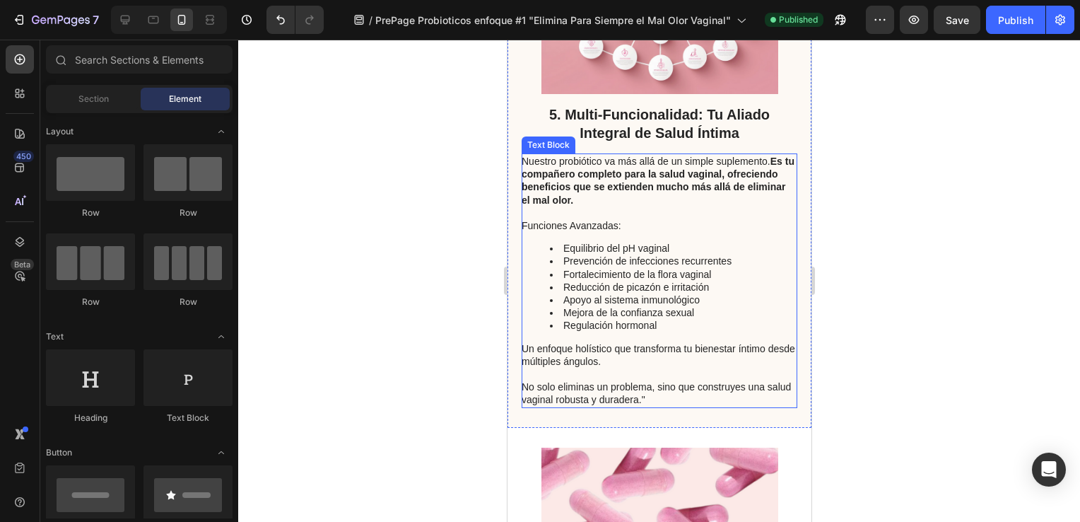
click at [670, 398] on p "No solo eliminas un problema, sino que construyes una salud vaginal robusta y d…" at bounding box center [658, 392] width 274 height 25
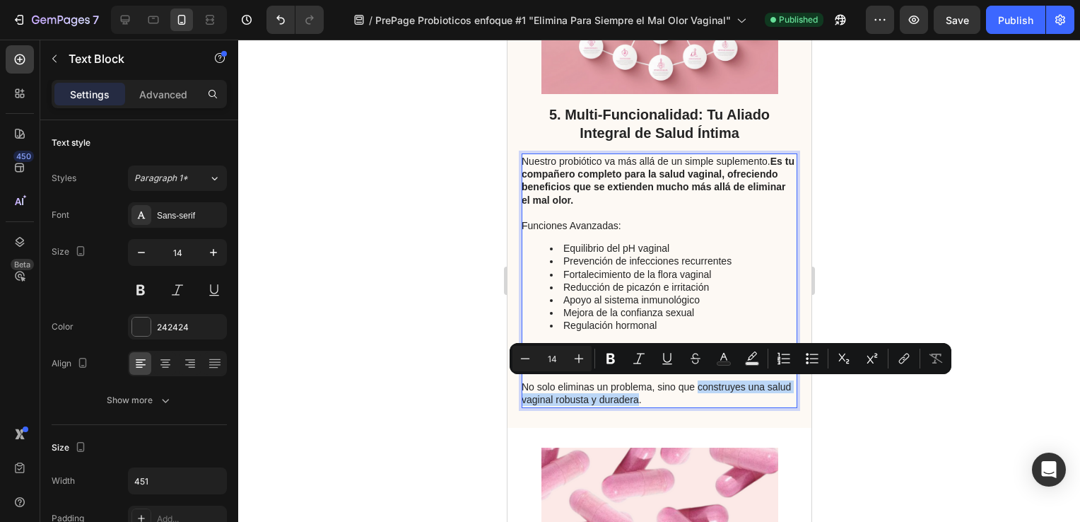
drag, startPoint x: 665, startPoint y: 398, endPoint x: 695, endPoint y: 383, distance: 33.8
click at [695, 383] on p "No solo eliminas un problema, sino que construyes una salud vaginal robusta y d…" at bounding box center [658, 392] width 274 height 25
click at [613, 363] on icon "Editor contextual toolbar" at bounding box center [611, 358] width 14 height 14
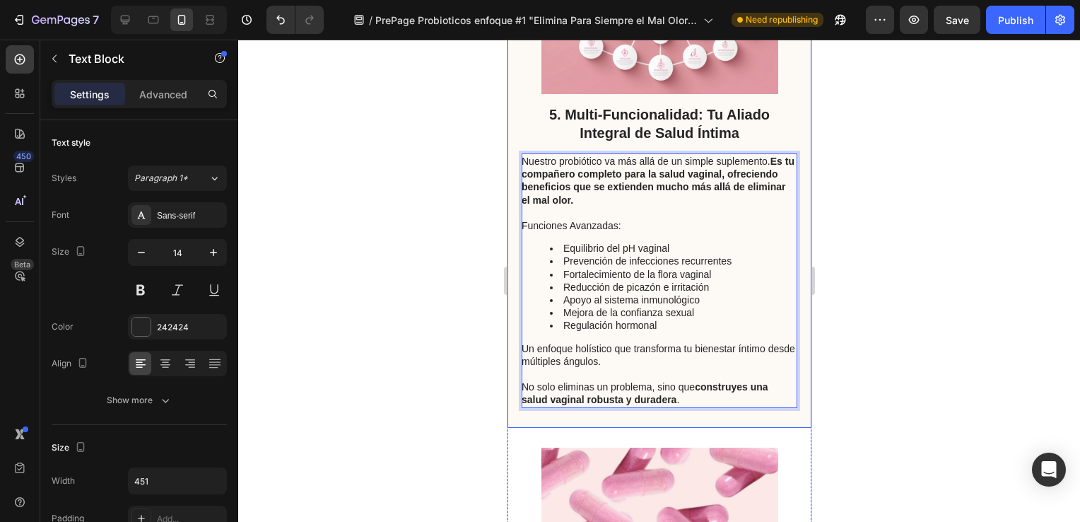
drag, startPoint x: 698, startPoint y: 389, endPoint x: 519, endPoint y: 386, distance: 179.5
click at [519, 386] on div "5. Multi-Funcionalidad: Tu Aliado Integral de Salud Íntima Heading Nuestro prob…" at bounding box center [659, 132] width 304 height 590
click at [1021, 23] on div "Publish" at bounding box center [1015, 20] width 35 height 15
click at [692, 389] on p "No solo eliminas un problema, sino que construyes una salud vaginal robusta y d…" at bounding box center [658, 392] width 274 height 25
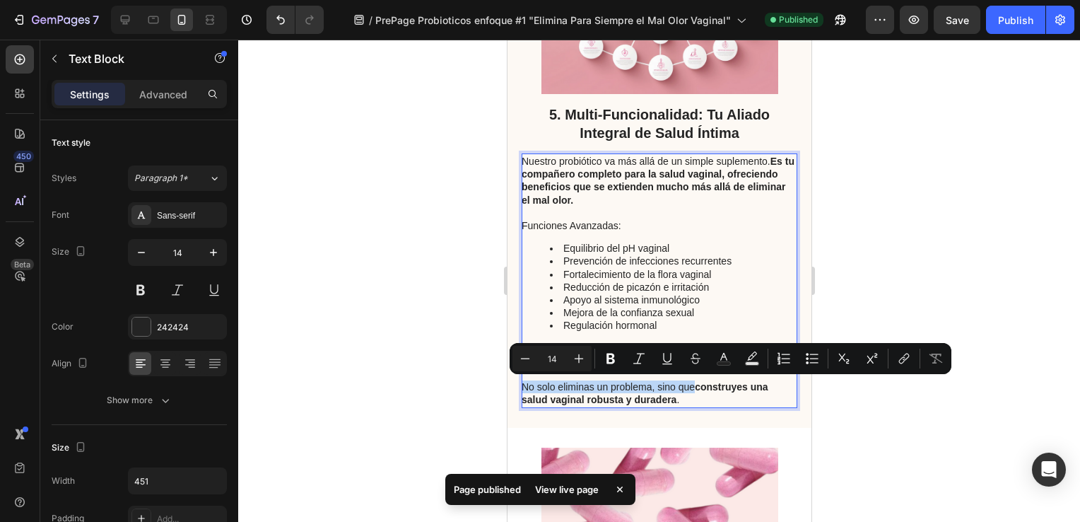
drag, startPoint x: 695, startPoint y: 389, endPoint x: 521, endPoint y: 384, distance: 173.9
click at [521, 384] on p "No solo eliminas un problema, sino que construyes una salud vaginal robusta y d…" at bounding box center [658, 392] width 274 height 25
click at [608, 360] on icon "Editor contextual toolbar" at bounding box center [610, 358] width 8 height 11
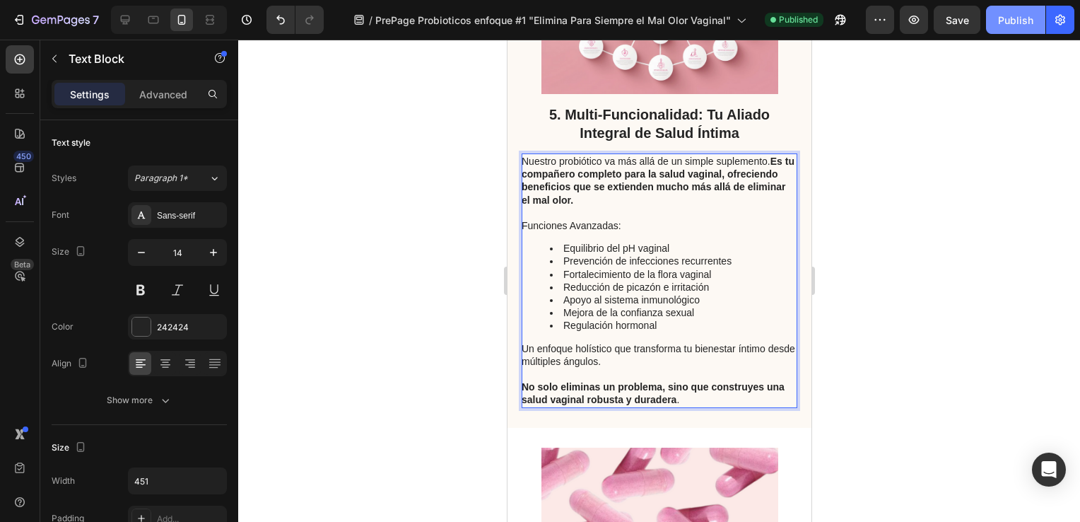
click at [1009, 18] on div "Publish" at bounding box center [1015, 20] width 35 height 15
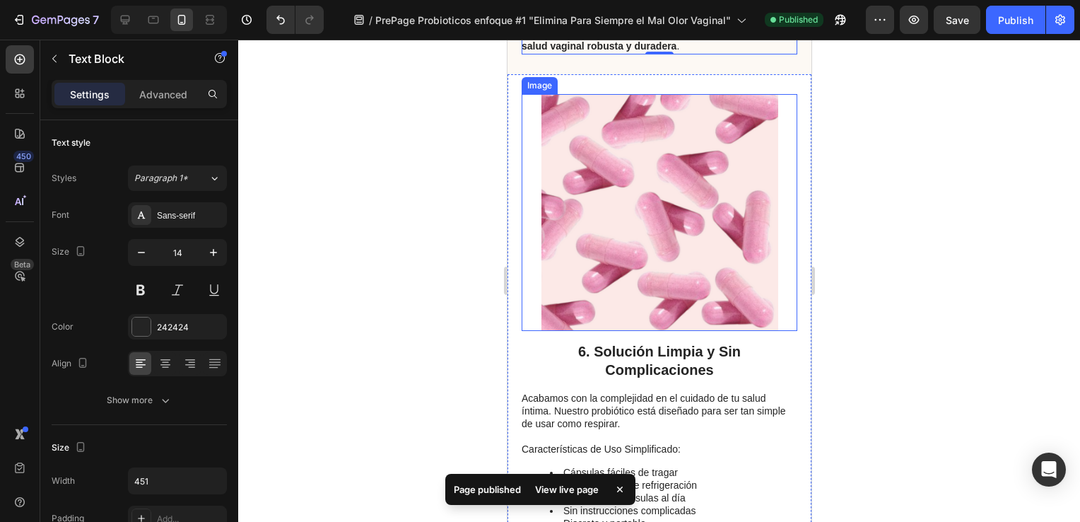
scroll to position [3563, 0]
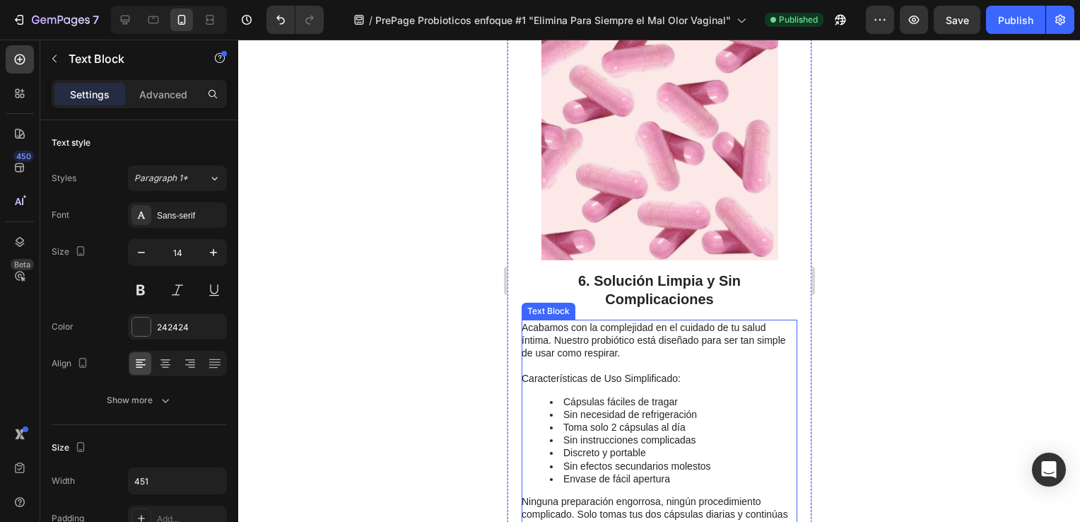
click at [654, 349] on p "Acabamos con la complejidad en el cuidado de tu salud íntima. Nuestro probiótic…" at bounding box center [658, 340] width 274 height 39
click at [654, 351] on p "Acabamos con la complejidad en el cuidado de tu salud íntima. Nuestro probiótic…" at bounding box center [658, 340] width 274 height 39
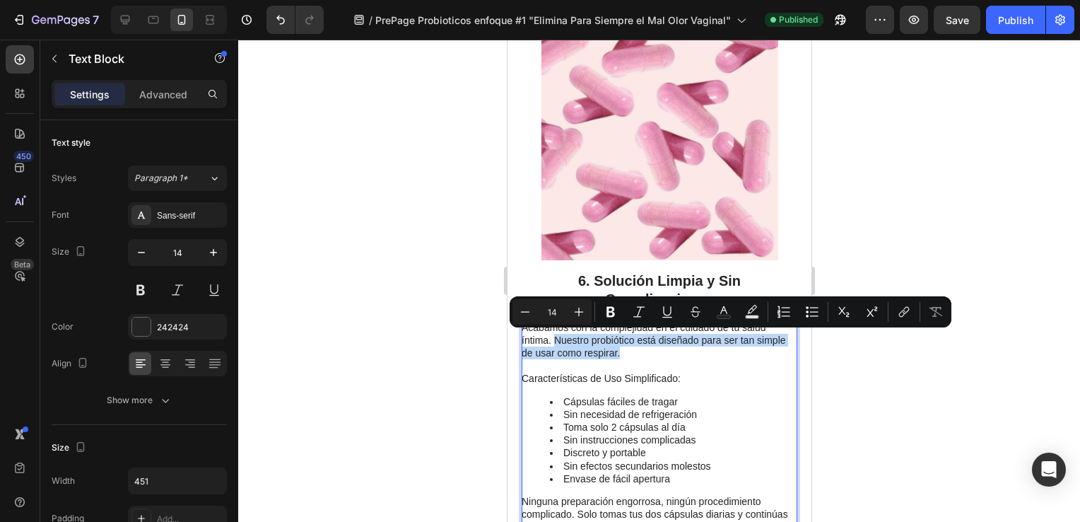
drag, startPoint x: 654, startPoint y: 351, endPoint x: 555, endPoint y: 338, distance: 99.8
click at [555, 338] on p "Acabamos con la complejidad en el cuidado de tu salud íntima. Nuestro probiótic…" at bounding box center [658, 340] width 274 height 39
click at [610, 311] on icon "Editor contextual toolbar" at bounding box center [610, 312] width 8 height 11
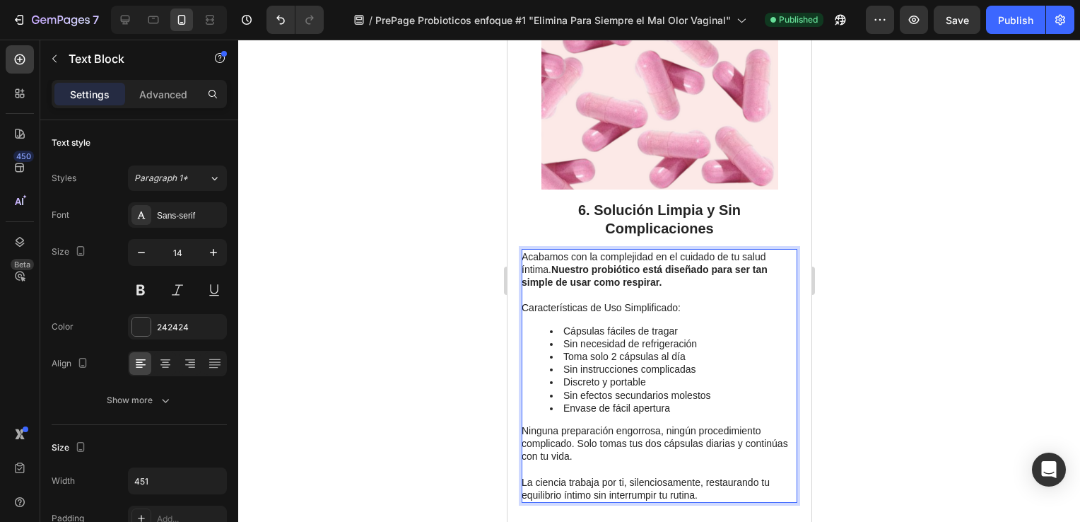
scroll to position [3704, 0]
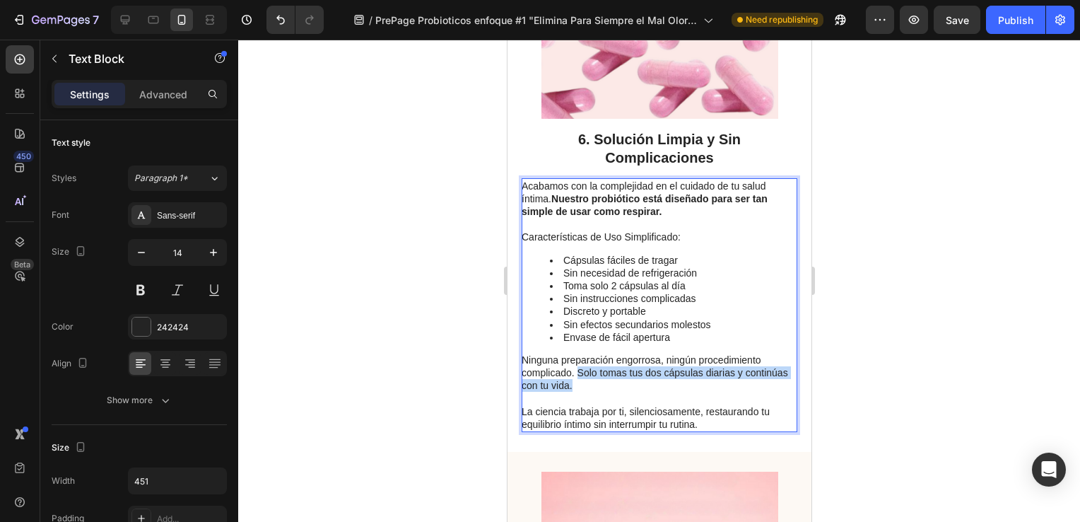
drag, startPoint x: 616, startPoint y: 388, endPoint x: 577, endPoint y: 370, distance: 42.7
click at [577, 370] on p "Ninguna preparación engorrosa, ningún procedimiento complicado. Solo tomas tus …" at bounding box center [658, 372] width 274 height 39
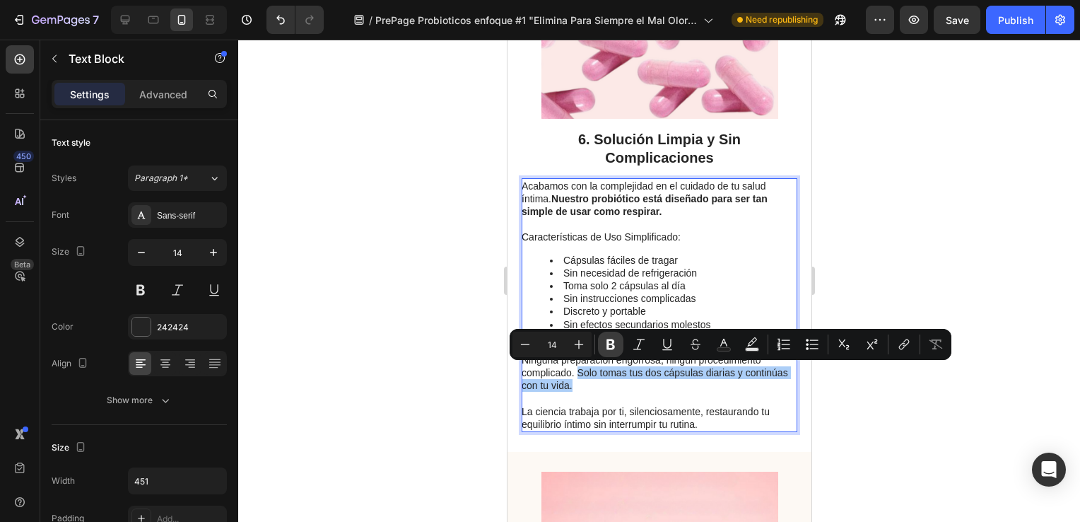
click at [611, 346] on icon "Editor contextual toolbar" at bounding box center [611, 344] width 14 height 14
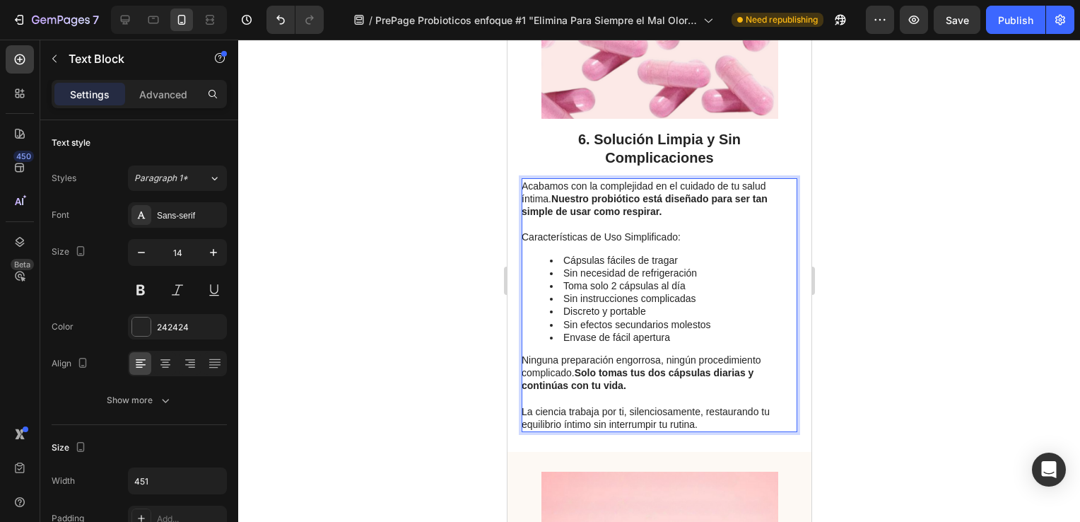
click at [461, 336] on div at bounding box center [659, 281] width 842 height 482
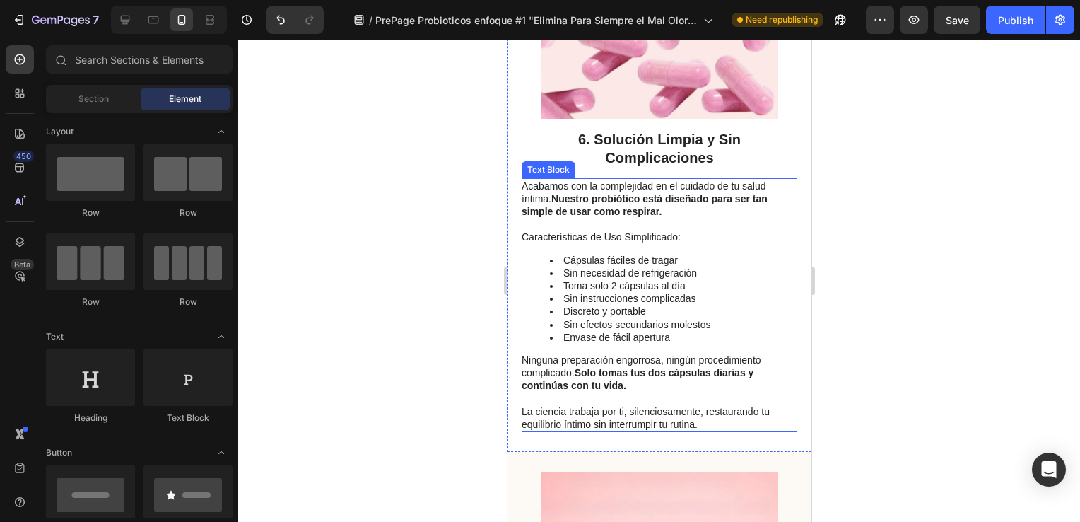
click at [667, 372] on strong "Solo tomas tus dos cápsulas diarias y continúas con tu vida." at bounding box center [637, 379] width 232 height 24
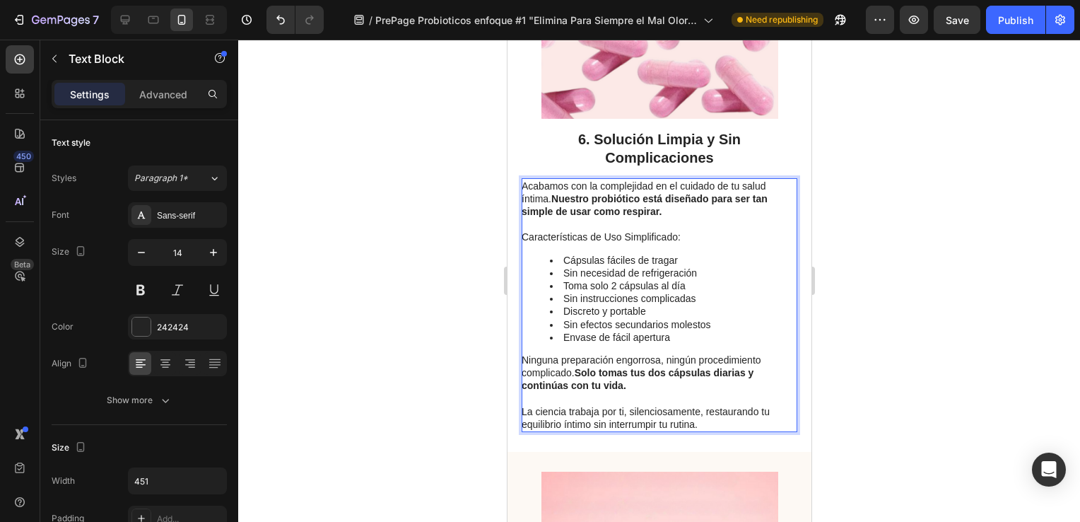
click at [669, 371] on strong "Solo tomas tus dos cápsulas diarias y continúas con tu vida." at bounding box center [637, 379] width 232 height 24
drag, startPoint x: 625, startPoint y: 411, endPoint x: 519, endPoint y: 405, distance: 105.5
click at [519, 405] on div "Image 6. Solución Limpia y Sin Complicaciones Heading Acabamos con la complejid…" at bounding box center [659, 157] width 304 height 590
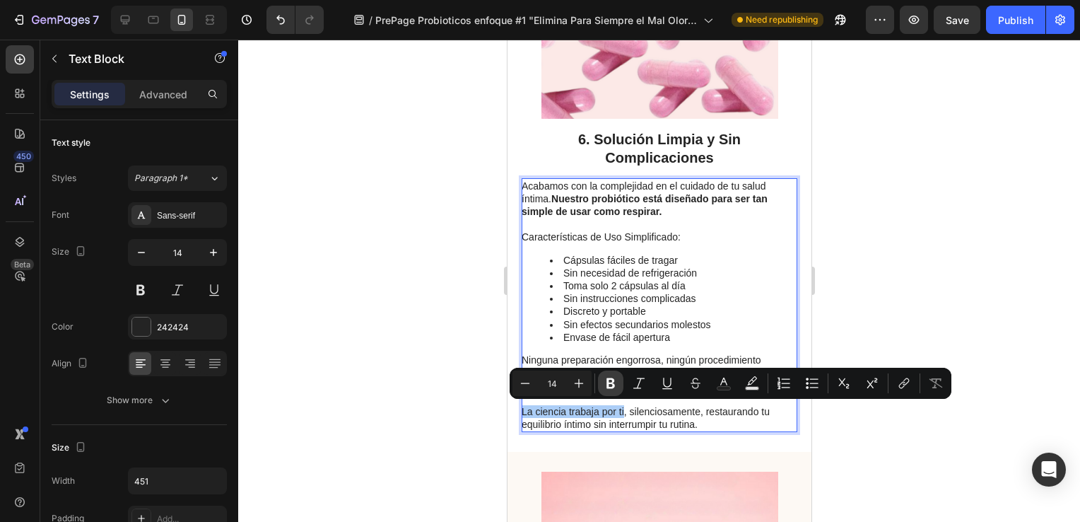
drag, startPoint x: 608, startPoint y: 382, endPoint x: 142, endPoint y: 395, distance: 465.9
click at [608, 382] on icon "Editor contextual toolbar" at bounding box center [610, 383] width 8 height 11
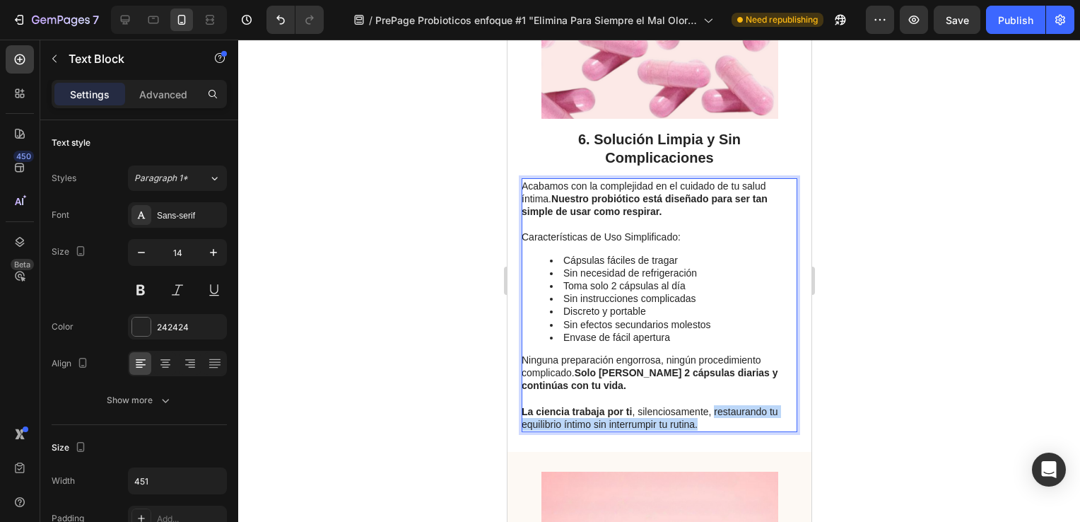
drag, startPoint x: 697, startPoint y: 423, endPoint x: 712, endPoint y: 409, distance: 20.0
click at [712, 409] on p "La ciencia trabaja por ti , silenciosamente, restaurando tu equilibrio íntimo s…" at bounding box center [658, 417] width 274 height 25
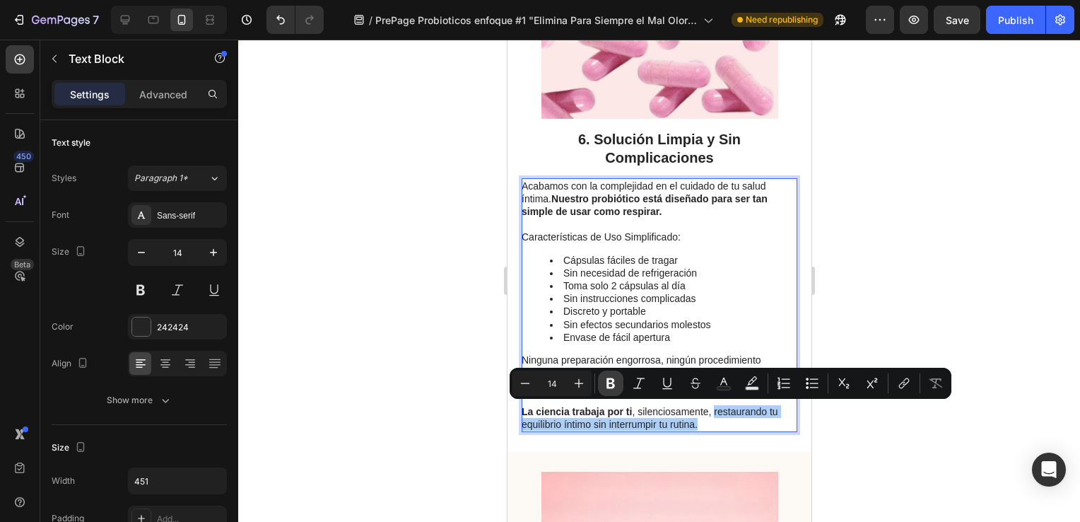
click at [611, 375] on button "Bold" at bounding box center [610, 382] width 25 height 25
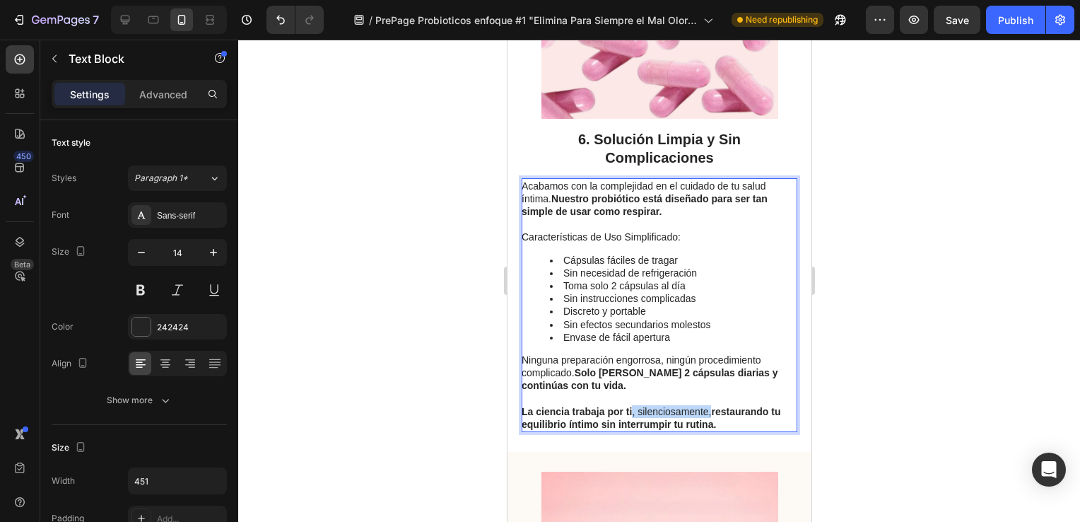
drag, startPoint x: 710, startPoint y: 408, endPoint x: 630, endPoint y: 406, distance: 79.9
click at [630, 406] on p "La ciencia trabaja por ti , silenciosamente, restaurando tu equilibrio íntimo s…" at bounding box center [658, 417] width 274 height 25
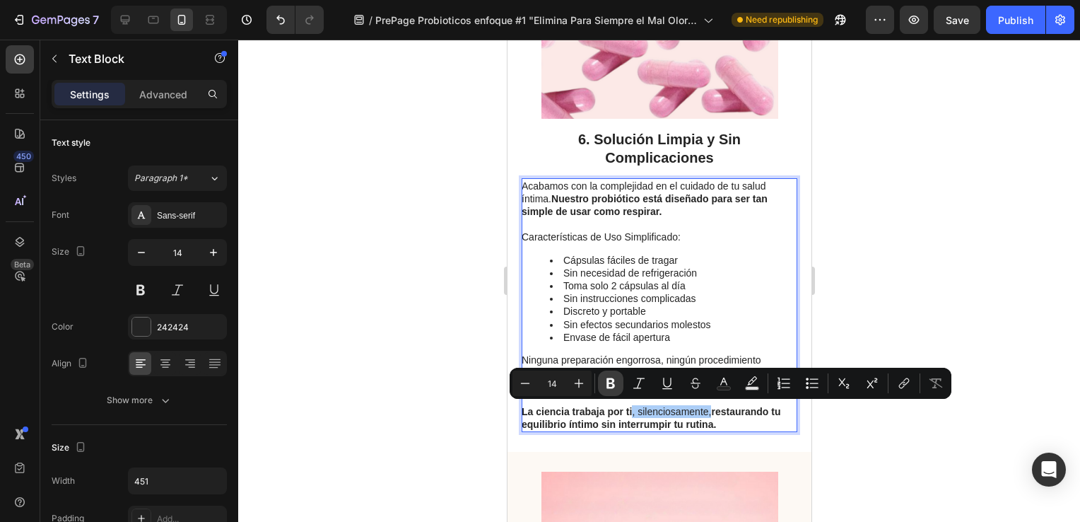
click at [611, 383] on icon "Editor contextual toolbar" at bounding box center [610, 383] width 8 height 11
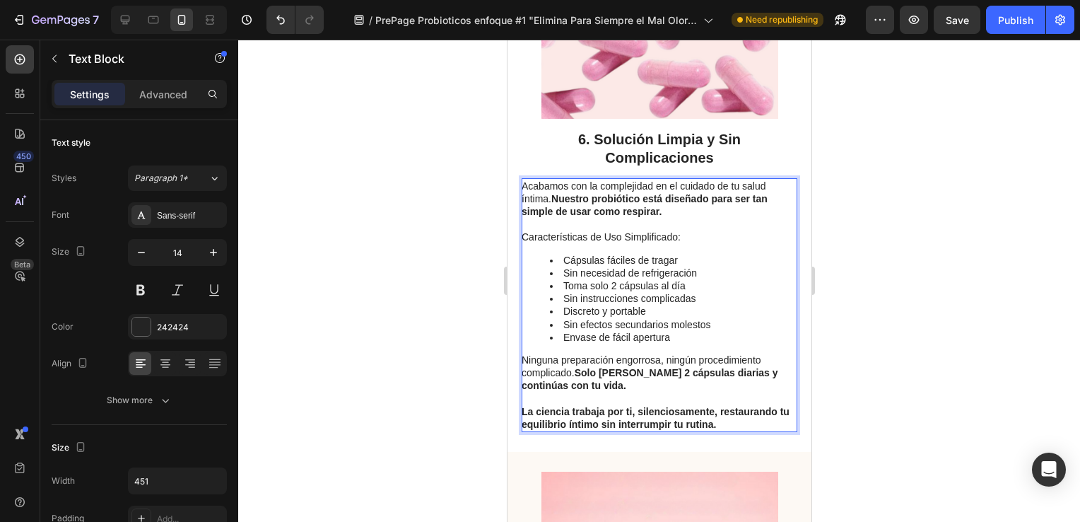
click at [478, 398] on div at bounding box center [659, 281] width 842 height 482
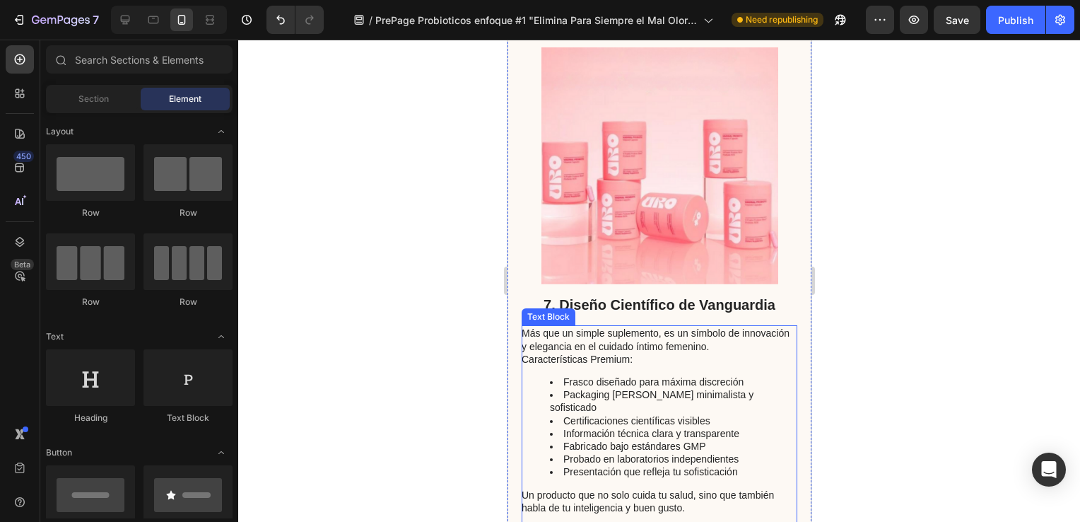
scroll to position [4199, 0]
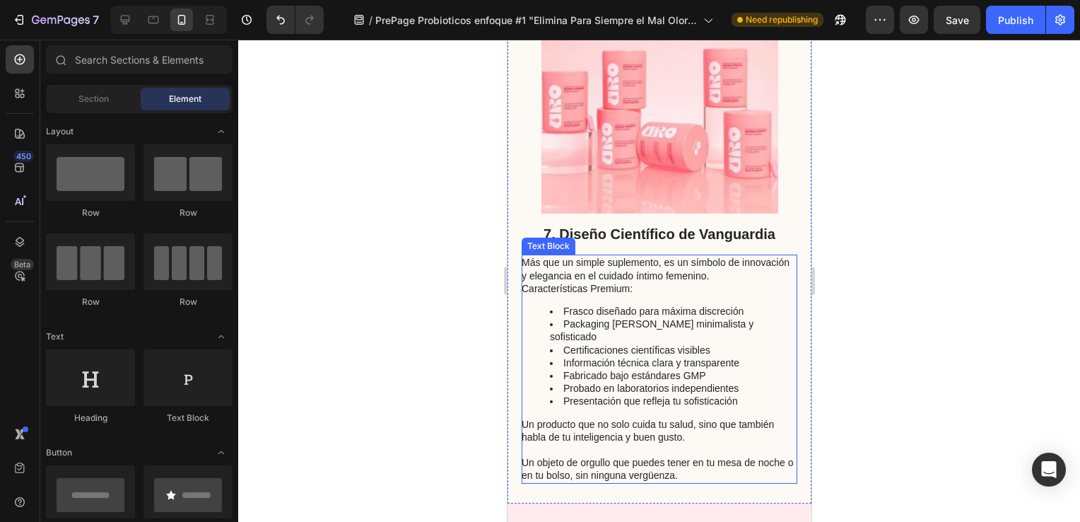
click at [690, 425] on p "Un producto que no solo cuida tu salud, sino que también habla de tu inteligenc…" at bounding box center [658, 430] width 274 height 25
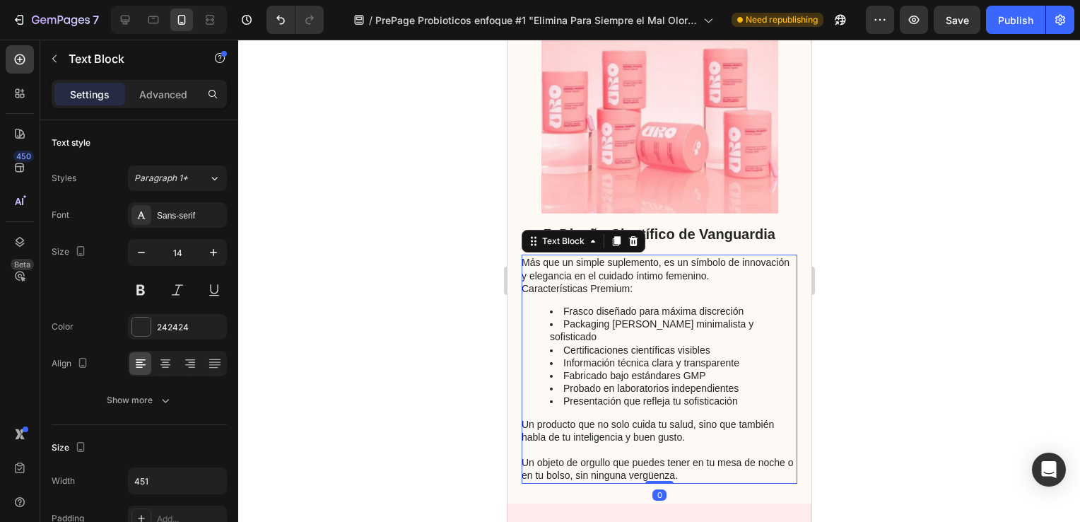
click at [683, 423] on p "Un producto que no solo cuida tu salud, sino que también habla de tu inteligenc…" at bounding box center [658, 430] width 274 height 25
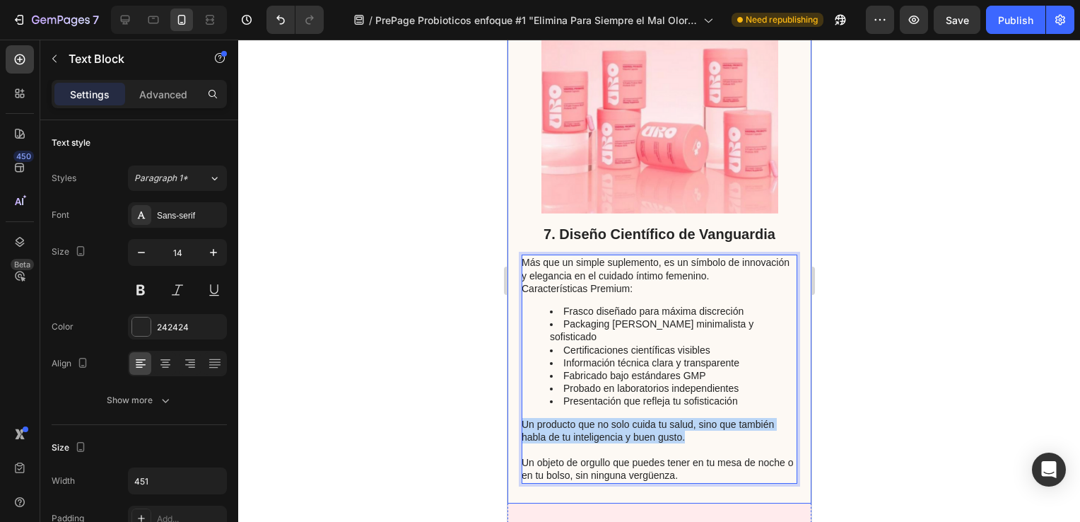
drag, startPoint x: 683, startPoint y: 423, endPoint x: 518, endPoint y: 411, distance: 165.0
click at [518, 411] on div "7. Diseño Científico de Vanguardia Heading Más que un simple suplemento, es un …" at bounding box center [659, 230] width 304 height 546
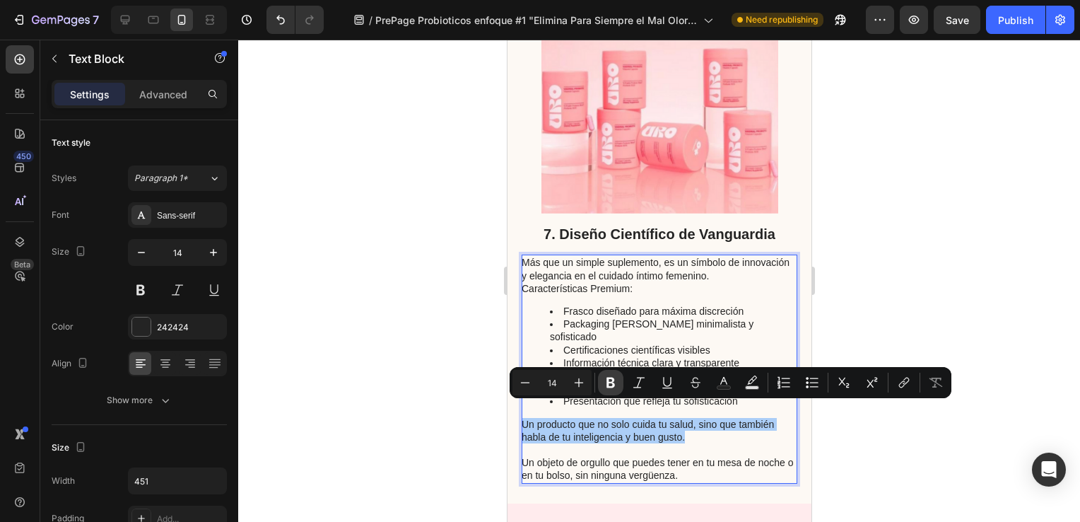
click at [608, 377] on icon "Editor contextual toolbar" at bounding box center [610, 382] width 8 height 11
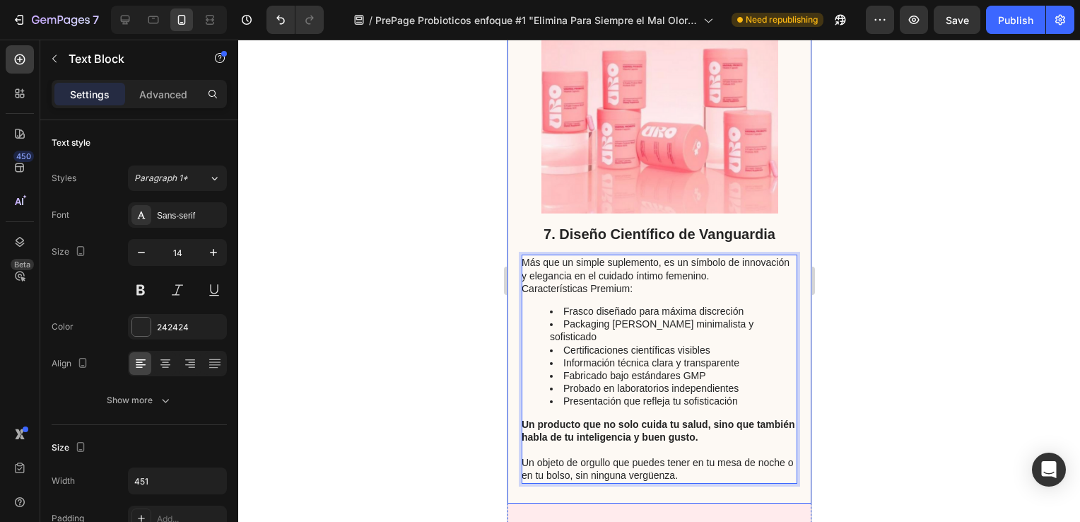
click at [466, 387] on div at bounding box center [659, 281] width 842 height 482
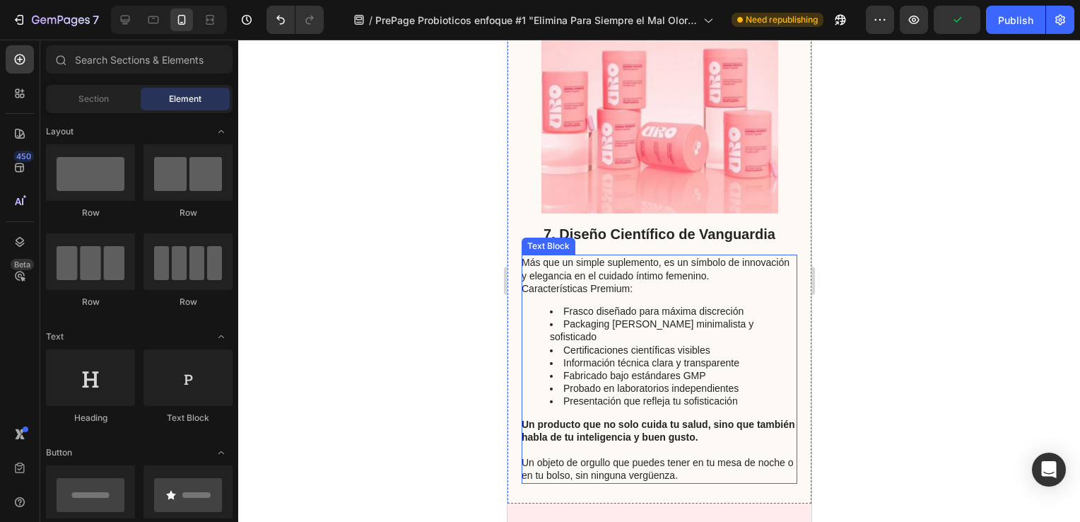
click at [758, 274] on p "Más que un simple suplemento, es un símbolo de innovación y elegancia en el cui…" at bounding box center [658, 268] width 274 height 25
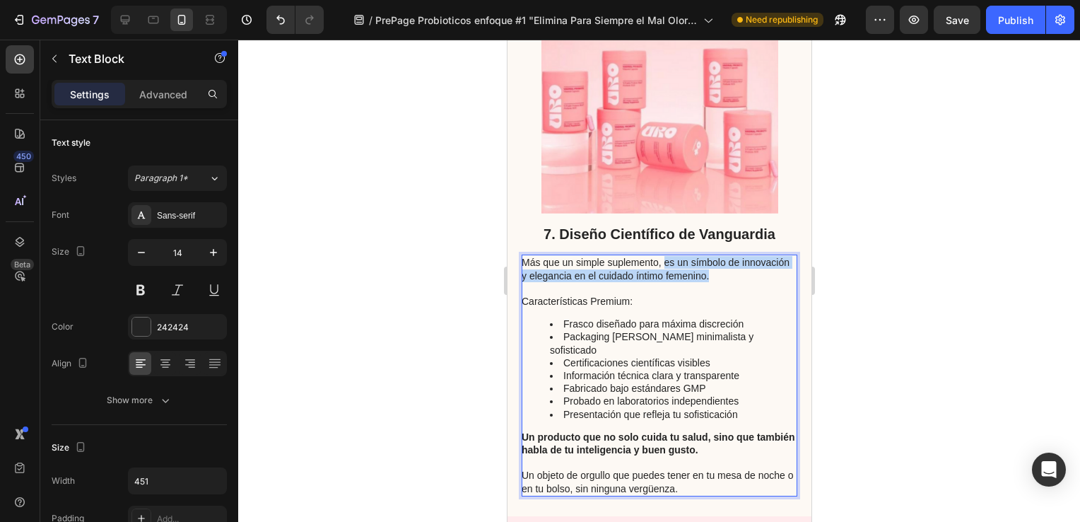
drag, startPoint x: 759, startPoint y: 276, endPoint x: 662, endPoint y: 262, distance: 97.7
click at [662, 262] on p "Más que un simple suplemento, es un símbolo de innovación y elegancia en el cui…" at bounding box center [658, 268] width 274 height 25
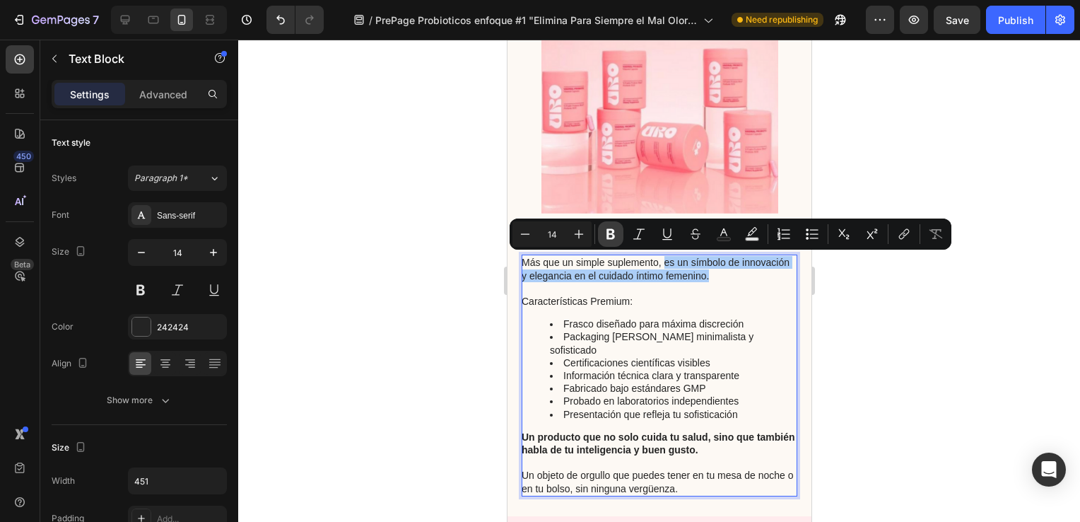
click at [610, 232] on icon "Editor contextual toolbar" at bounding box center [611, 234] width 14 height 14
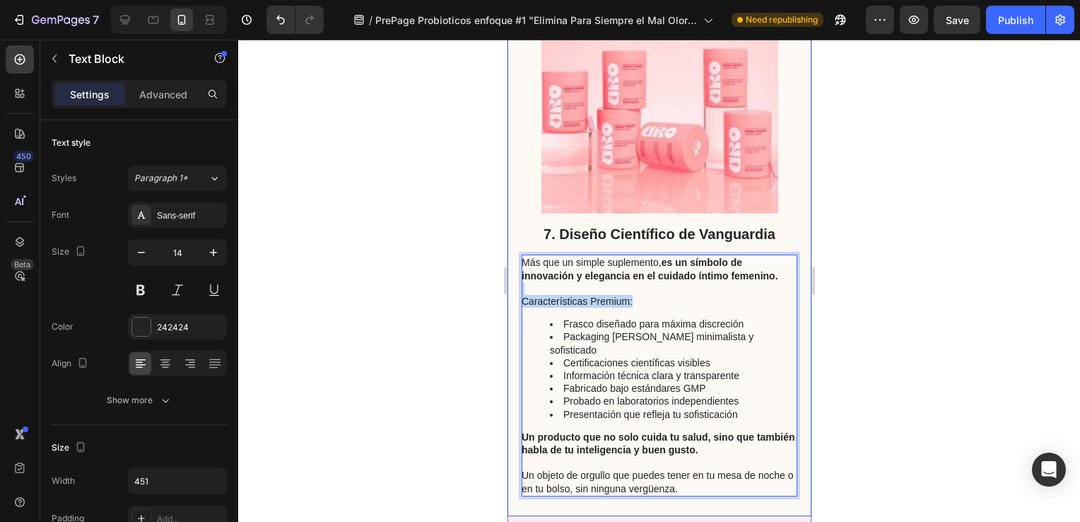
drag, startPoint x: 634, startPoint y: 304, endPoint x: 515, endPoint y: 290, distance: 119.6
click at [515, 290] on div "7. Diseño Científico de Vanguardia Heading Más que un simple suplemento, es un …" at bounding box center [659, 236] width 304 height 558
click at [1003, 20] on div "Publish" at bounding box center [1015, 20] width 35 height 15
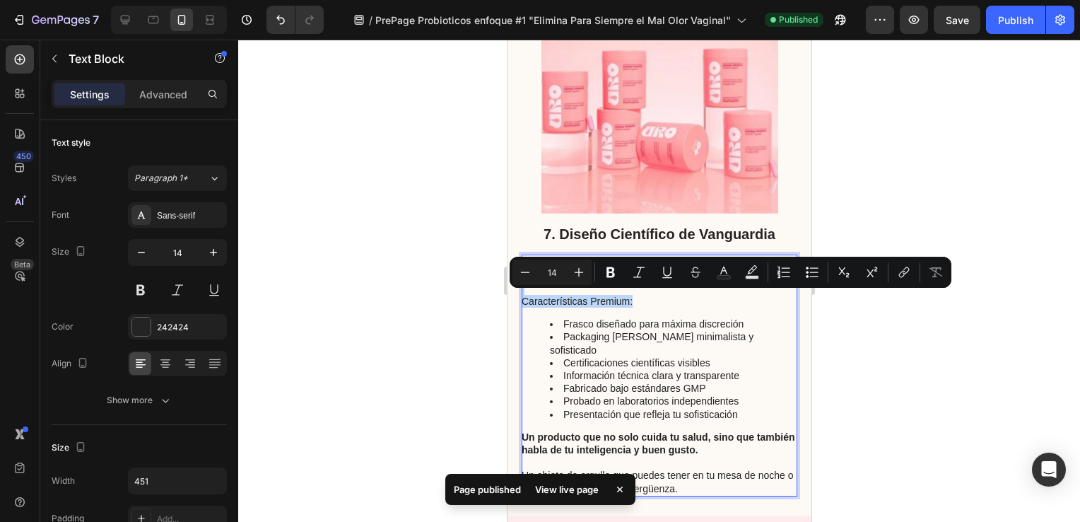
drag, startPoint x: 634, startPoint y: 300, endPoint x: 528, endPoint y: 292, distance: 106.3
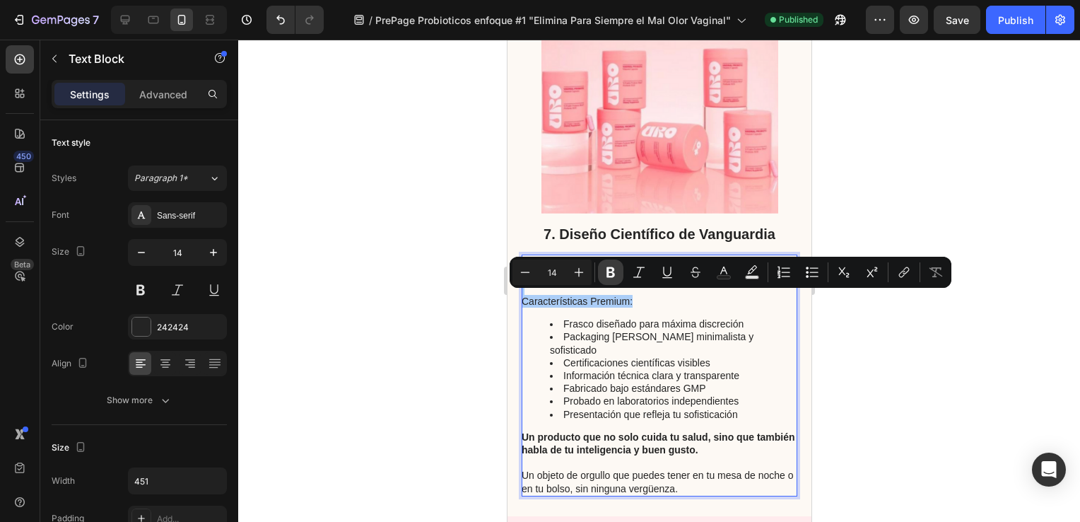
click at [611, 270] on icon "Editor contextual toolbar" at bounding box center [611, 272] width 14 height 14
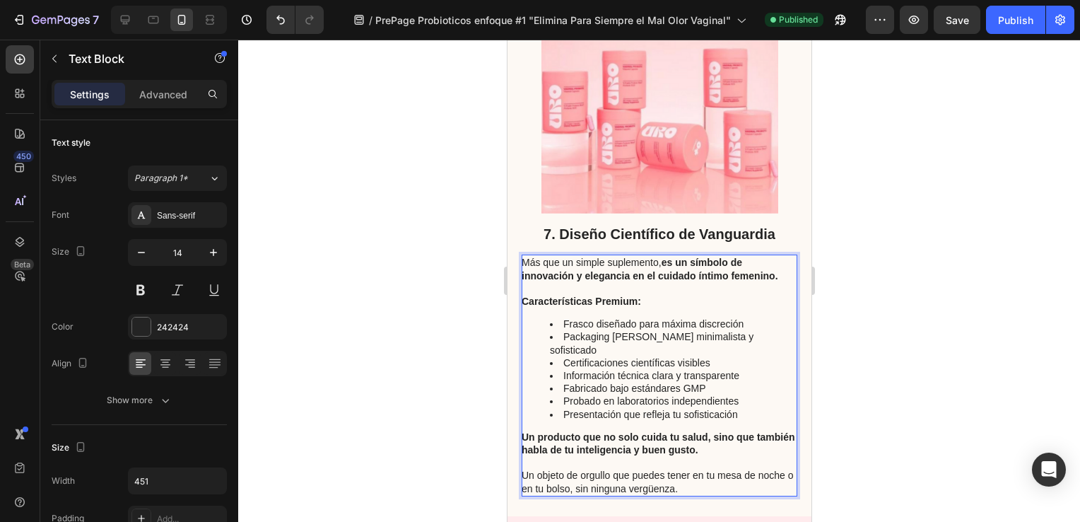
click at [453, 322] on div at bounding box center [659, 281] width 842 height 482
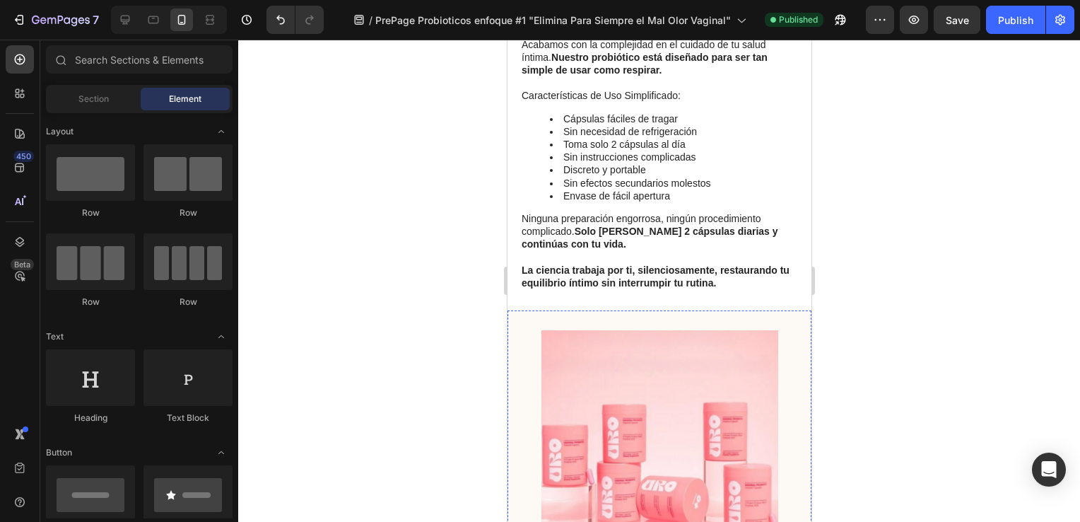
scroll to position [3775, 0]
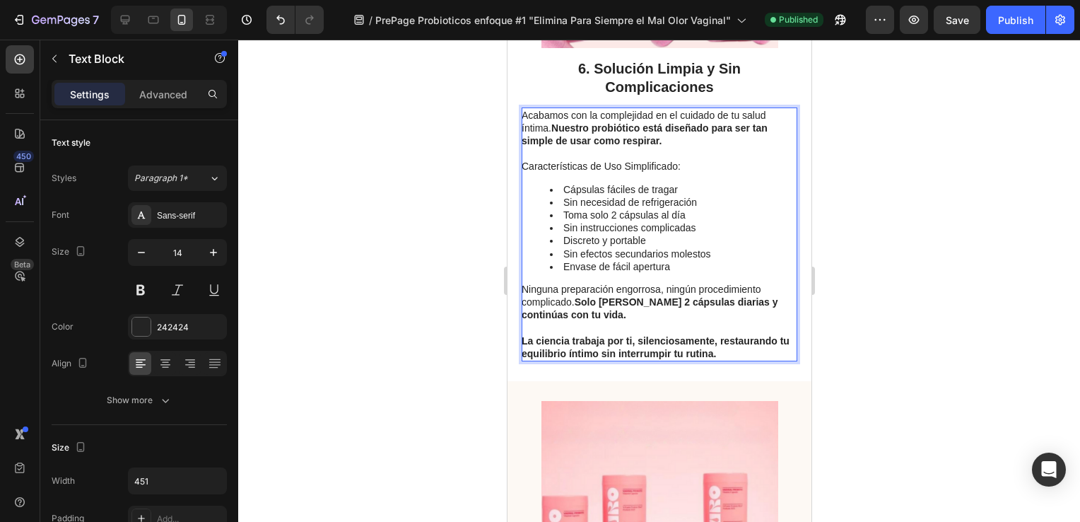
click at [679, 167] on p "Características de Uso Simplificado:" at bounding box center [658, 166] width 274 height 13
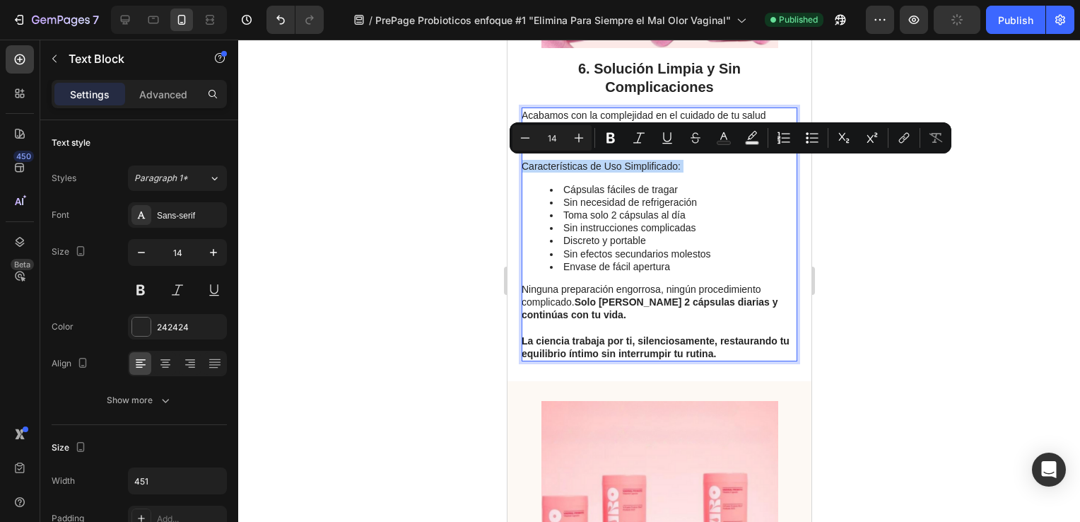
drag, startPoint x: 679, startPoint y: 167, endPoint x: 526, endPoint y: 167, distance: 152.6
click at [526, 167] on p "Características de Uso Simplificado:" at bounding box center [658, 166] width 274 height 13
click at [606, 138] on icon "Editor contextual toolbar" at bounding box center [611, 138] width 14 height 14
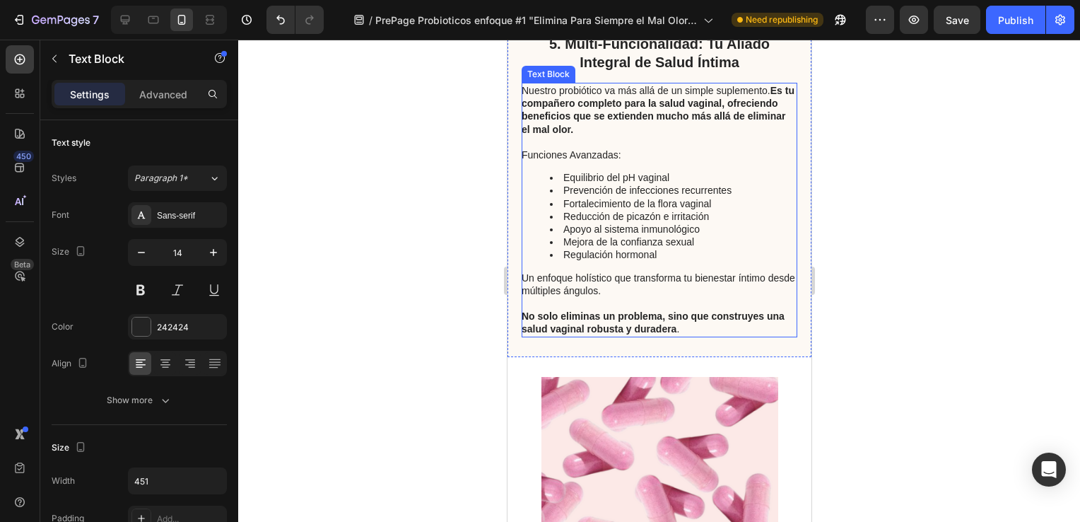
scroll to position [3139, 0]
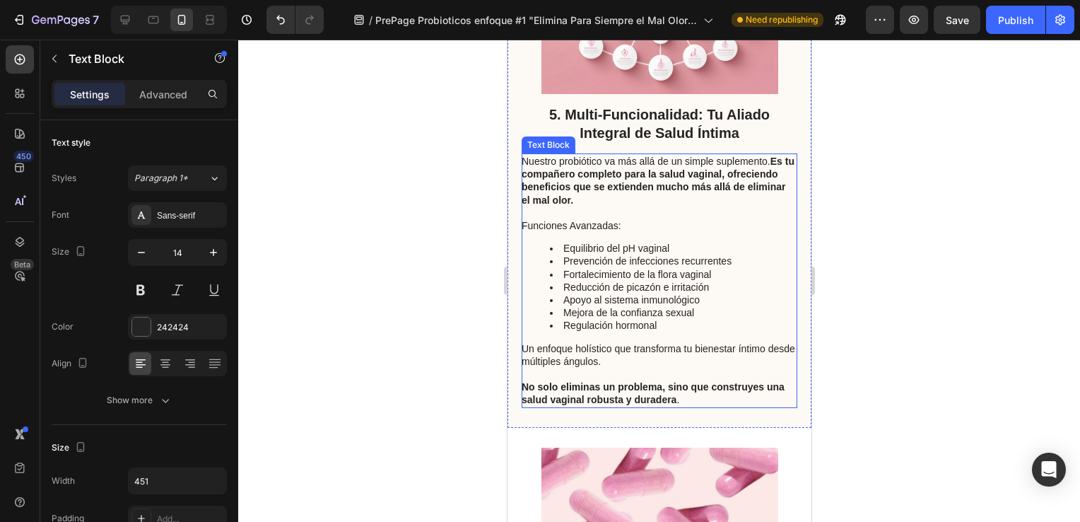
click at [618, 223] on p "Funciones Avanzadas:" at bounding box center [658, 225] width 274 height 13
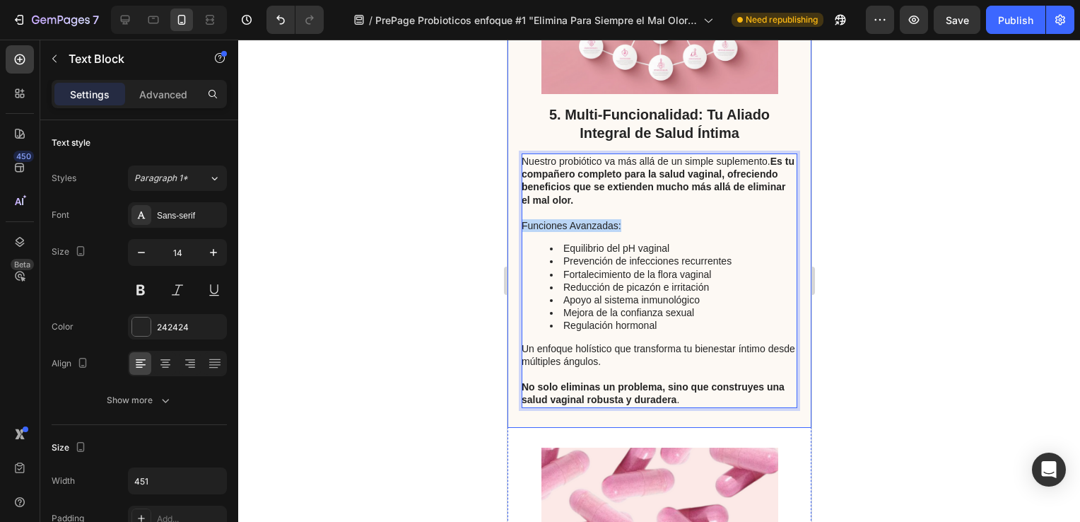
drag, startPoint x: 623, startPoint y: 223, endPoint x: 518, endPoint y: 227, distance: 104.6
click at [518, 227] on div "5. Multi-Funcionalidad: Tu Aliado Integral de Salud Íntima Heading Nuestro prob…" at bounding box center [659, 132] width 304 height 590
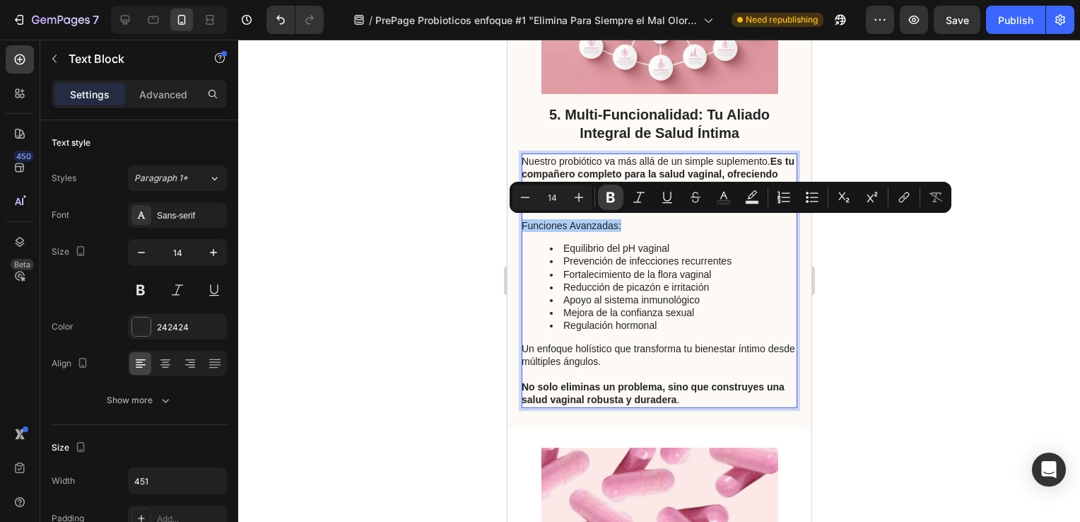
click at [611, 199] on icon "Editor contextual toolbar" at bounding box center [611, 197] width 14 height 14
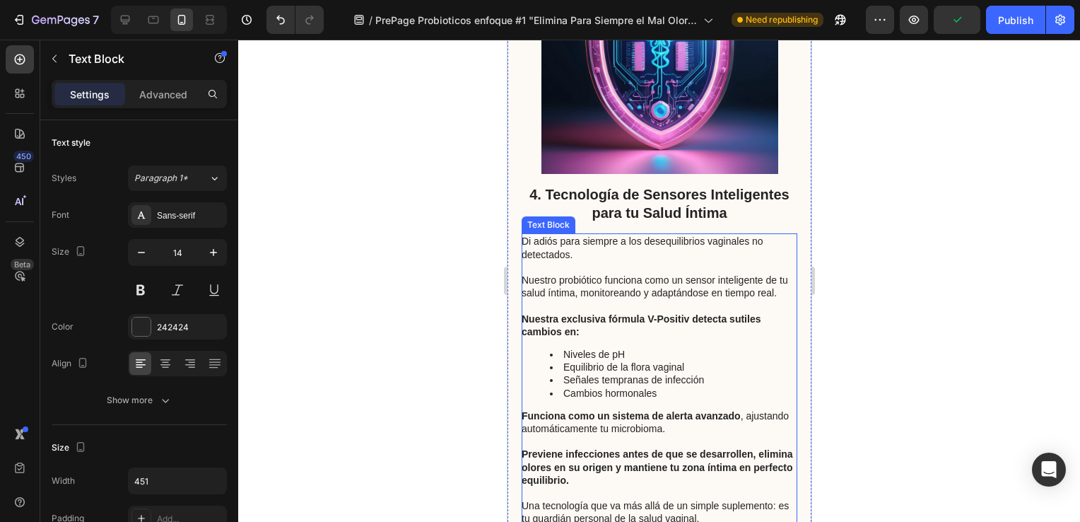
scroll to position [1867, 0]
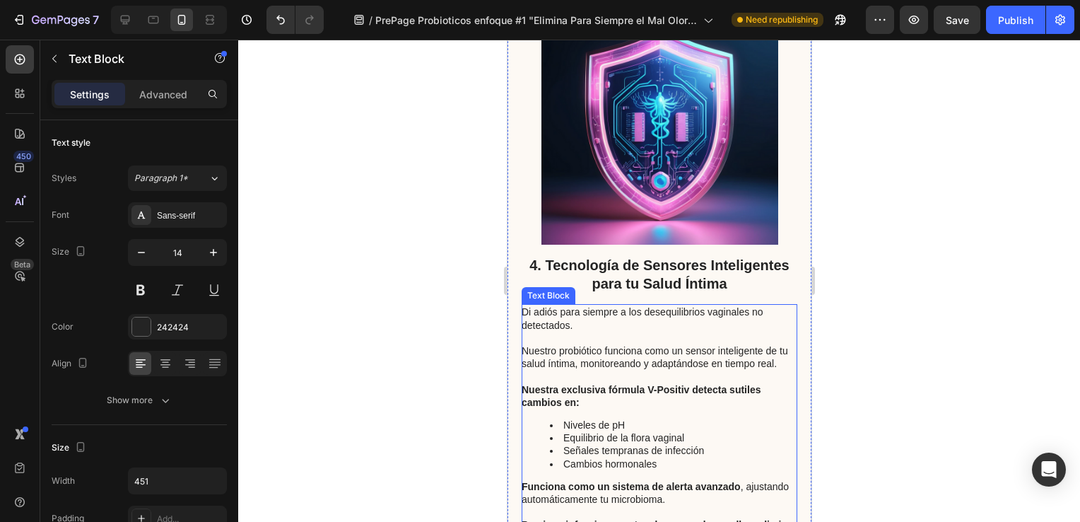
click at [604, 370] on p "Nuestro probiótico funciona como un sensor inteligente de tu salud íntima, moni…" at bounding box center [658, 356] width 274 height 25
click at [603, 370] on p "Nuestro probiótico funciona como un sensor inteligente de tu salud íntima, moni…" at bounding box center [658, 356] width 274 height 25
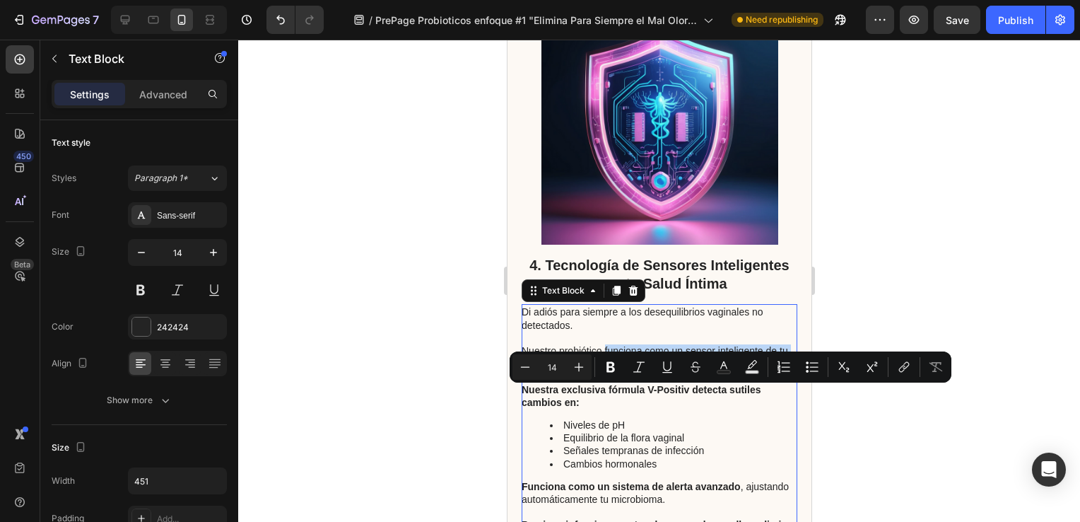
drag, startPoint x: 604, startPoint y: 392, endPoint x: 719, endPoint y: 409, distance: 116.4
click at [719, 370] on p "Nuestro probiótico funciona como un sensor inteligente de tu salud íntima, moni…" at bounding box center [658, 356] width 274 height 25
click at [608, 367] on icon "Editor contextual toolbar" at bounding box center [610, 367] width 8 height 11
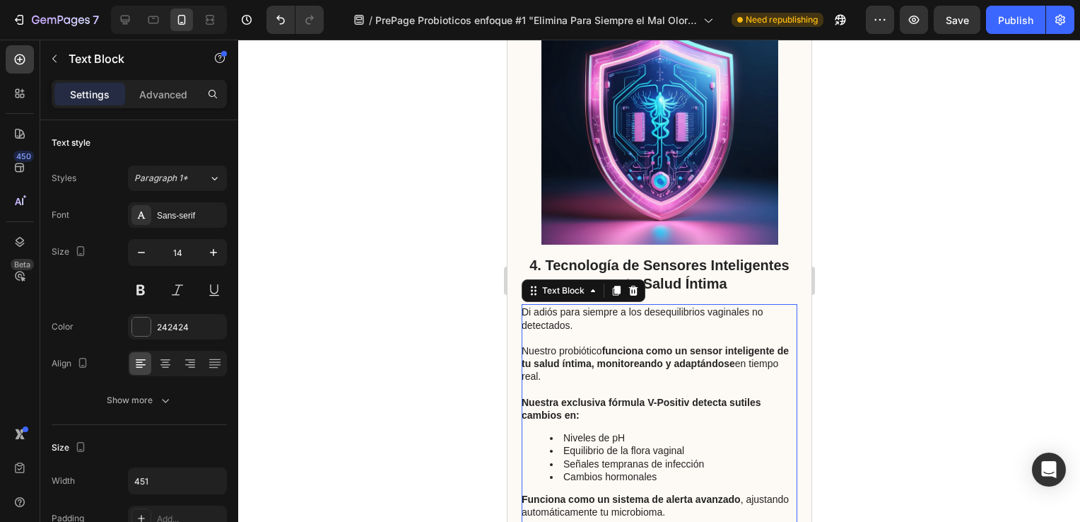
click at [570, 383] on p "Nuestro probiótico funciona como un sensor inteligente de tu salud íntima, moni…" at bounding box center [658, 363] width 274 height 39
drag, startPoint x: 571, startPoint y: 420, endPoint x: 750, endPoint y: 409, distance: 179.1
click at [750, 383] on p "Nuestro probiótico funciona como un sensor inteligente de tu salud íntima, moni…" at bounding box center [658, 363] width 274 height 39
click at [553, 383] on p "Nuestro probiótico funciona como un sensor inteligente de tu salud íntima, moni…" at bounding box center [658, 363] width 274 height 39
drag, startPoint x: 572, startPoint y: 419, endPoint x: 662, endPoint y: 399, distance: 92.6
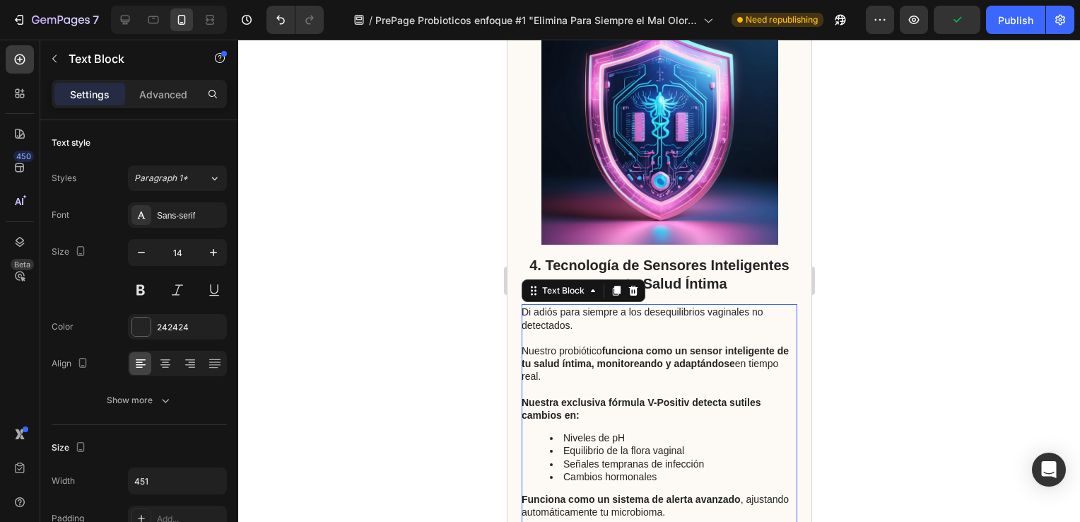
click at [662, 383] on p "Nuestro probiótico funciona como un sensor inteligente de tu salud íntima, moni…" at bounding box center [658, 363] width 274 height 39
click at [1018, 21] on div "Publish" at bounding box center [1015, 20] width 35 height 15
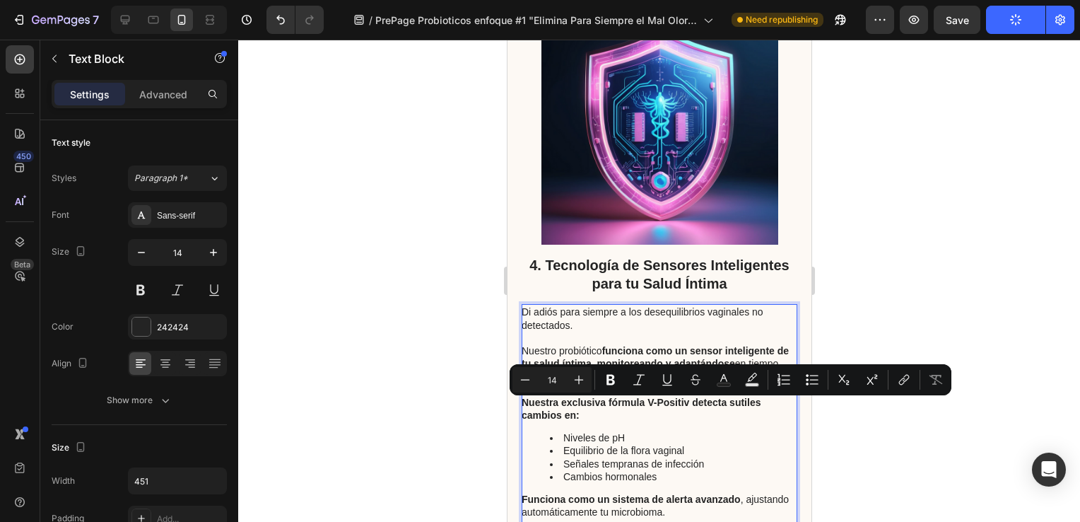
drag, startPoint x: 572, startPoint y: 420, endPoint x: 746, endPoint y: 404, distance: 175.3
click at [746, 383] on p "Nuestro probiótico funciona como un sensor inteligente de tu salud íntima, moni…" at bounding box center [658, 363] width 274 height 39
click at [608, 378] on icon "Editor contextual toolbar" at bounding box center [610, 380] width 8 height 11
click at [457, 404] on div at bounding box center [659, 281] width 842 height 482
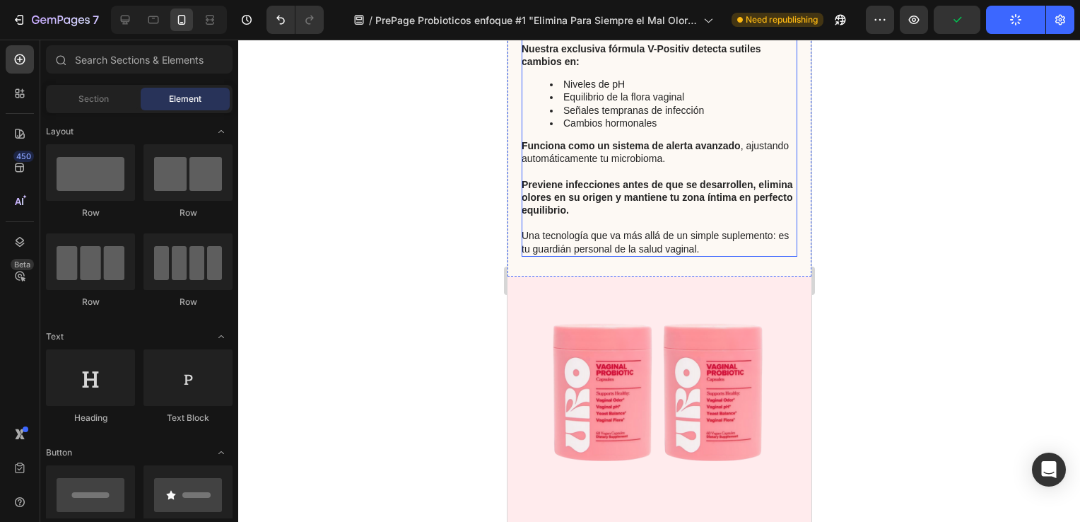
scroll to position [2150, 0]
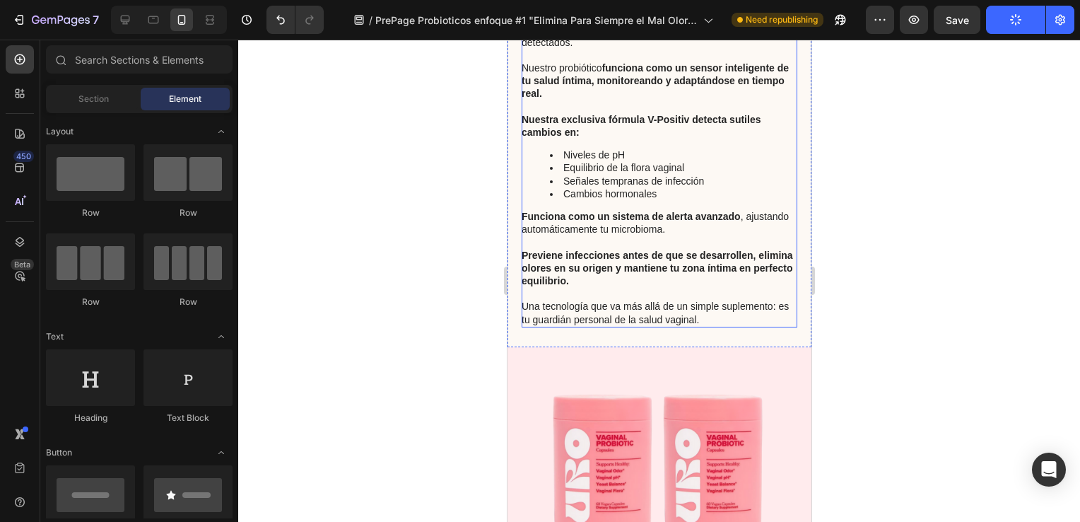
click at [742, 235] on p "Funciona como un sistema de alerta avanzado , ajustando automáticamente tu micr…" at bounding box center [658, 222] width 274 height 25
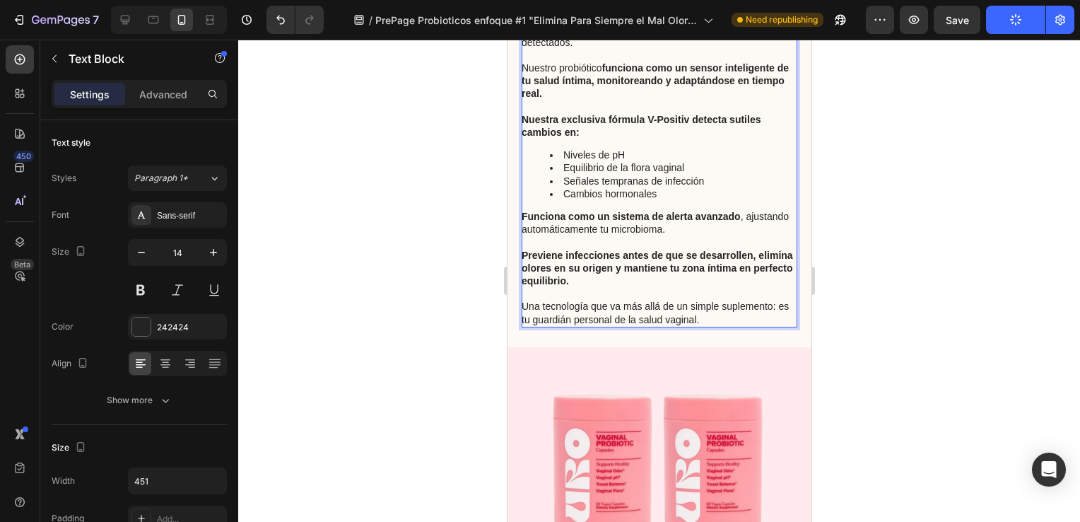
click at [741, 235] on p "Funciona como un sistema de alerta avanzado , ajustando automáticamente tu micr…" at bounding box center [658, 222] width 274 height 25
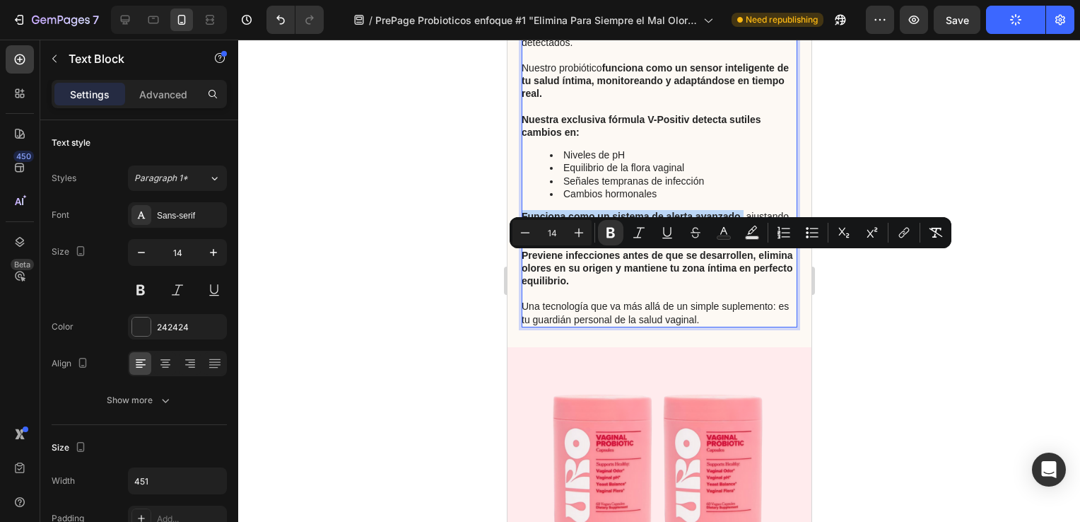
drag, startPoint x: 741, startPoint y: 261, endPoint x: 520, endPoint y: 247, distance: 221.6
click at [521, 247] on div "Di adiós para siempre a los desequilibrios vaginales no detectados. Nuestro pro…" at bounding box center [659, 173] width 276 height 305
click at [608, 235] on icon "Editor contextual toolbar" at bounding box center [610, 233] width 8 height 11
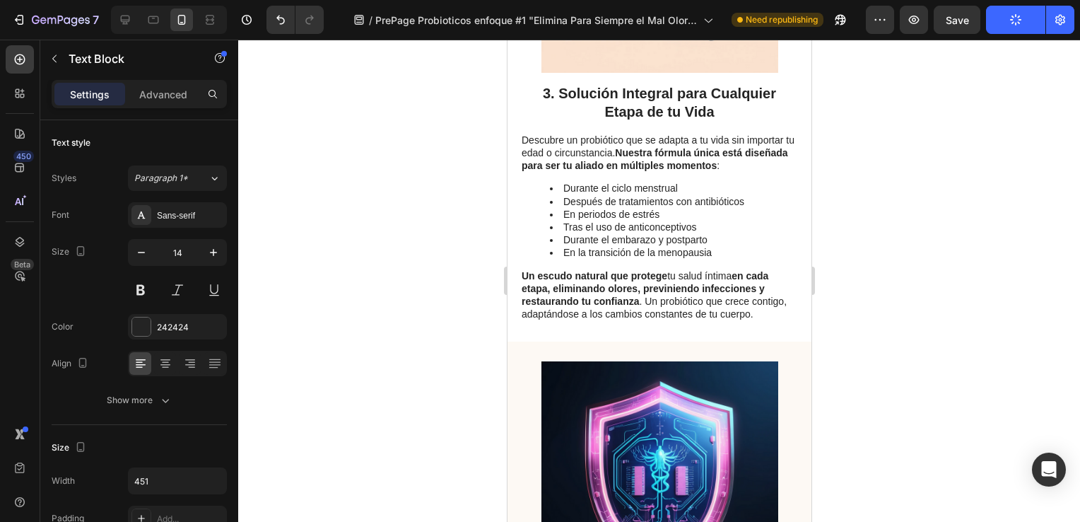
scroll to position [1443, 0]
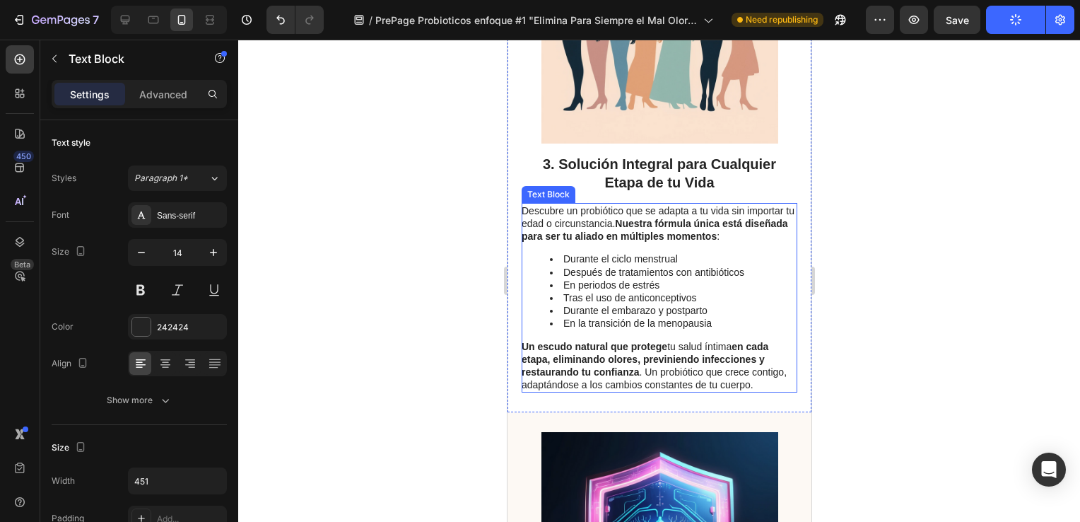
click at [733, 377] on p "Un escudo natural que protege tu salud íntima en cada etapa, eliminando olores,…" at bounding box center [658, 366] width 274 height 52
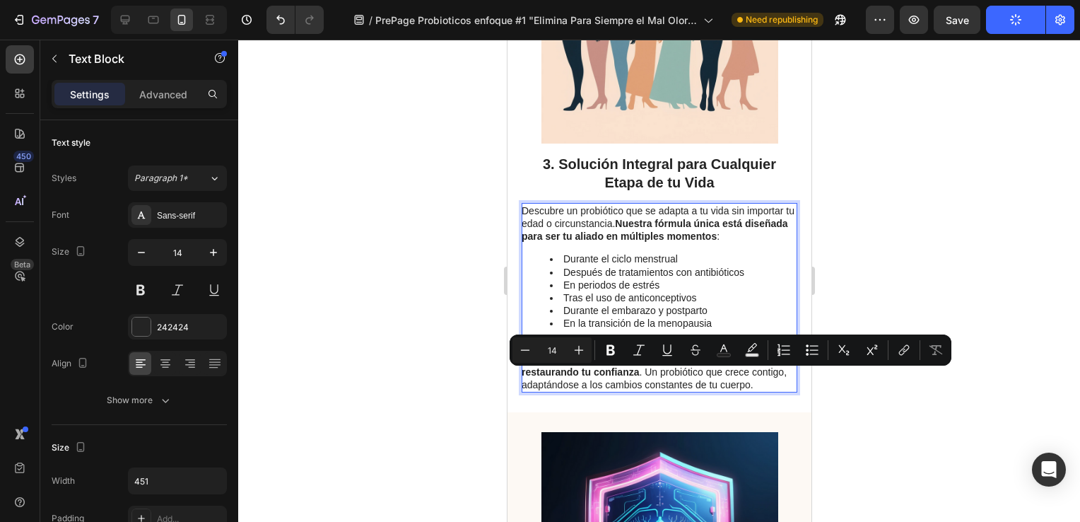
drag, startPoint x: 733, startPoint y: 377, endPoint x: 670, endPoint y: 375, distance: 63.0
click at [670, 375] on p "Un escudo natural que protege tu salud íntima en cada etapa, eliminando olores,…" at bounding box center [658, 366] width 274 height 52
click at [608, 350] on icon "Editor contextual toolbar" at bounding box center [610, 350] width 8 height 11
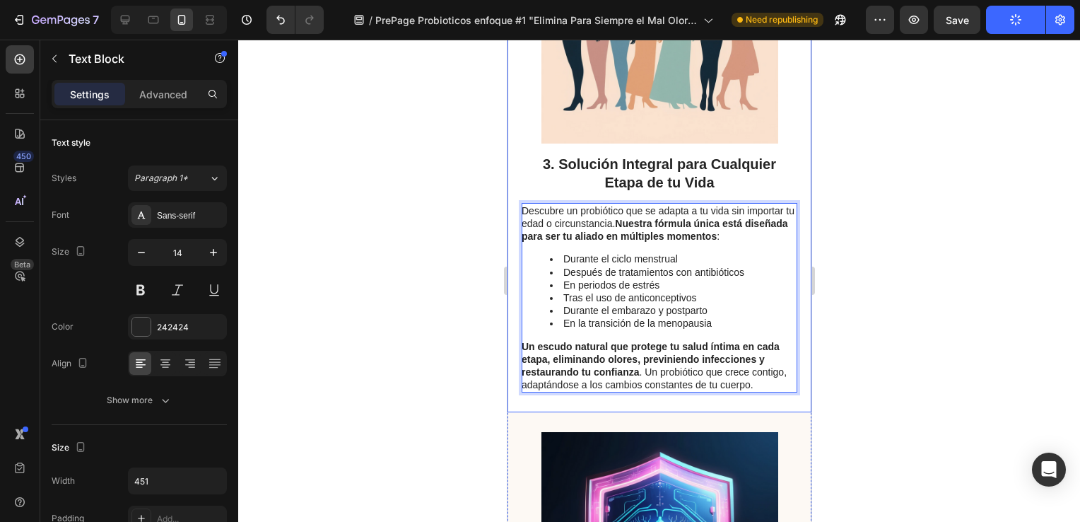
click at [477, 385] on div at bounding box center [659, 281] width 842 height 482
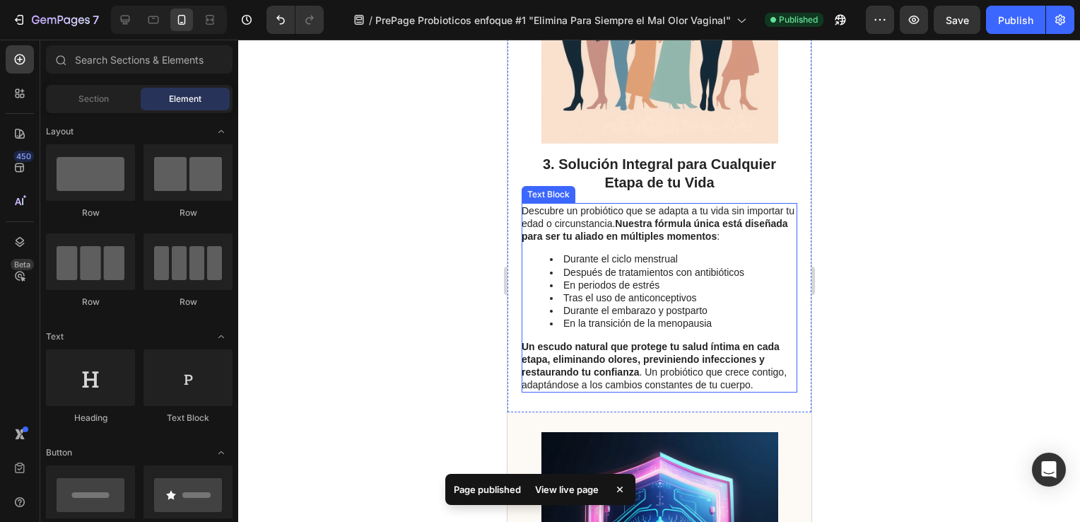
click at [645, 392] on p "Un escudo natural que protege tu salud íntima en cada etapa, eliminando olores,…" at bounding box center [658, 366] width 274 height 52
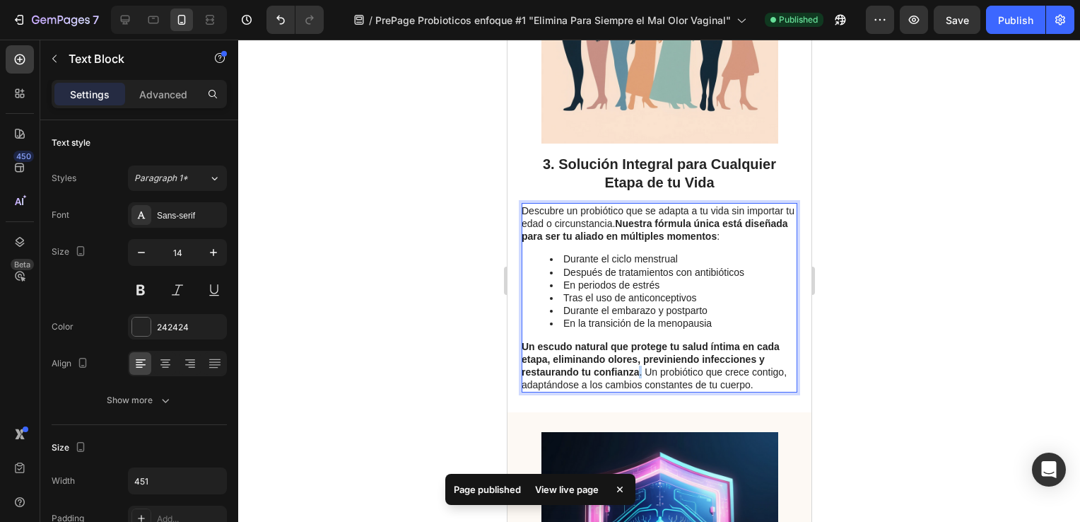
click at [643, 392] on p "Un escudo natural que protege tu salud íntima en cada etapa, eliminando olores,…" at bounding box center [658, 366] width 274 height 52
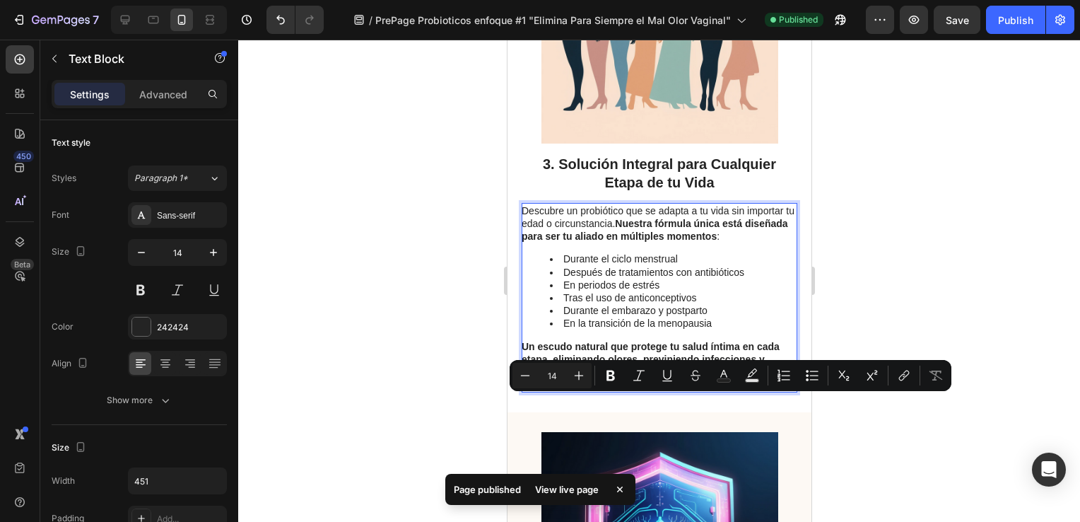
click at [646, 392] on p "Un escudo natural que protege tu salud íntima en cada etapa, eliminando olores,…" at bounding box center [658, 366] width 274 height 52
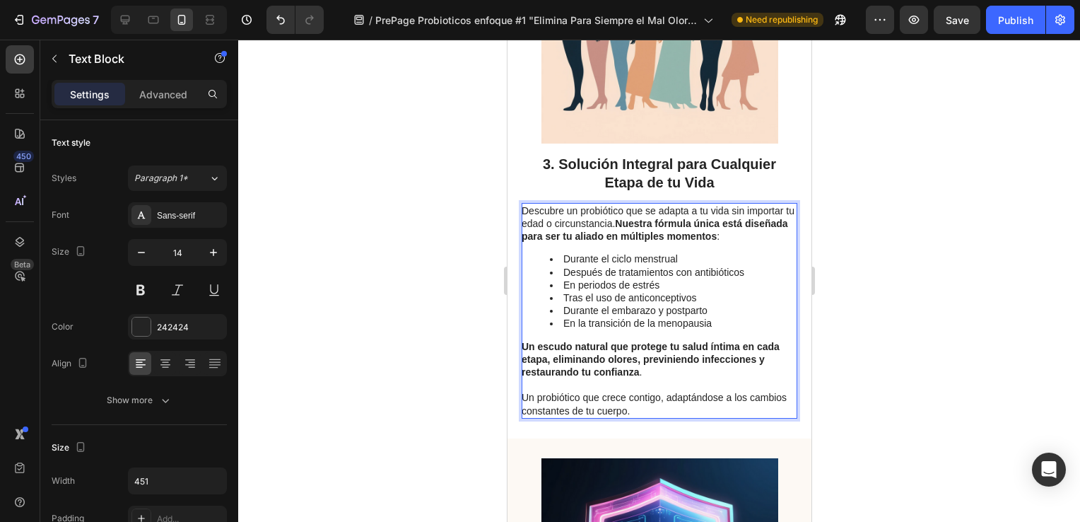
click at [629, 242] on strong "Nuestra fórmula única está diseñada para ser tu aliado en múltiples momentos" at bounding box center [654, 230] width 266 height 24
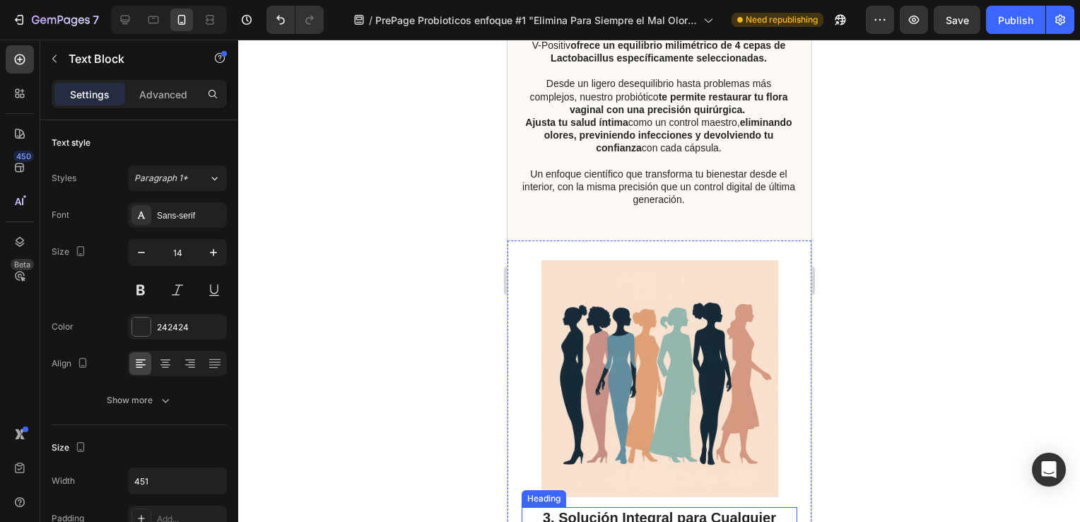
scroll to position [948, 0]
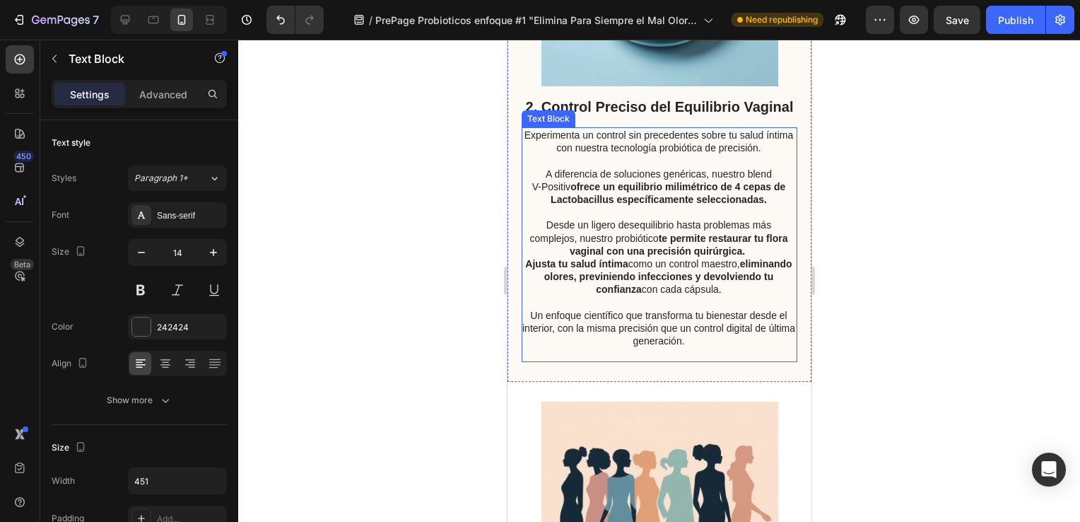
click at [739, 257] on p "Desde un ligero desequilibrio hasta problemas más complejos, nuestro probiótico…" at bounding box center [658, 237] width 274 height 39
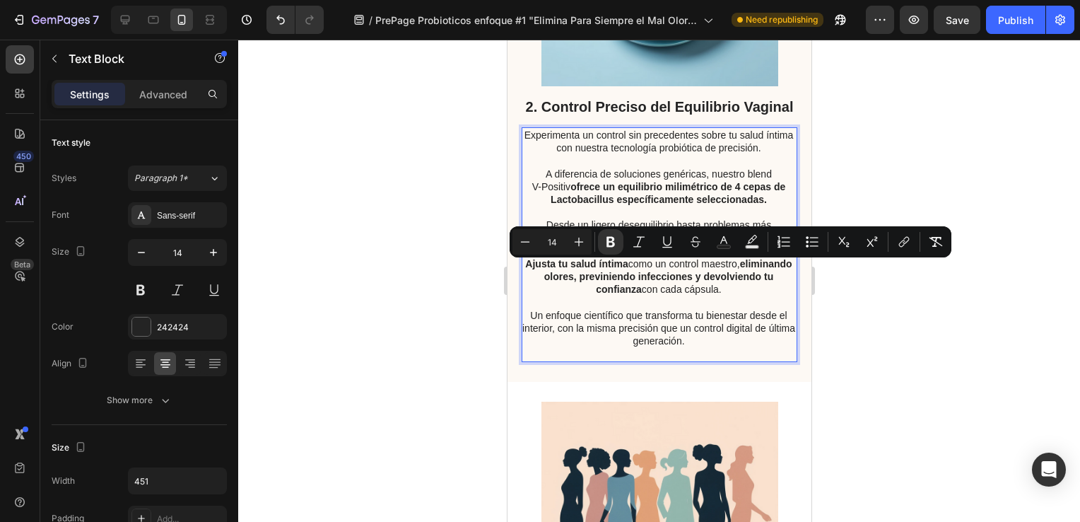
drag, startPoint x: 738, startPoint y: 283, endPoint x: 652, endPoint y: 270, distance: 87.1
click at [652, 257] on p "Desde un ligero desequilibrio hasta problemas más complejos, nuestro probiótico…" at bounding box center [658, 237] width 274 height 39
click at [611, 232] on button "Bold" at bounding box center [610, 241] width 25 height 25
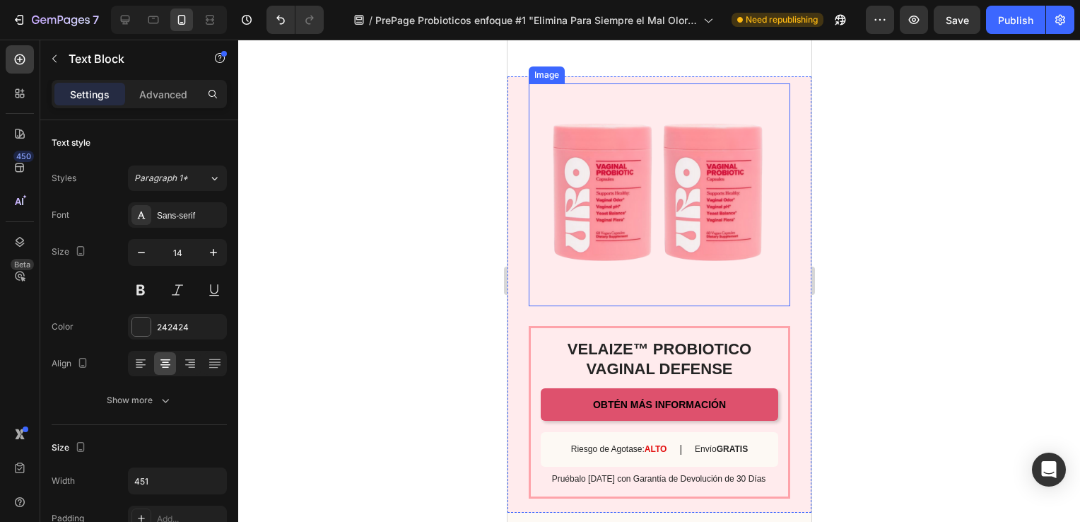
scroll to position [2574, 0]
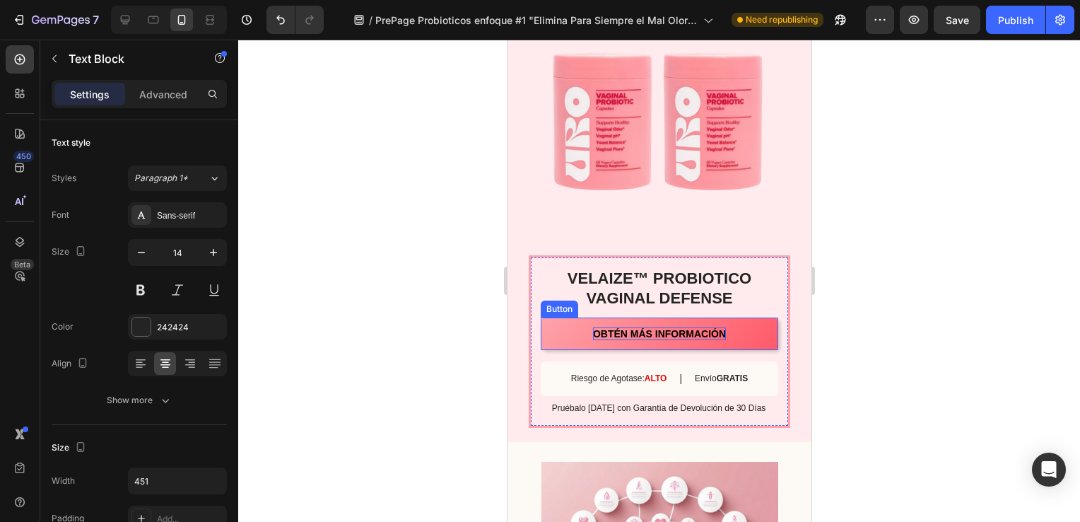
click at [664, 329] on span "OBTÉN MÁS INFORMACIÓN" at bounding box center [658, 333] width 133 height 11
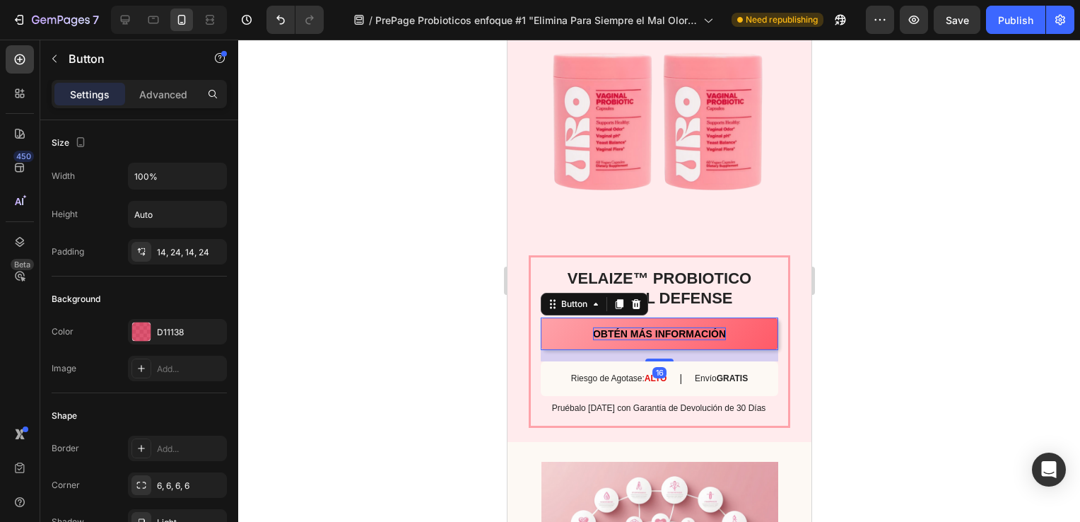
click at [712, 332] on span "OBTÉN MÁS INFORMACIÓN" at bounding box center [658, 333] width 133 height 11
drag, startPoint x: 719, startPoint y: 334, endPoint x: 589, endPoint y: 329, distance: 130.1
click at [592, 329] on span "OBTÉN MÁS INFORMACIÓN" at bounding box center [658, 333] width 133 height 11
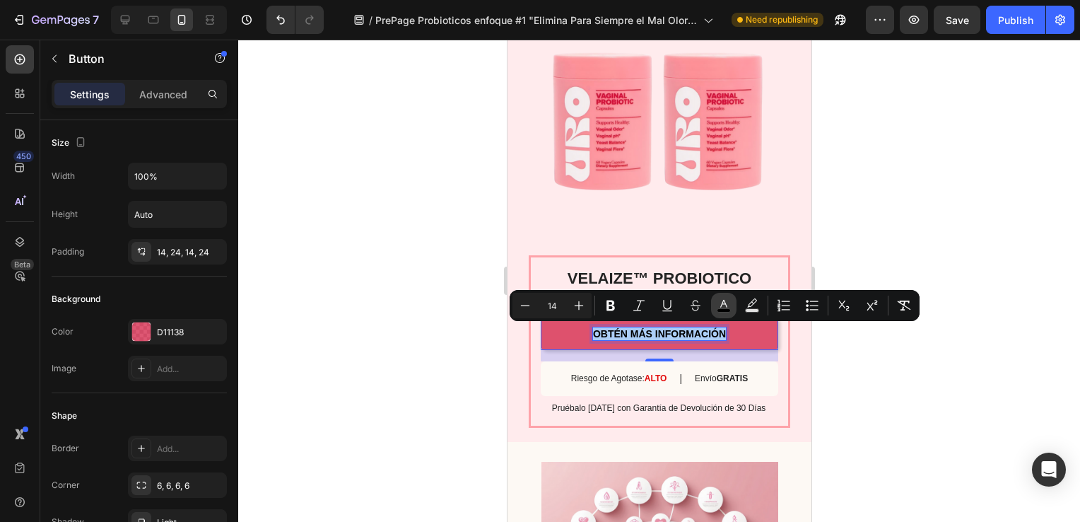
click at [726, 304] on icon "Editor contextual toolbar" at bounding box center [723, 304] width 7 height 8
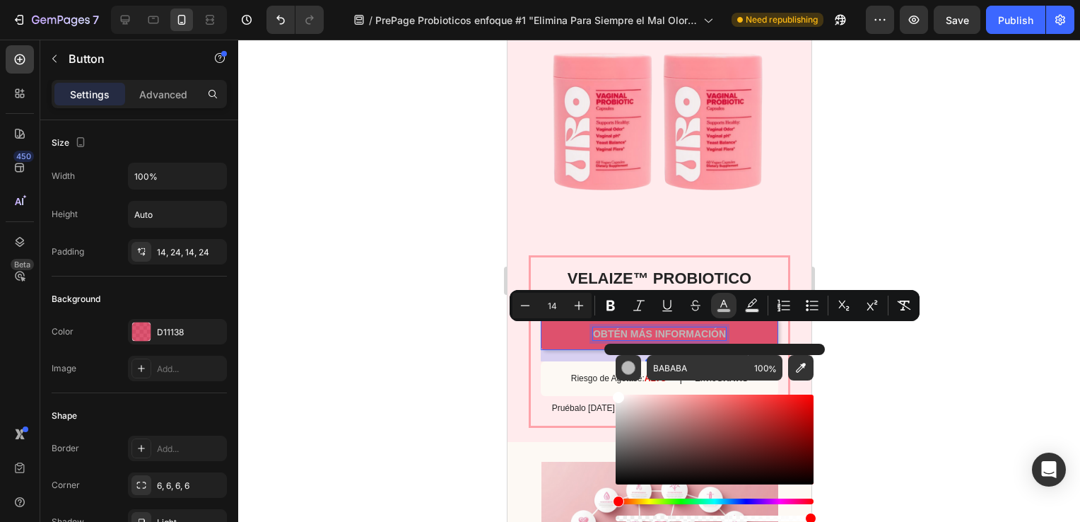
type input "FFFFFF"
drag, startPoint x: 619, startPoint y: 483, endPoint x: 96, endPoint y: 349, distance: 539.9
click at [605, 389] on div "FFFFFF 100 %" at bounding box center [714, 433] width 220 height 180
click at [448, 333] on div at bounding box center [659, 281] width 842 height 482
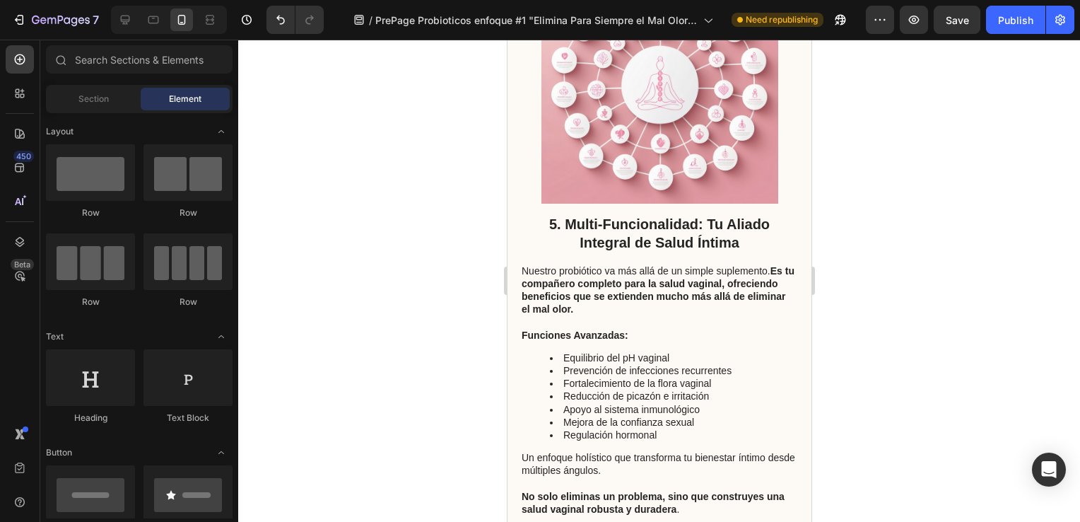
scroll to position [3139, 0]
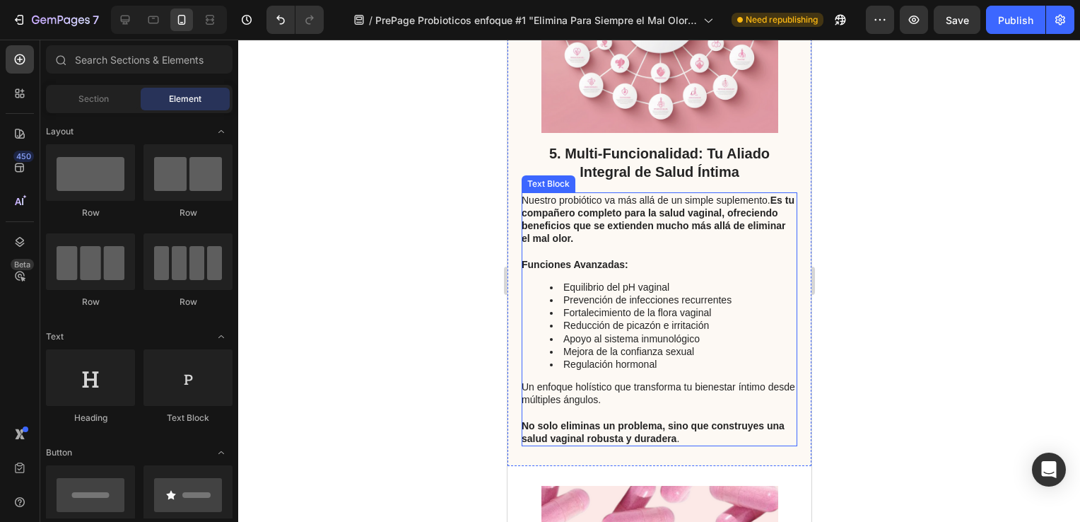
click at [734, 210] on strong "Es tu compañero completo para la salud vaginal," at bounding box center [657, 206] width 273 height 24
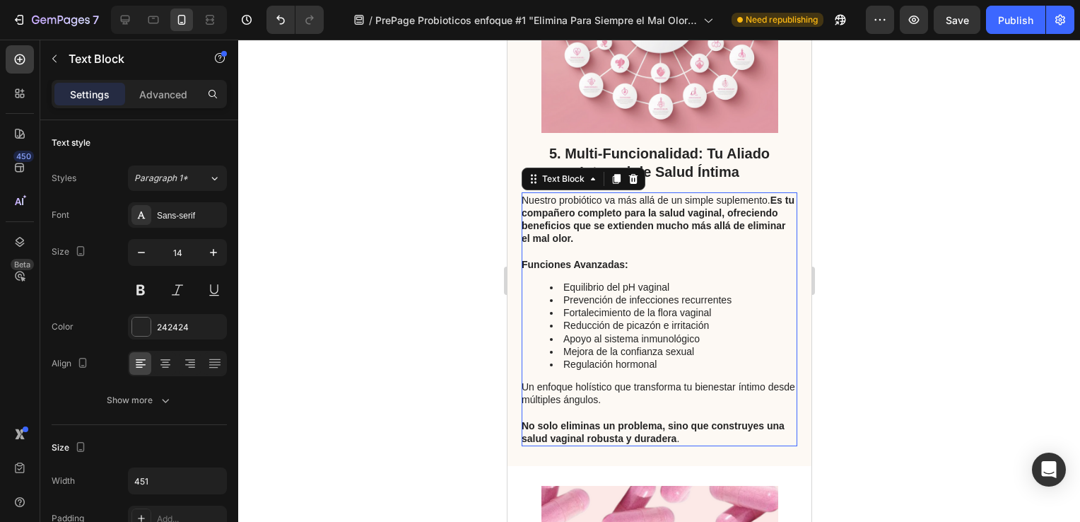
click at [737, 213] on p "Nuestro probiótico va más allá de un simple suplemento. Es tu compañero complet…" at bounding box center [658, 220] width 274 height 52
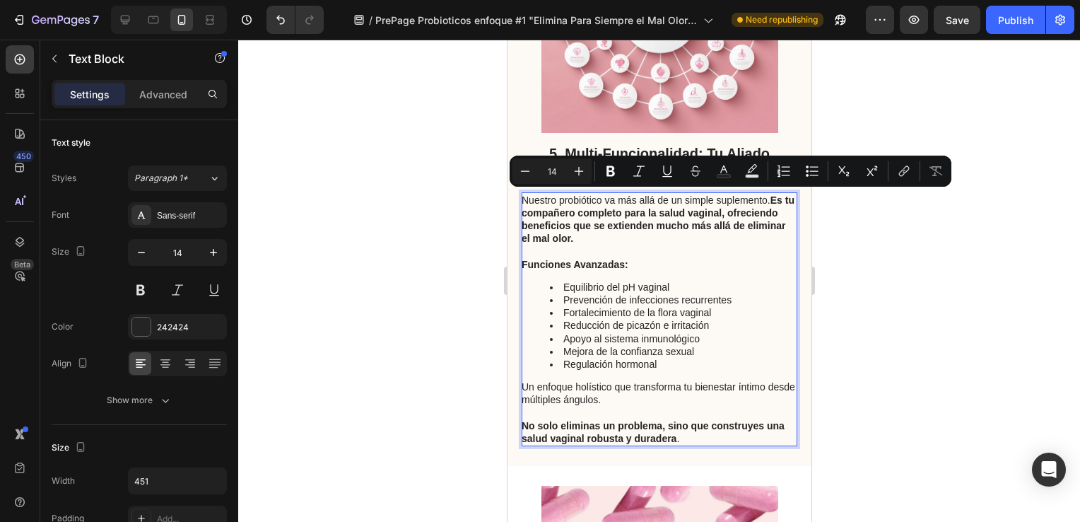
drag, startPoint x: 737, startPoint y: 213, endPoint x: 772, endPoint y: 199, distance: 38.1
click at [772, 199] on p "Nuestro probiótico va más allá de un simple suplemento. Es tu compañero complet…" at bounding box center [658, 220] width 274 height 52
click at [751, 216] on p "Nuestro probiótico va más allá de un simple suplemento. Es tu compañero complet…" at bounding box center [658, 220] width 274 height 52
drag, startPoint x: 750, startPoint y: 216, endPoint x: 770, endPoint y: 199, distance: 26.1
click at [770, 199] on p "Nuestro probiótico va más allá de un simple suplemento. Es tu compañero complet…" at bounding box center [658, 220] width 274 height 52
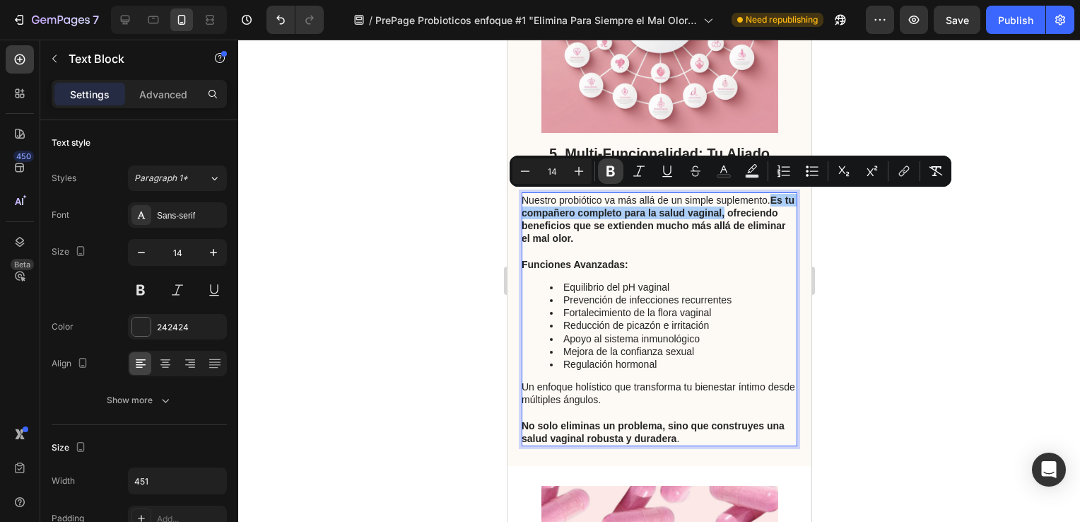
click at [616, 164] on icon "Editor contextual toolbar" at bounding box center [611, 171] width 14 height 14
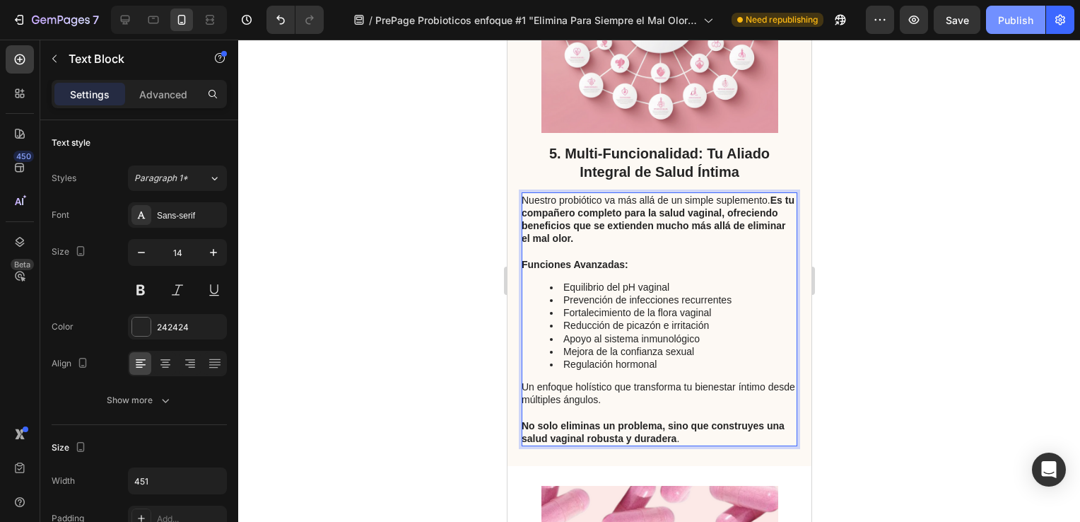
click at [1018, 21] on div "Publish" at bounding box center [1015, 20] width 35 height 15
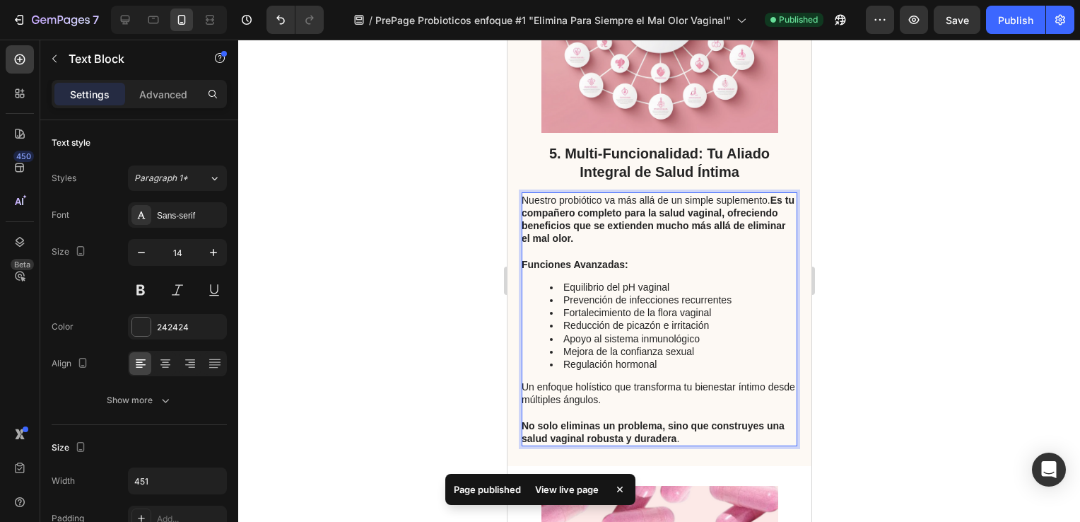
drag, startPoint x: 740, startPoint y: 211, endPoint x: 770, endPoint y: 194, distance: 33.8
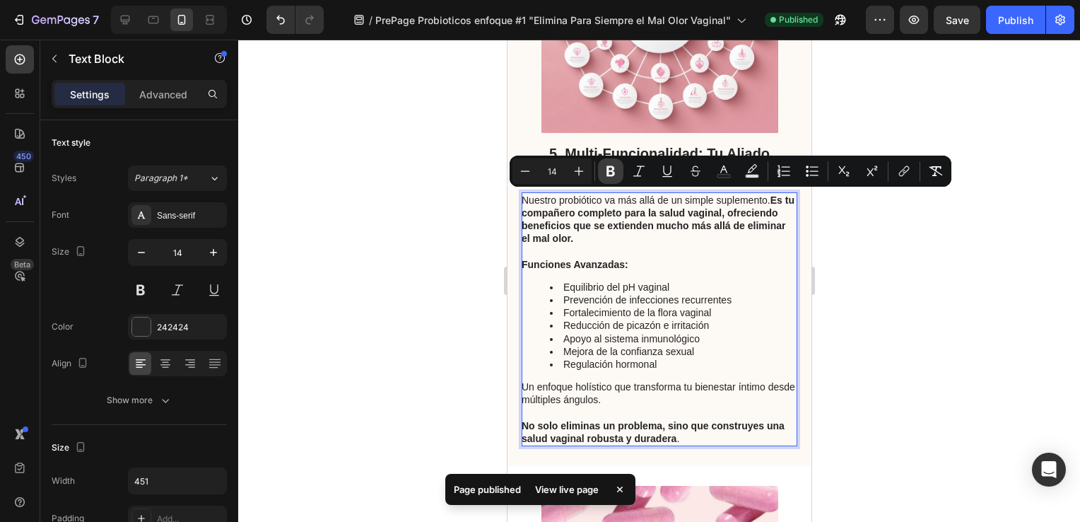
click at [613, 169] on icon "Editor contextual toolbar" at bounding box center [610, 171] width 8 height 11
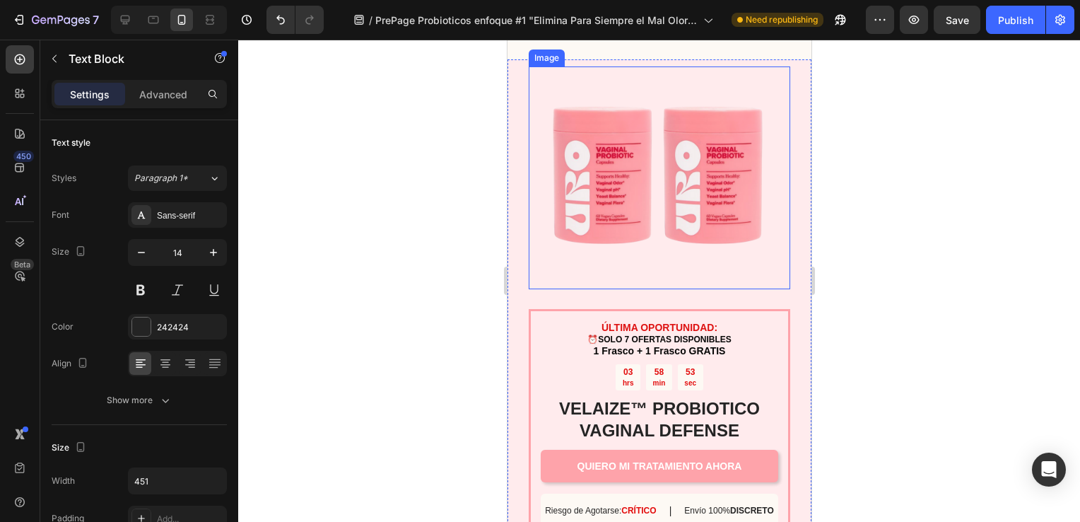
scroll to position [4764, 0]
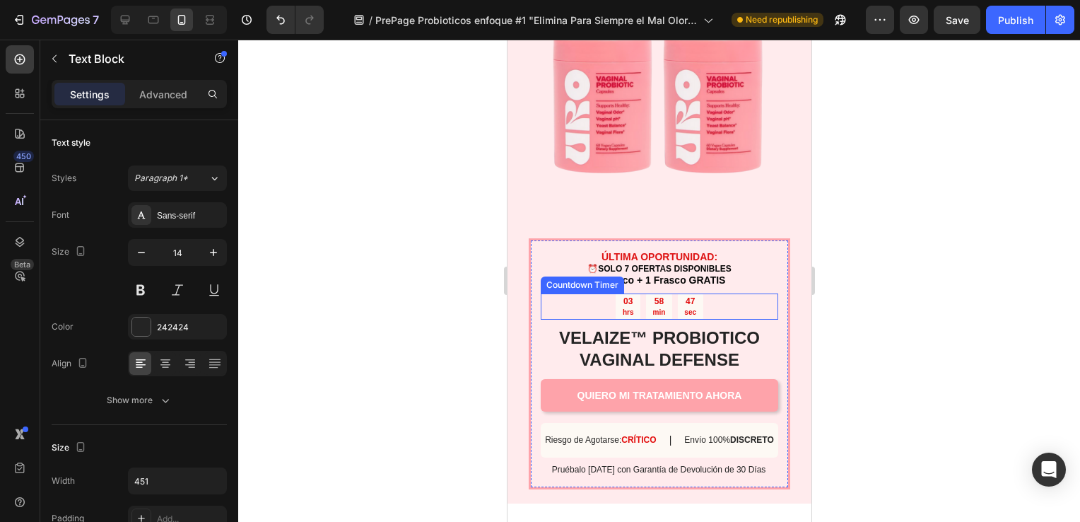
click at [669, 293] on div "03 hrs 58 min 47 sec" at bounding box center [658, 306] width 87 height 26
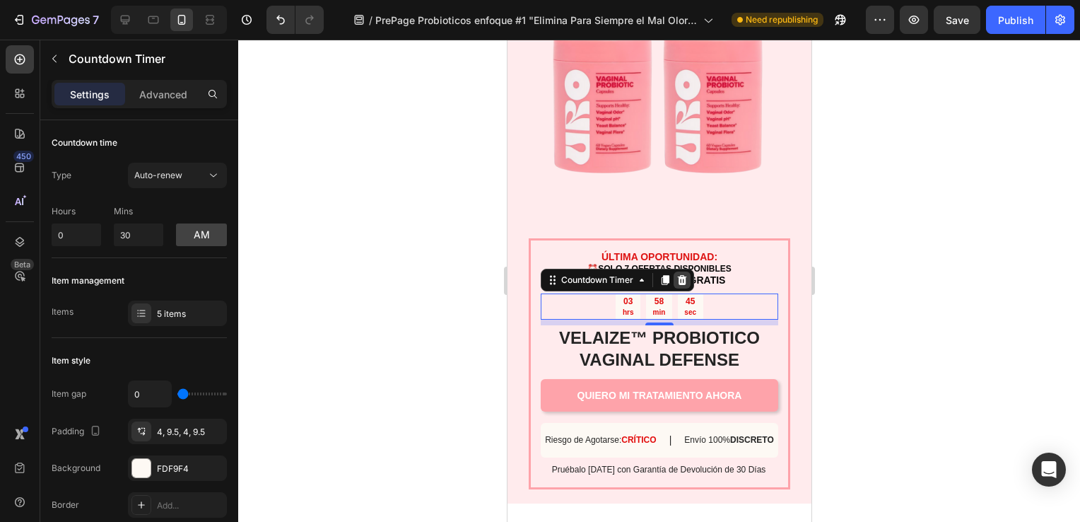
click at [678, 275] on icon at bounding box center [681, 280] width 9 height 10
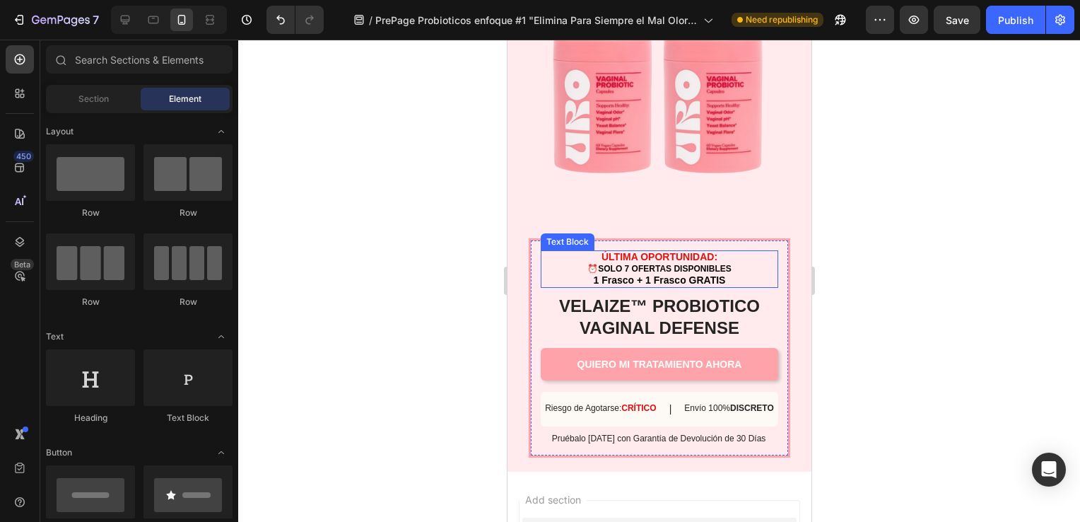
click at [669, 274] on strong "1 Frasco + 1 Frasco GRATIS" at bounding box center [659, 279] width 132 height 11
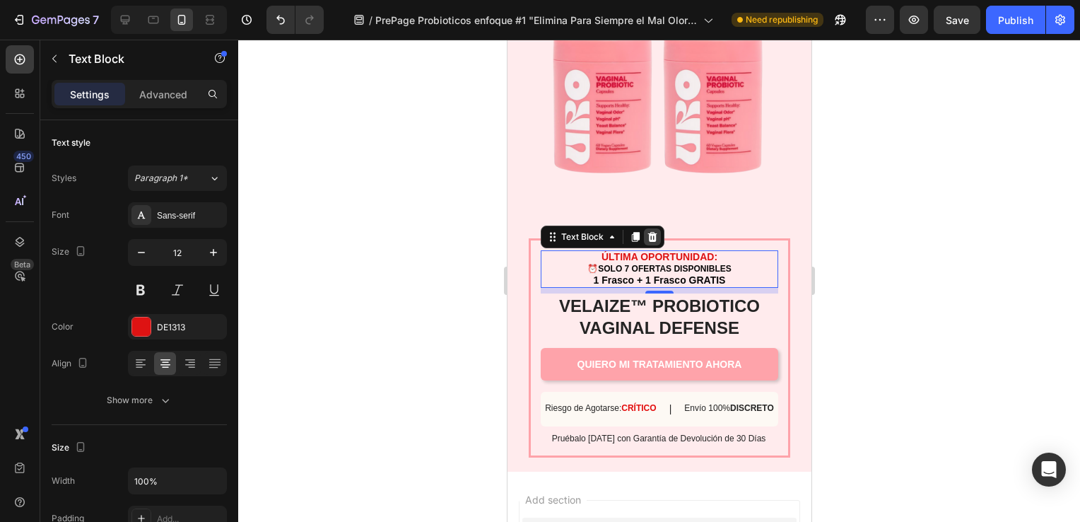
click at [646, 231] on icon at bounding box center [651, 236] width 11 height 11
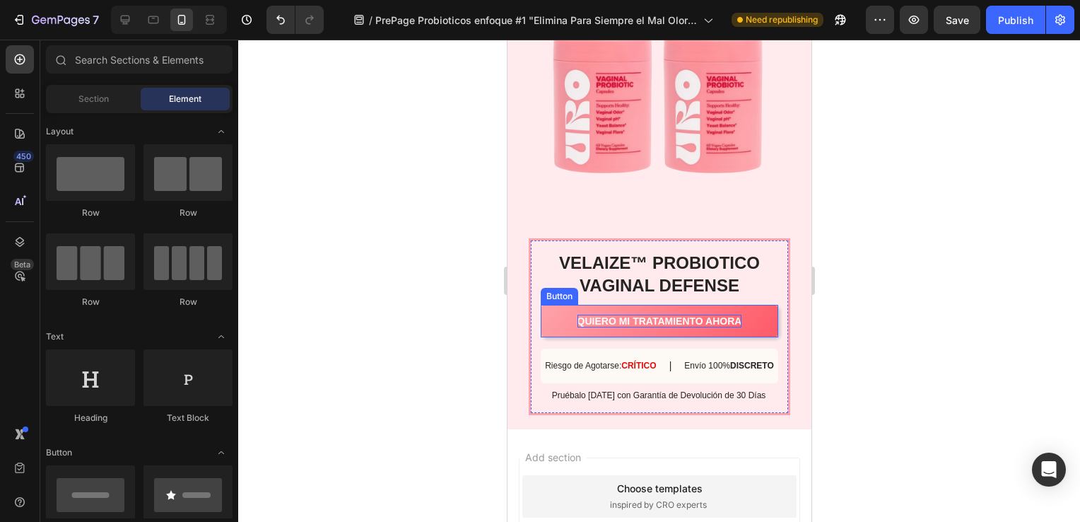
click at [597, 314] on p "QUIERO MI TRATAMIENTO AHORA" at bounding box center [659, 320] width 165 height 13
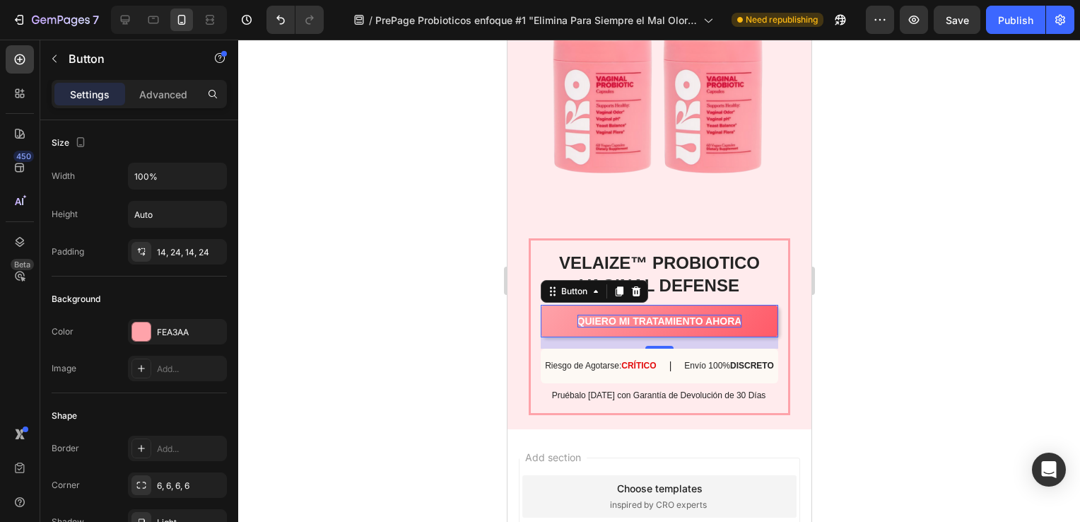
click at [625, 314] on p "QUIERO MI TRATAMIENTO AHORA" at bounding box center [659, 320] width 165 height 13
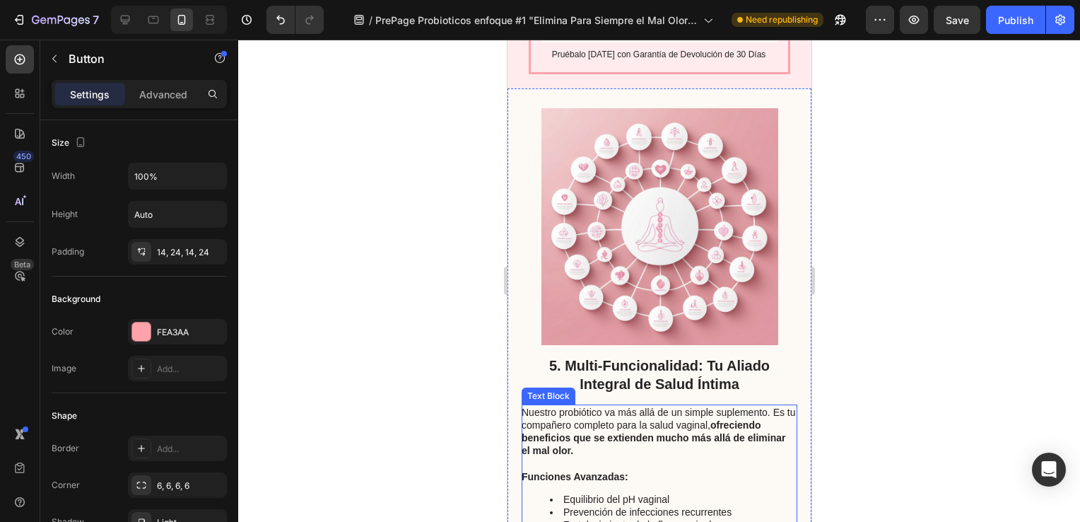
scroll to position [2644, 0]
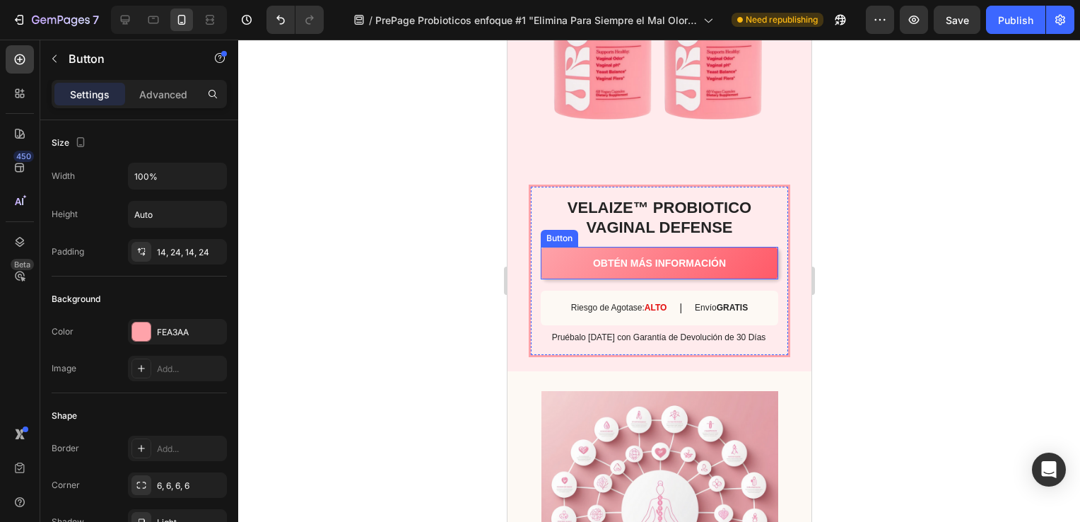
click at [724, 264] on link "OBTÉN MÁS INFORMACIÓN" at bounding box center [658, 263] width 237 height 33
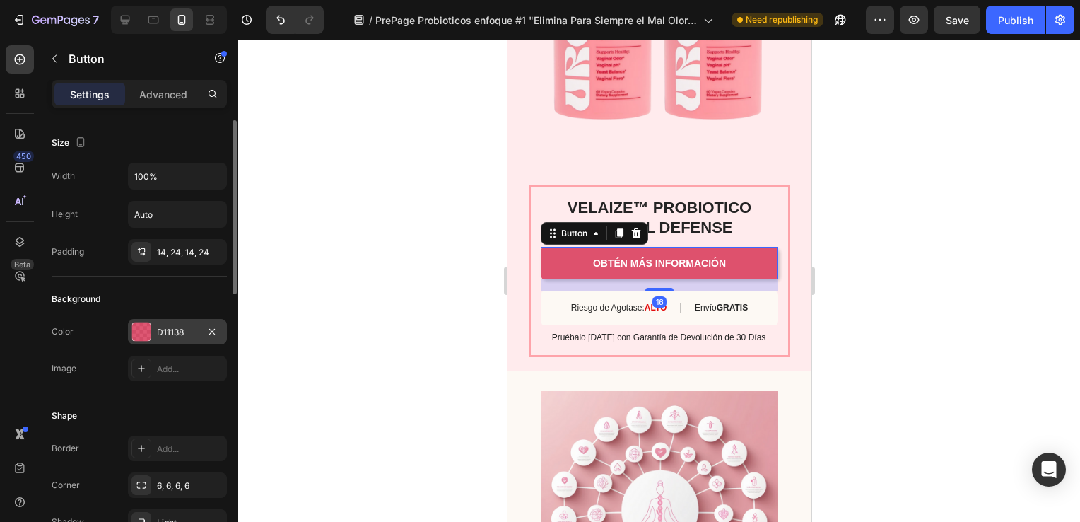
click at [178, 331] on div "D11138" at bounding box center [177, 332] width 41 height 13
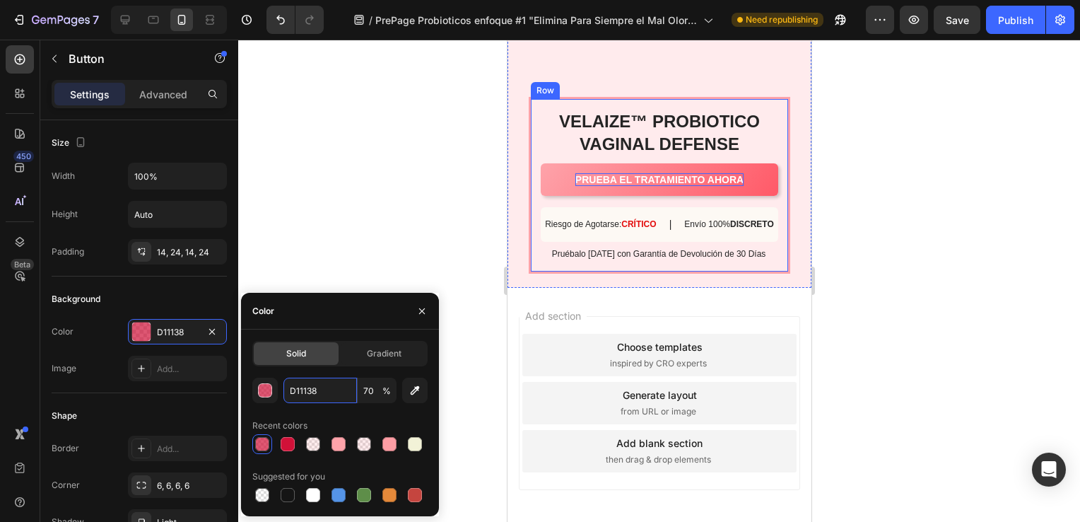
scroll to position [4764, 0]
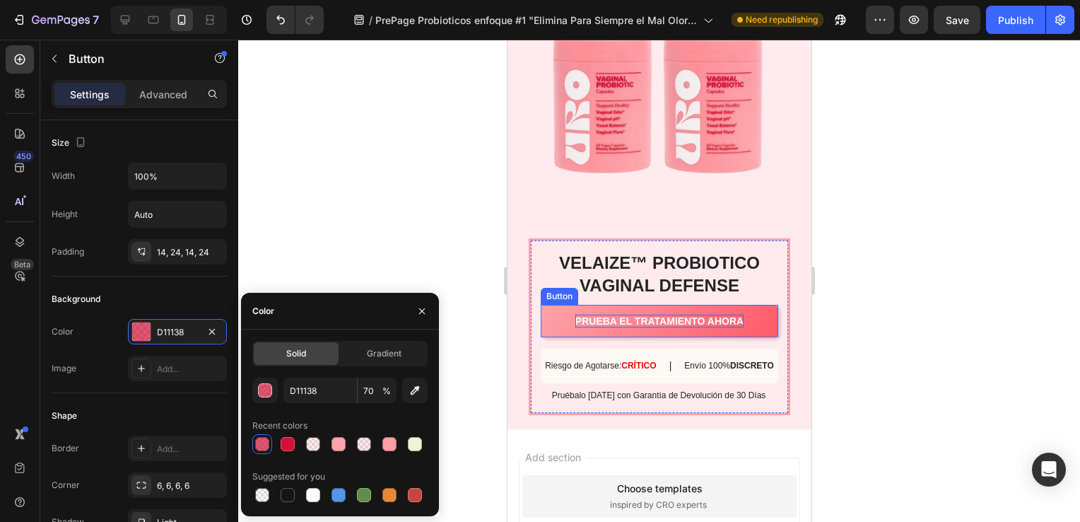
click at [561, 310] on link "PRUEBA EL TRATAMIENTO AHORA" at bounding box center [658, 321] width 237 height 33
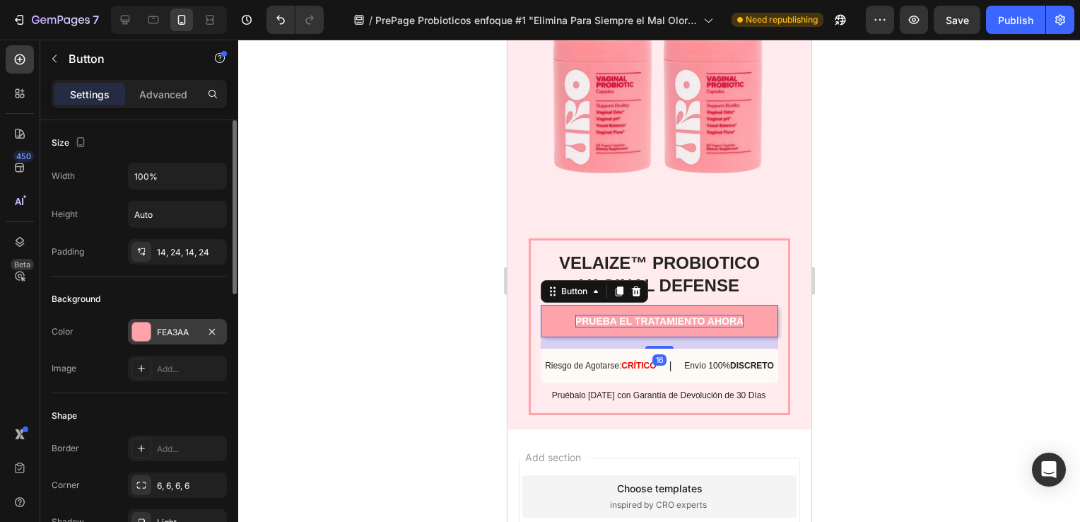
click at [178, 326] on div "FEA3AA" at bounding box center [177, 332] width 41 height 13
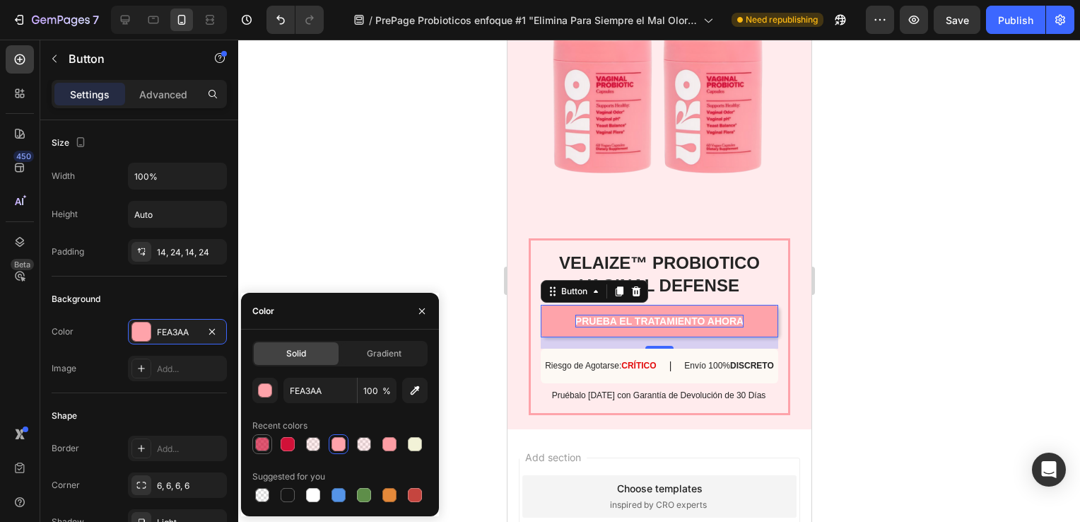
click at [260, 441] on div at bounding box center [262, 444] width 14 height 14
type input "D11138"
type input "70"
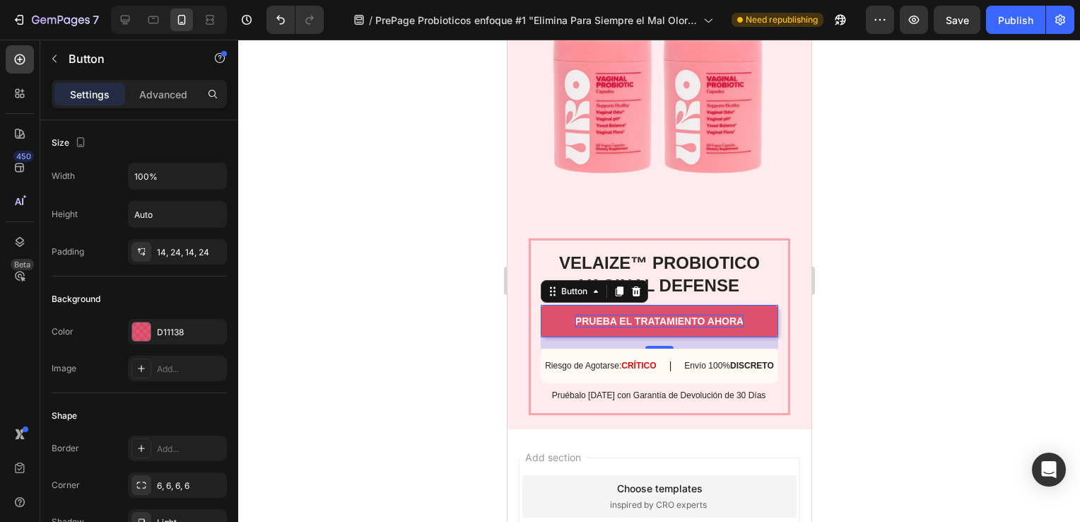
click at [395, 236] on div at bounding box center [659, 281] width 842 height 482
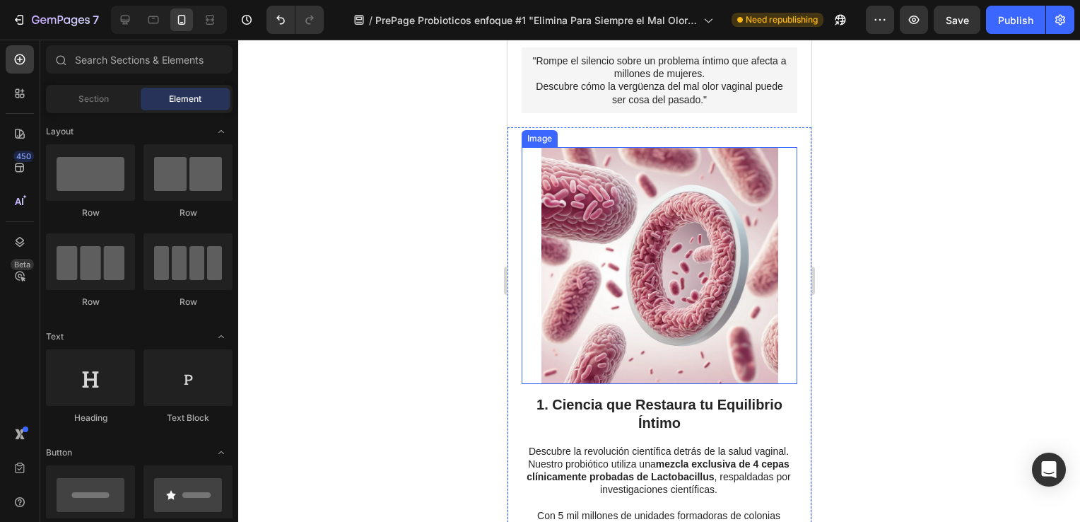
scroll to position [0, 0]
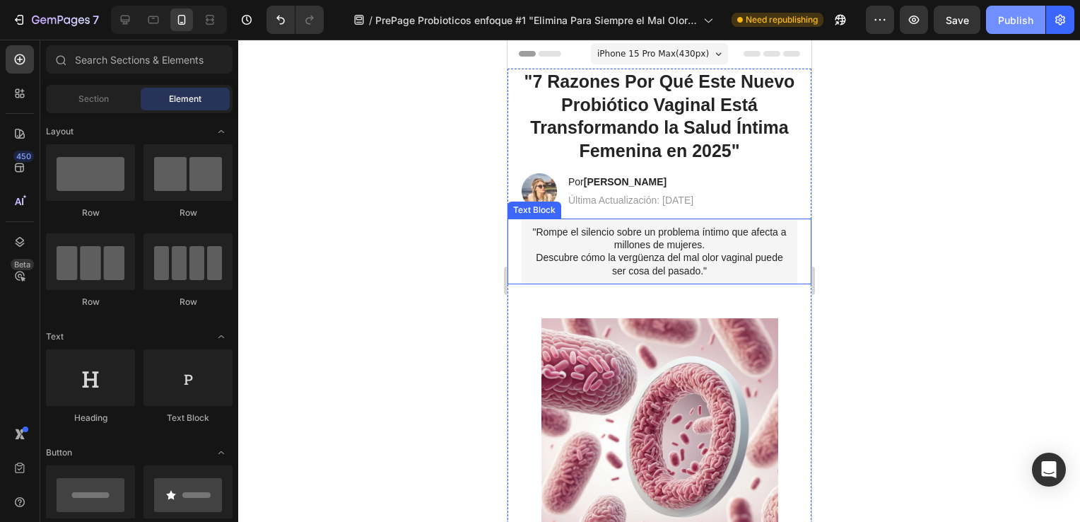
click at [1022, 20] on div "Publish" at bounding box center [1015, 20] width 35 height 15
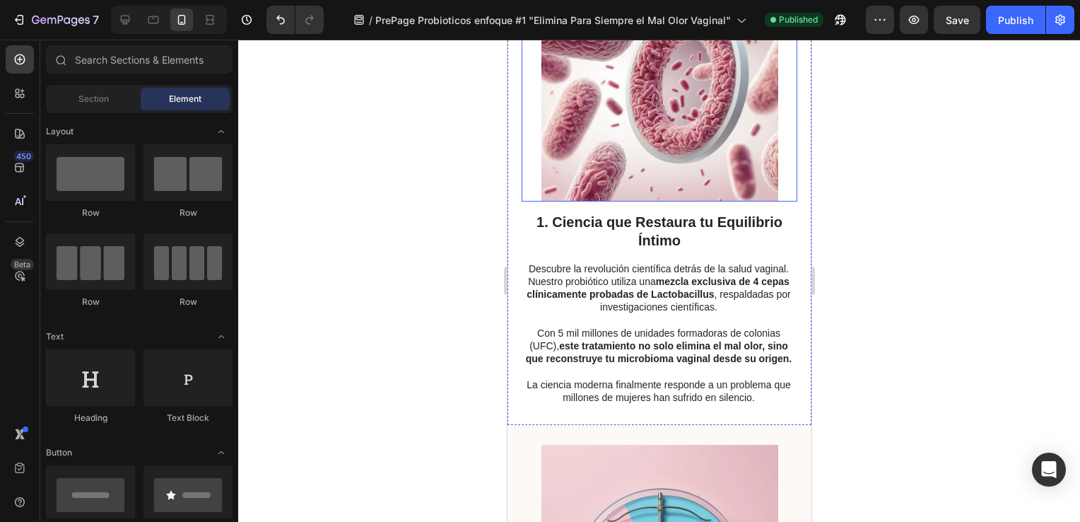
scroll to position [424, 0]
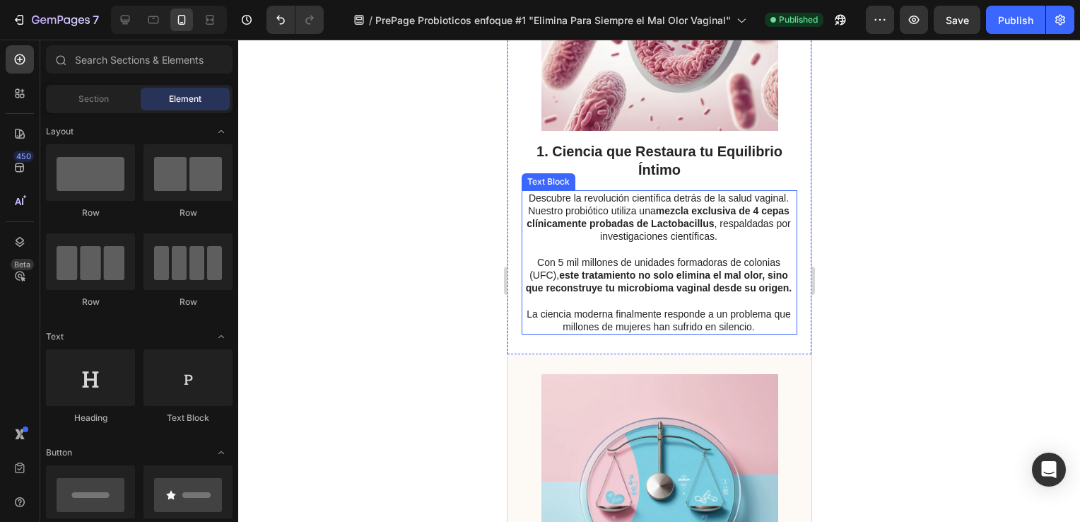
click at [748, 237] on p "Descubre la revolución científica detrás de la salud vaginal. Nuestro probiótic…" at bounding box center [658, 218] width 274 height 52
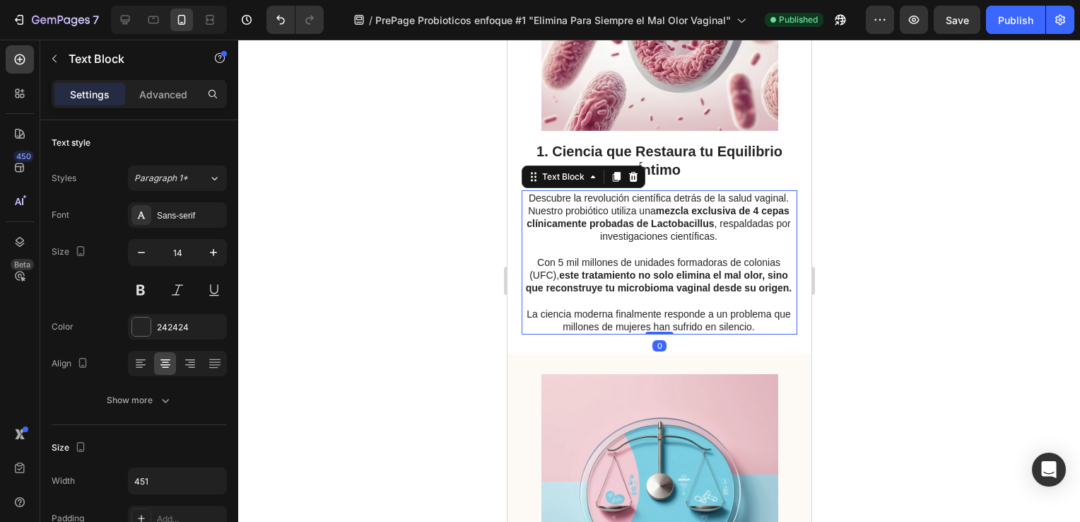
click at [748, 237] on p "Descubre la revolución científica detrás de la salud vaginal. Nuestro probiótic…" at bounding box center [658, 218] width 274 height 52
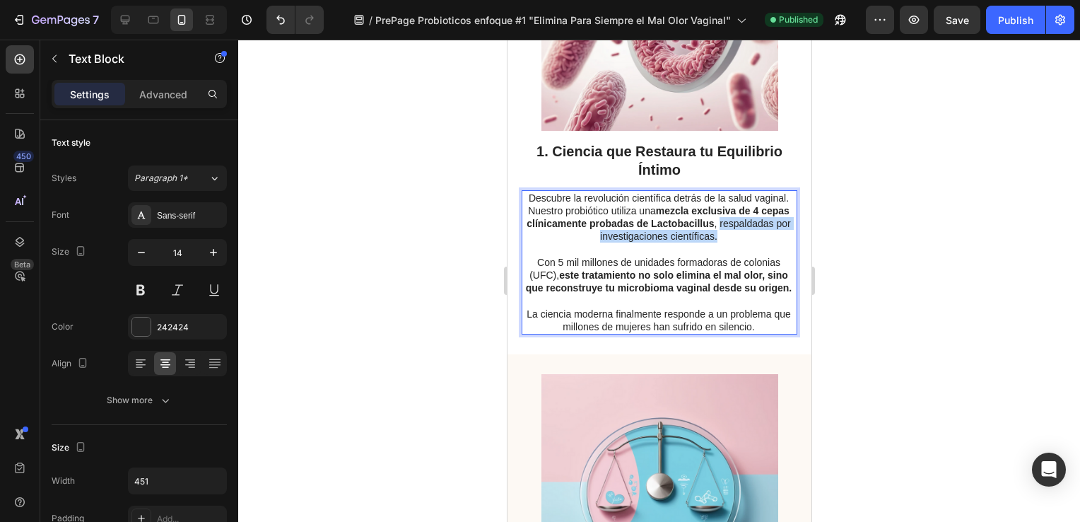
drag, startPoint x: 748, startPoint y: 237, endPoint x: 555, endPoint y: 238, distance: 192.9
click at [555, 238] on p "Descubre la revolución científica detrás de la salud vaginal. Nuestro probiótic…" at bounding box center [658, 218] width 274 height 52
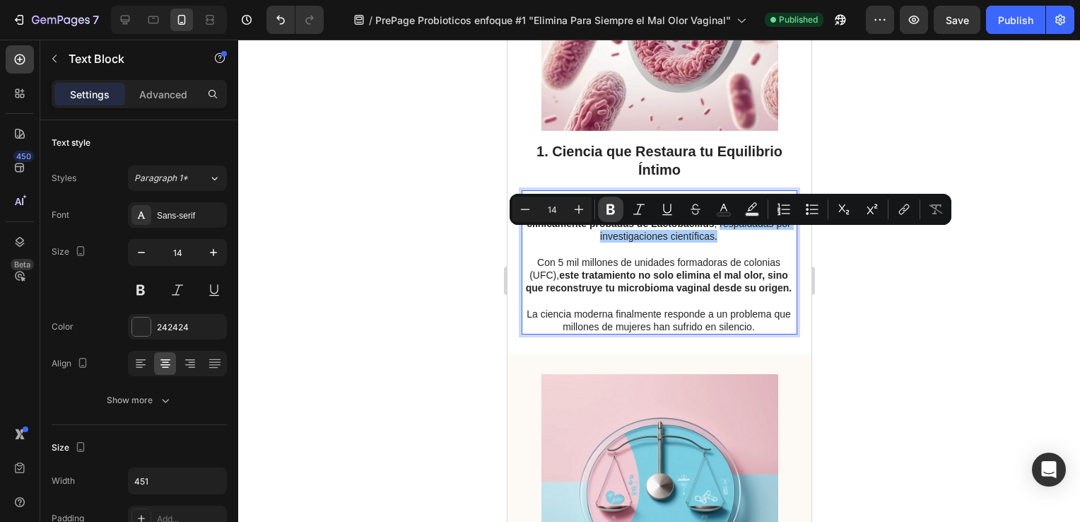
click at [607, 213] on icon "Editor contextual toolbar" at bounding box center [610, 209] width 8 height 11
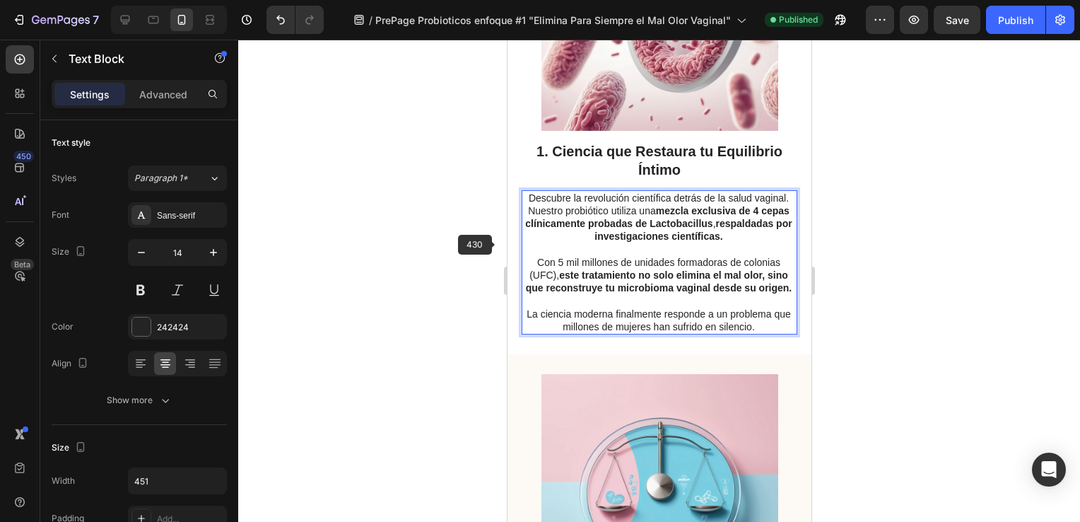
click at [482, 232] on div at bounding box center [659, 281] width 842 height 482
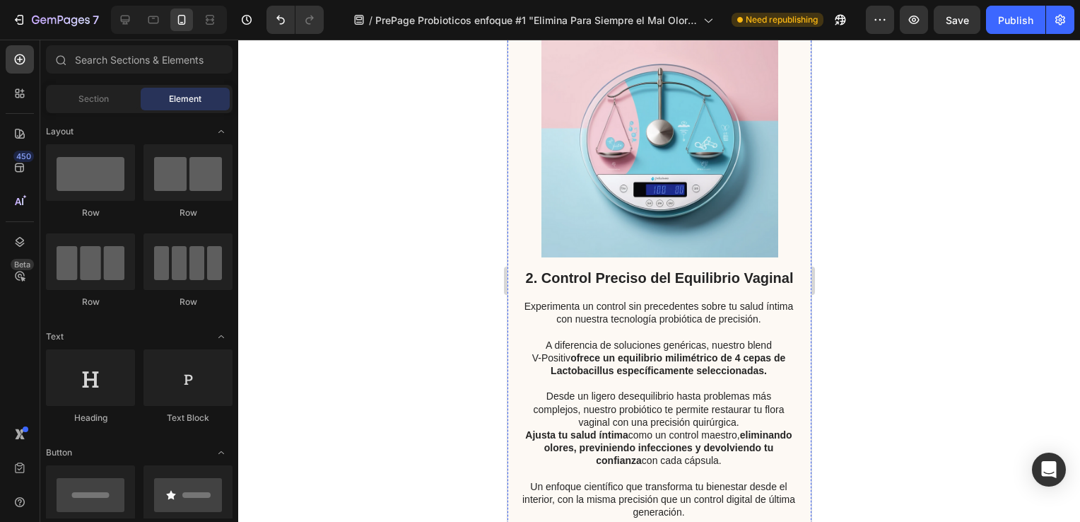
scroll to position [848, 0]
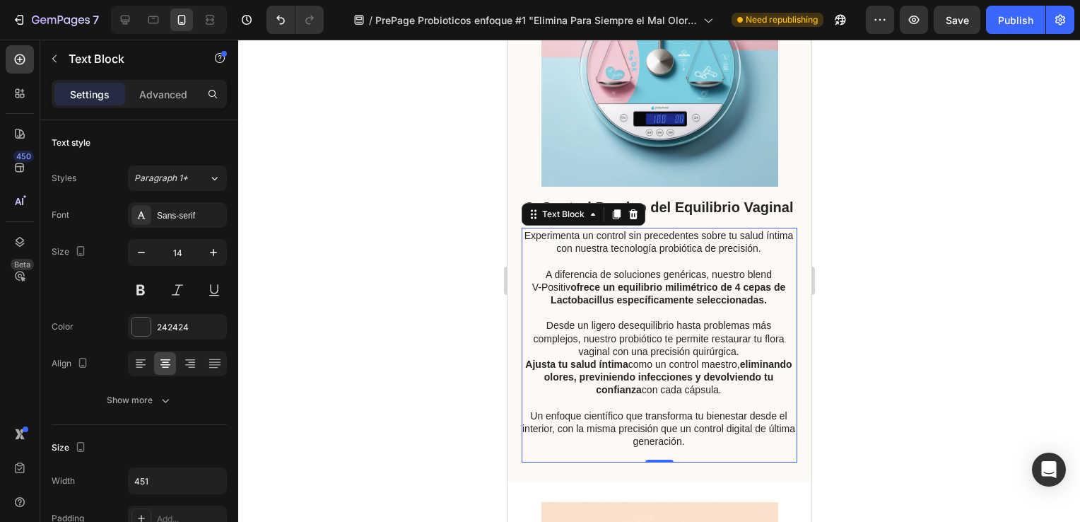
click at [765, 396] on p "Ajusta tu salud íntima como un control maestro, eliminando [PERSON_NAME], previ…" at bounding box center [658, 377] width 274 height 39
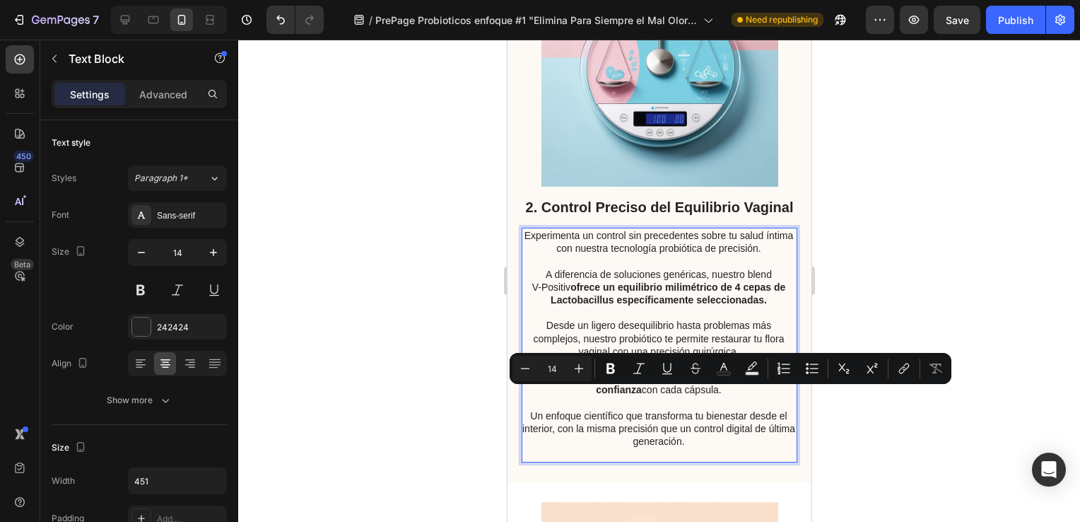
drag, startPoint x: 762, startPoint y: 396, endPoint x: 651, endPoint y: 396, distance: 111.0
click at [651, 396] on p "Ajusta tu salud íntima como un control maestro, eliminando [PERSON_NAME], previ…" at bounding box center [658, 377] width 274 height 39
click at [608, 367] on icon "Editor contextual toolbar" at bounding box center [610, 368] width 8 height 11
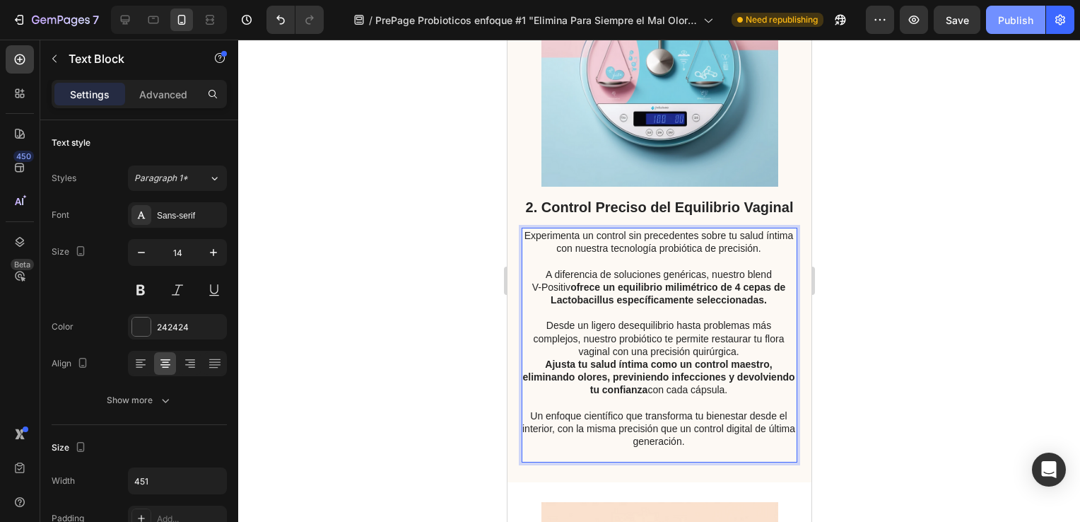
click at [1020, 21] on div "Publish" at bounding box center [1015, 20] width 35 height 15
drag, startPoint x: 754, startPoint y: 424, endPoint x: 671, endPoint y: 420, distance: 83.5
click at [671, 396] on p "Ajusta tu salud íntima como un control maestro, eliminando [PERSON_NAME], previ…" at bounding box center [658, 377] width 274 height 39
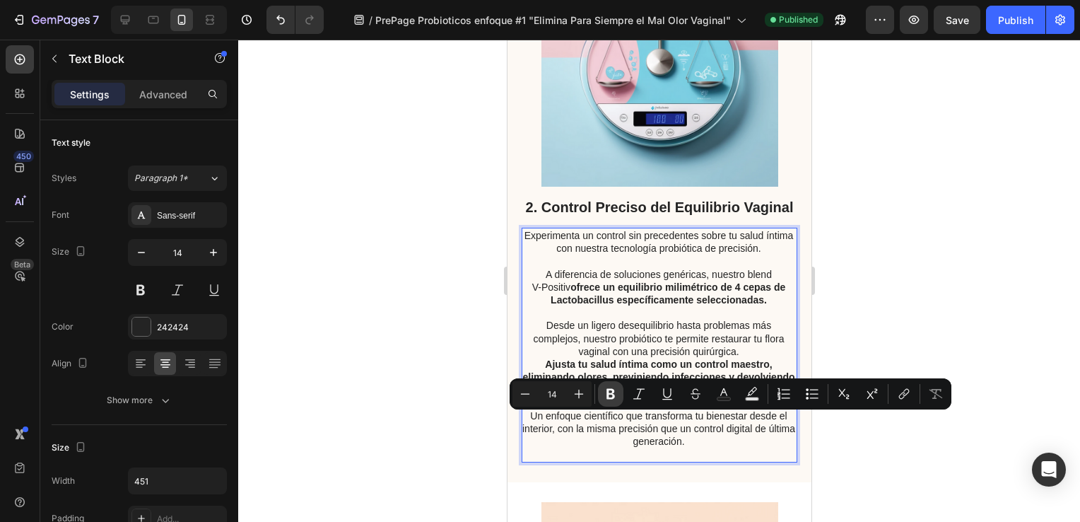
click at [611, 387] on icon "Editor contextual toolbar" at bounding box center [611, 394] width 14 height 14
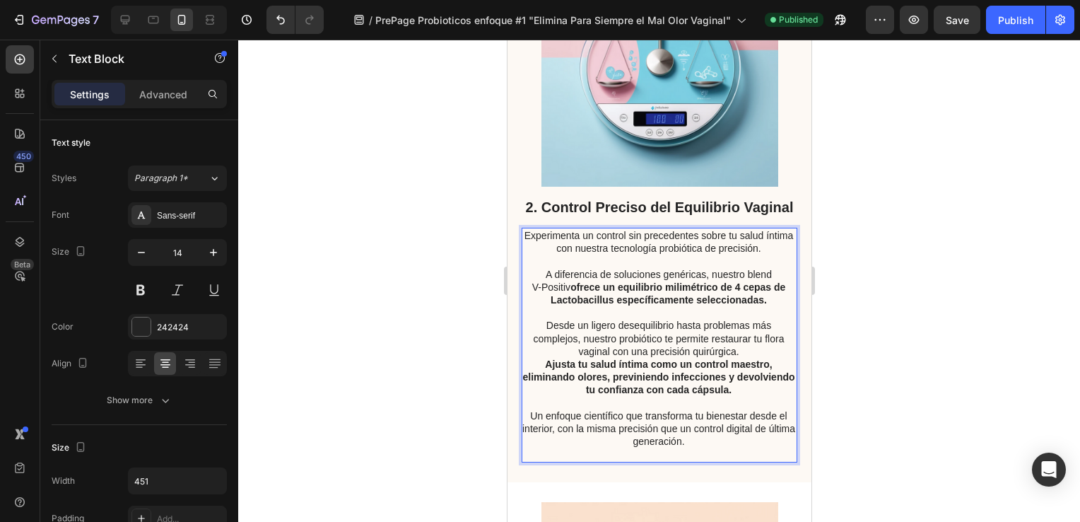
click at [483, 379] on div at bounding box center [659, 281] width 842 height 482
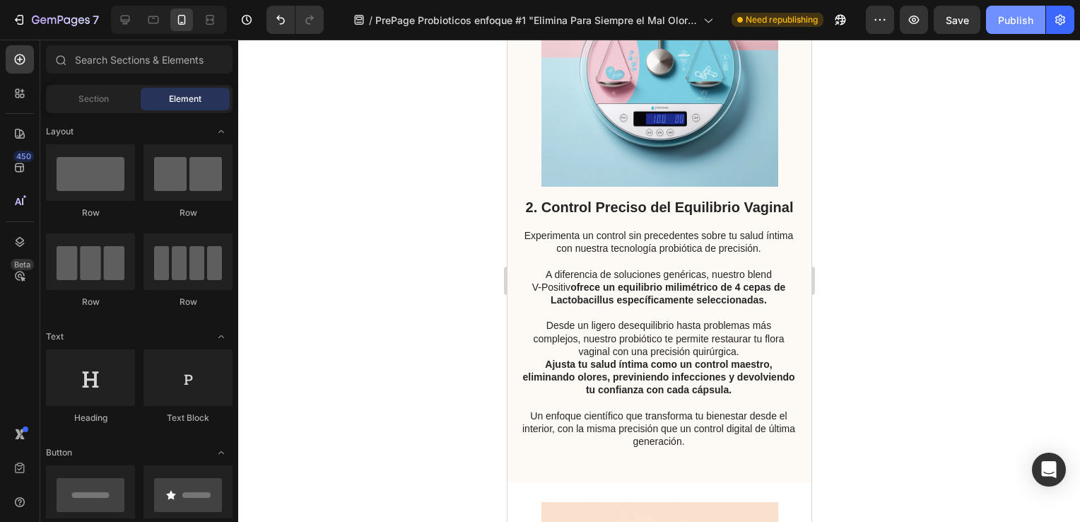
click at [1007, 22] on div "Publish" at bounding box center [1015, 20] width 35 height 15
click at [1052, 106] on div at bounding box center [659, 281] width 842 height 482
click at [1018, 19] on div "Publish" at bounding box center [1015, 20] width 35 height 15
